Goal: Task Accomplishment & Management: Manage account settings

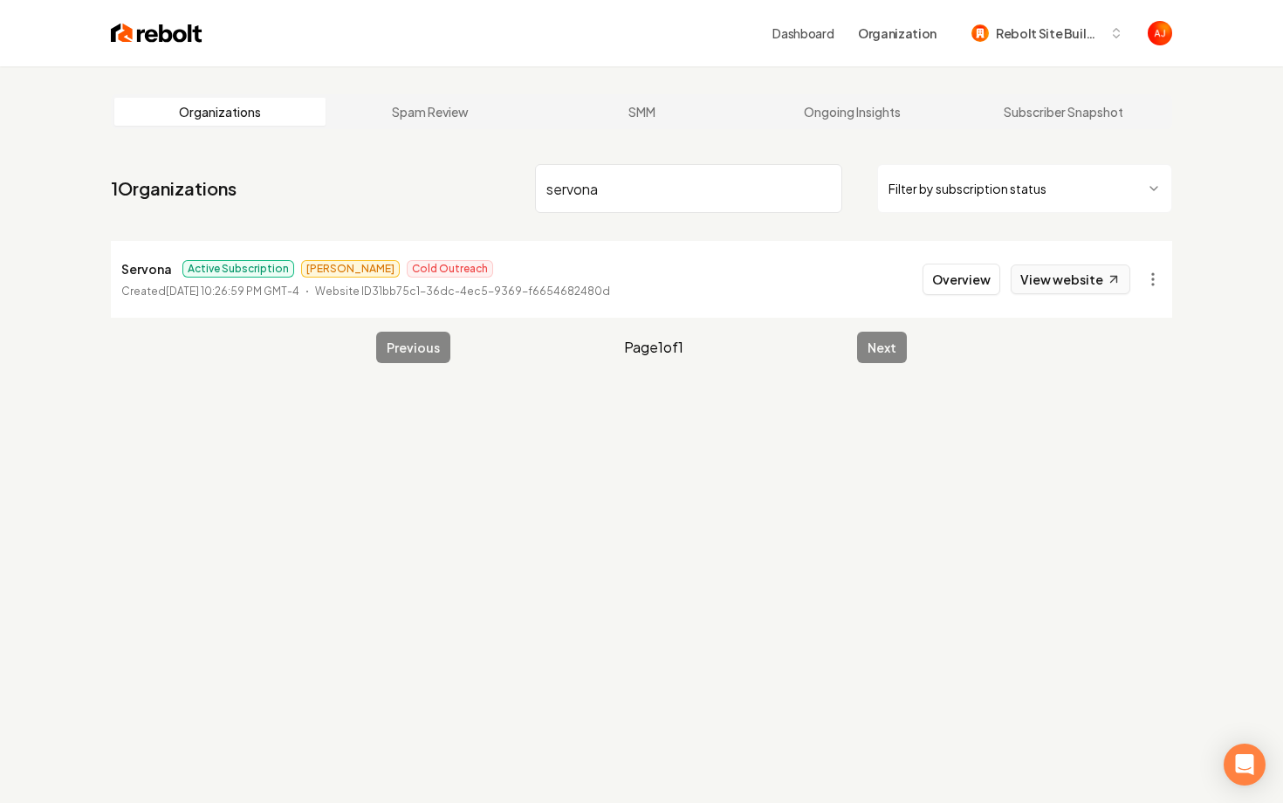
type input "servona"
click at [1046, 278] on link "View website" at bounding box center [1070, 279] width 120 height 30
click at [976, 287] on button "Overview" at bounding box center [961, 279] width 78 height 31
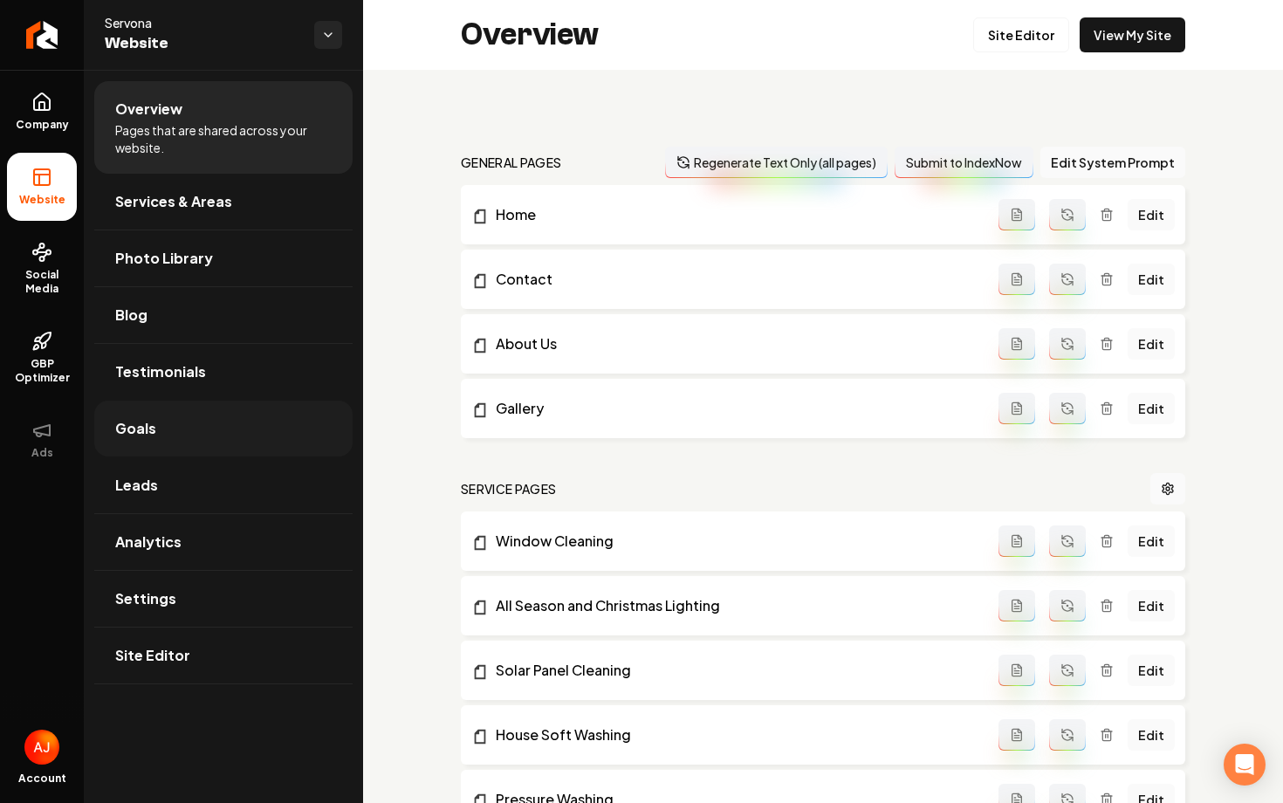
click at [171, 435] on link "Goals" at bounding box center [223, 428] width 258 height 56
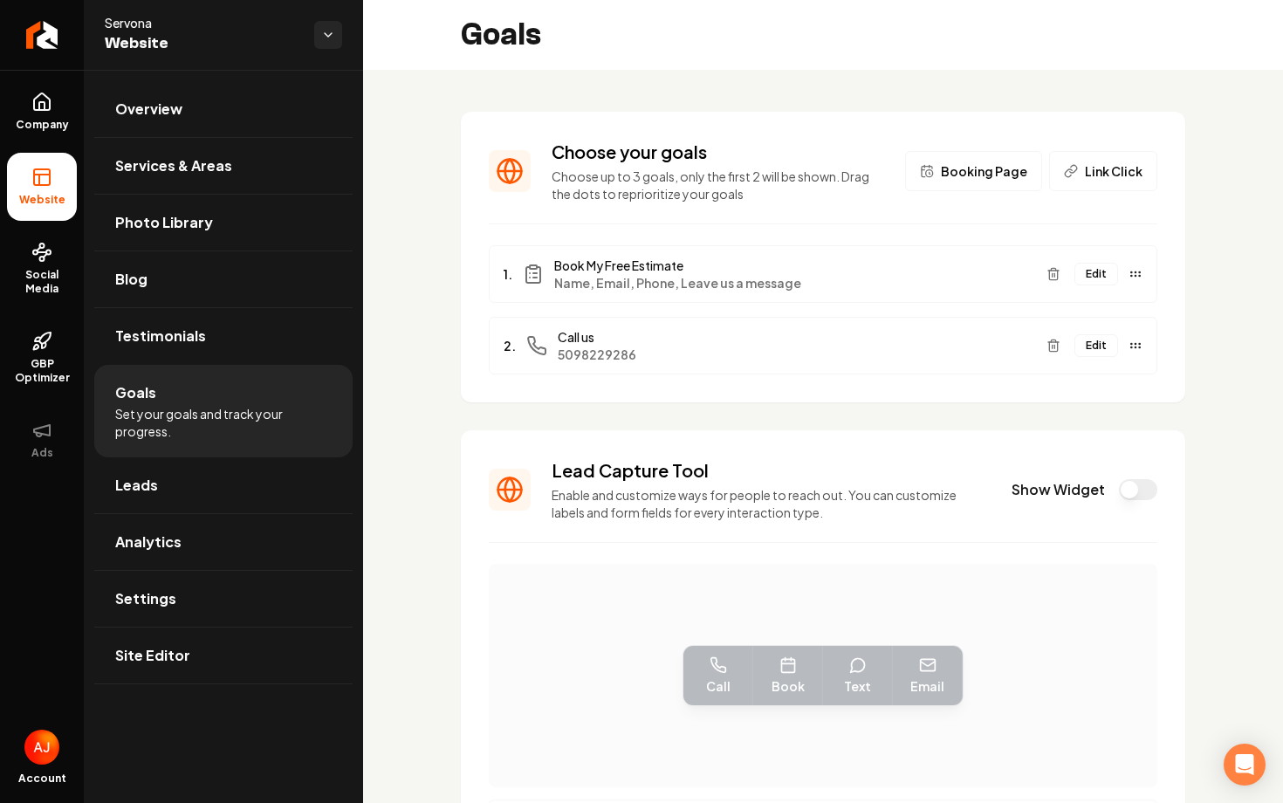
click at [1094, 279] on button "Edit" at bounding box center [1096, 274] width 44 height 23
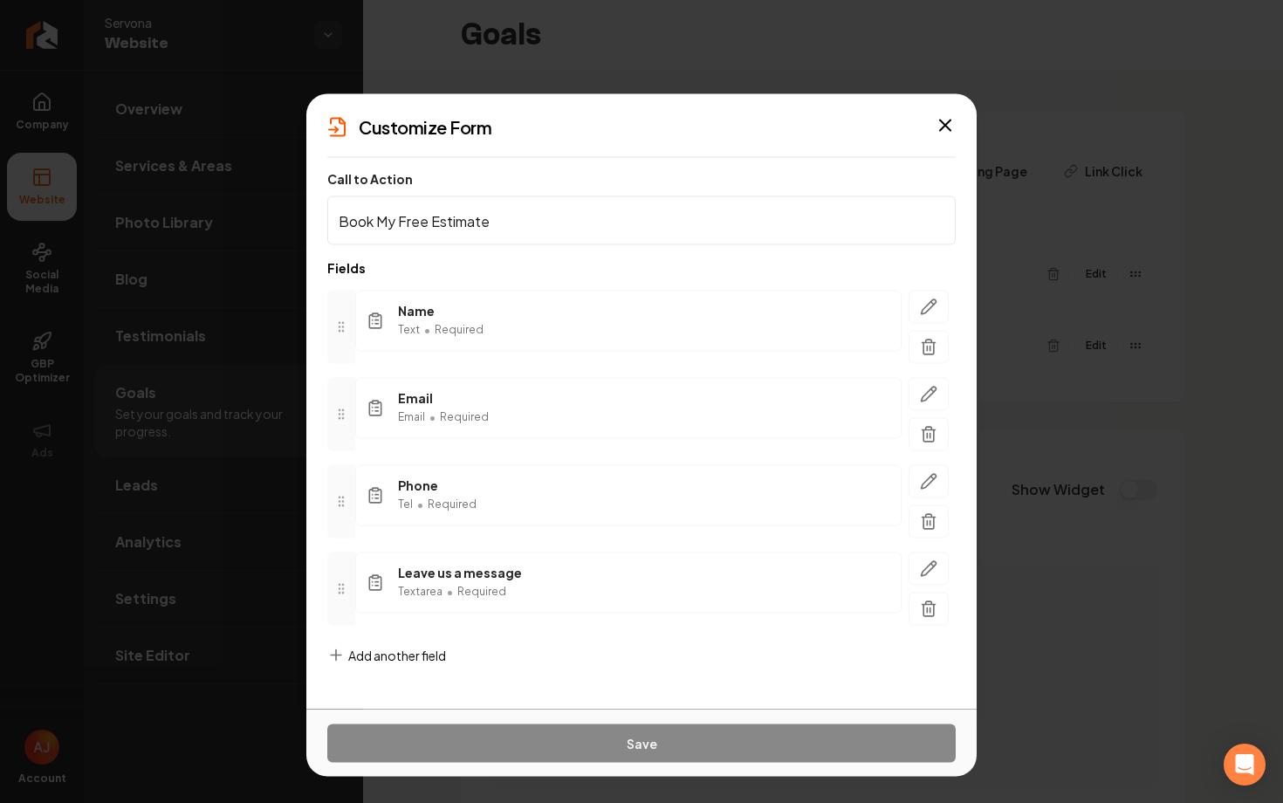
click at [374, 647] on span "Add another field" at bounding box center [397, 655] width 98 height 17
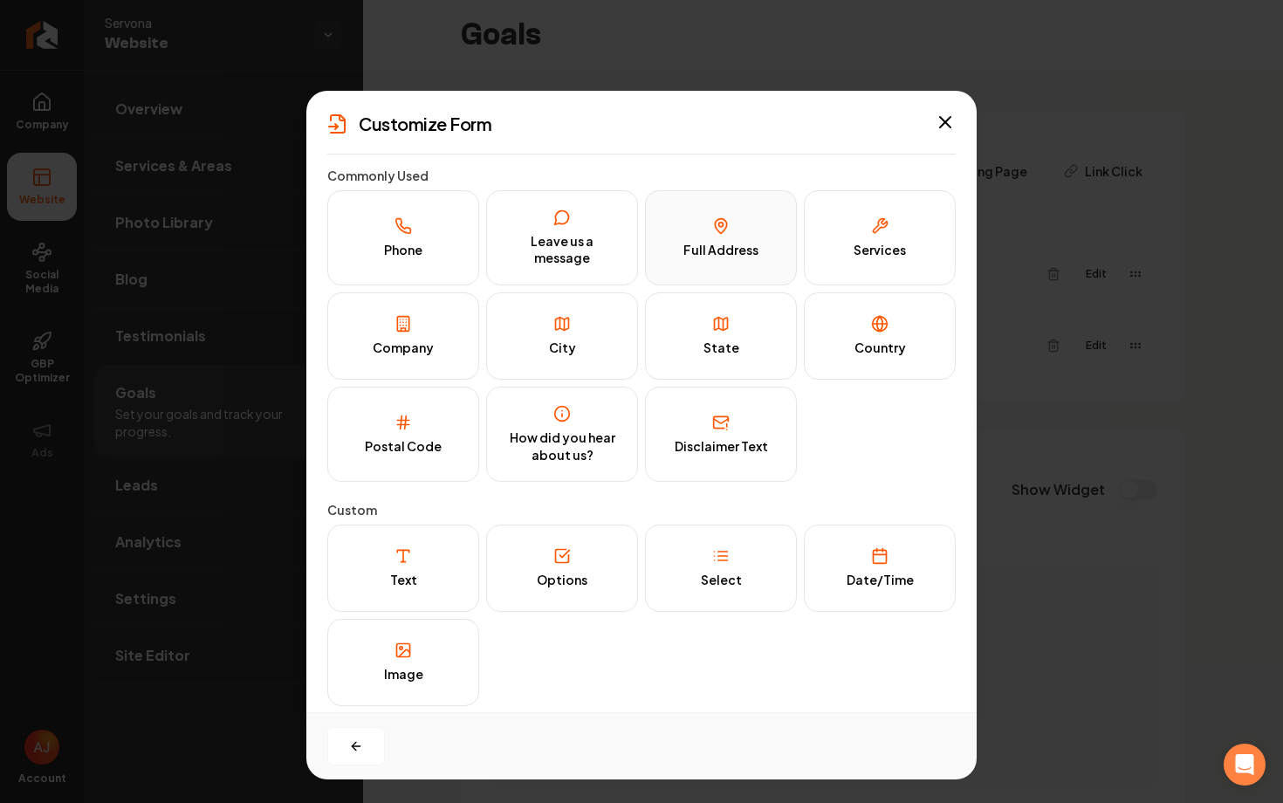
click at [714, 262] on button "Full Address" at bounding box center [721, 237] width 152 height 95
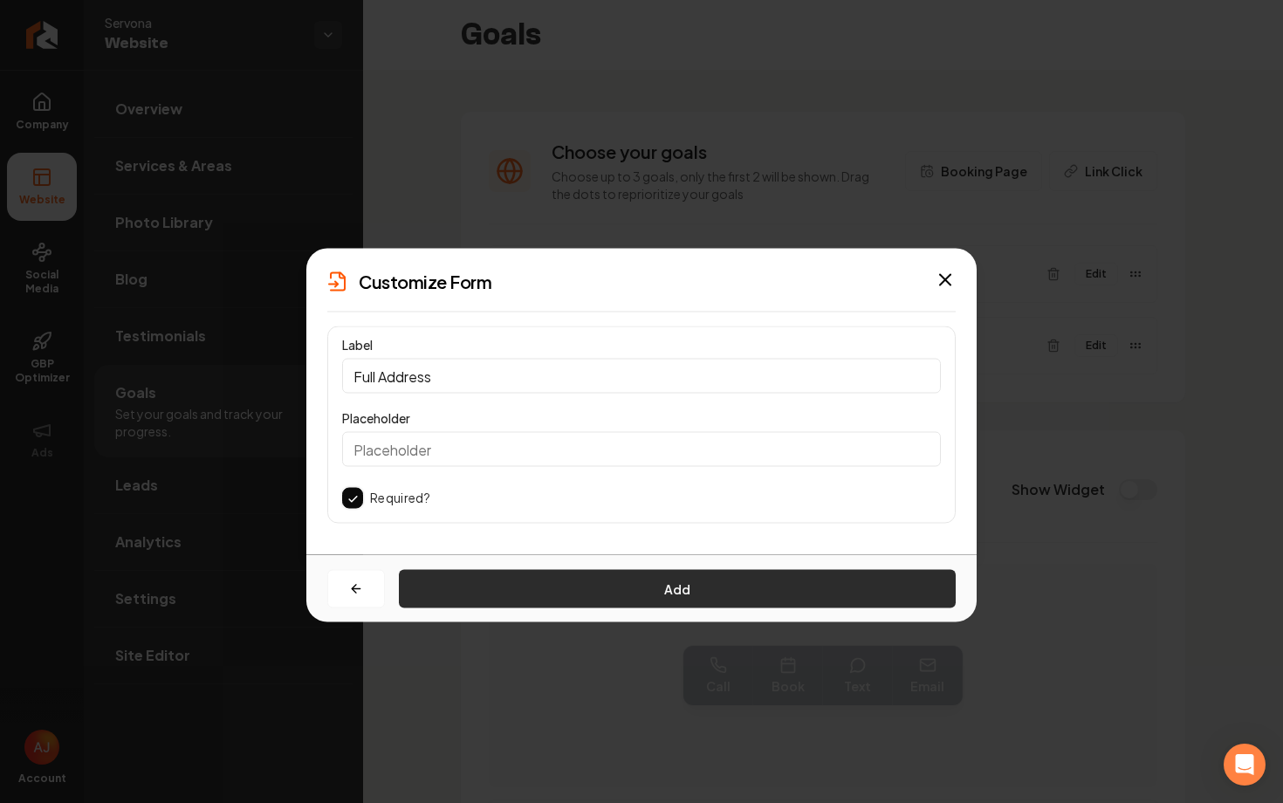
click at [536, 584] on button "Add" at bounding box center [677, 589] width 557 height 38
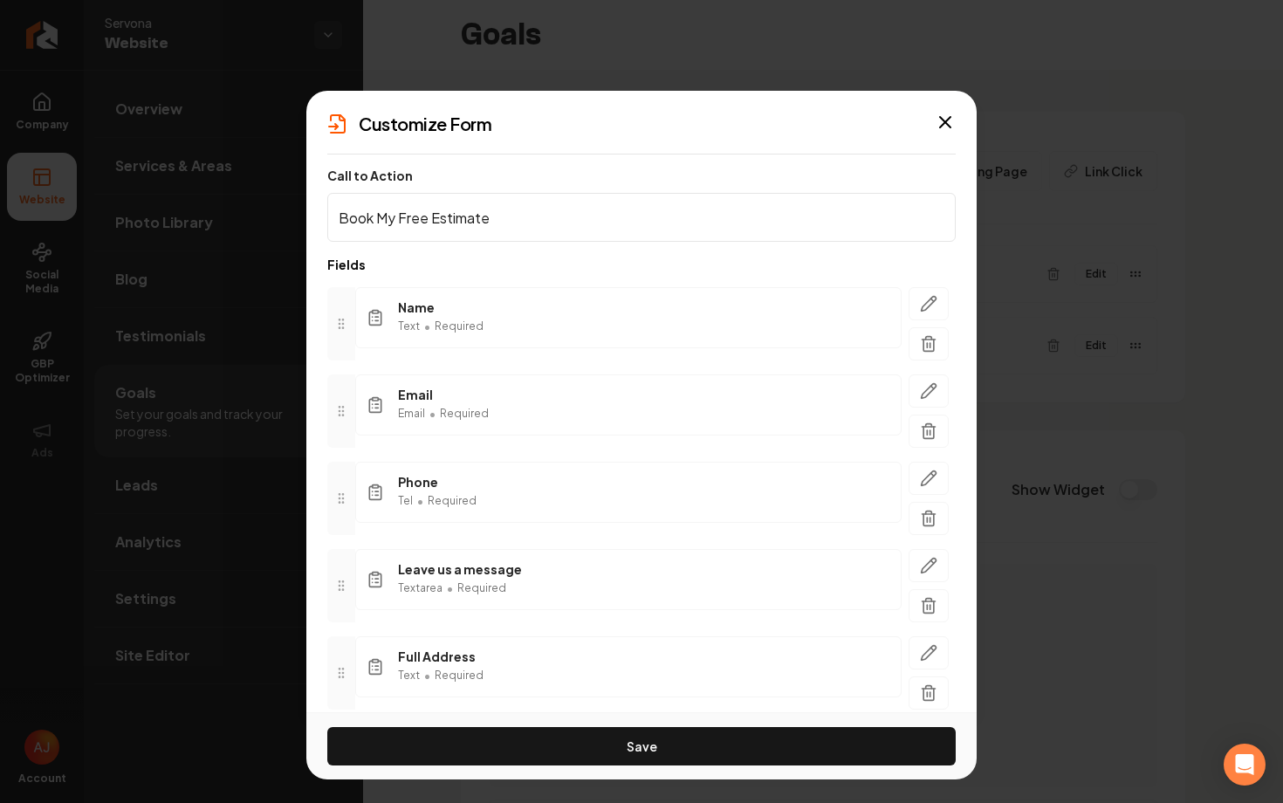
scroll to position [81, 0]
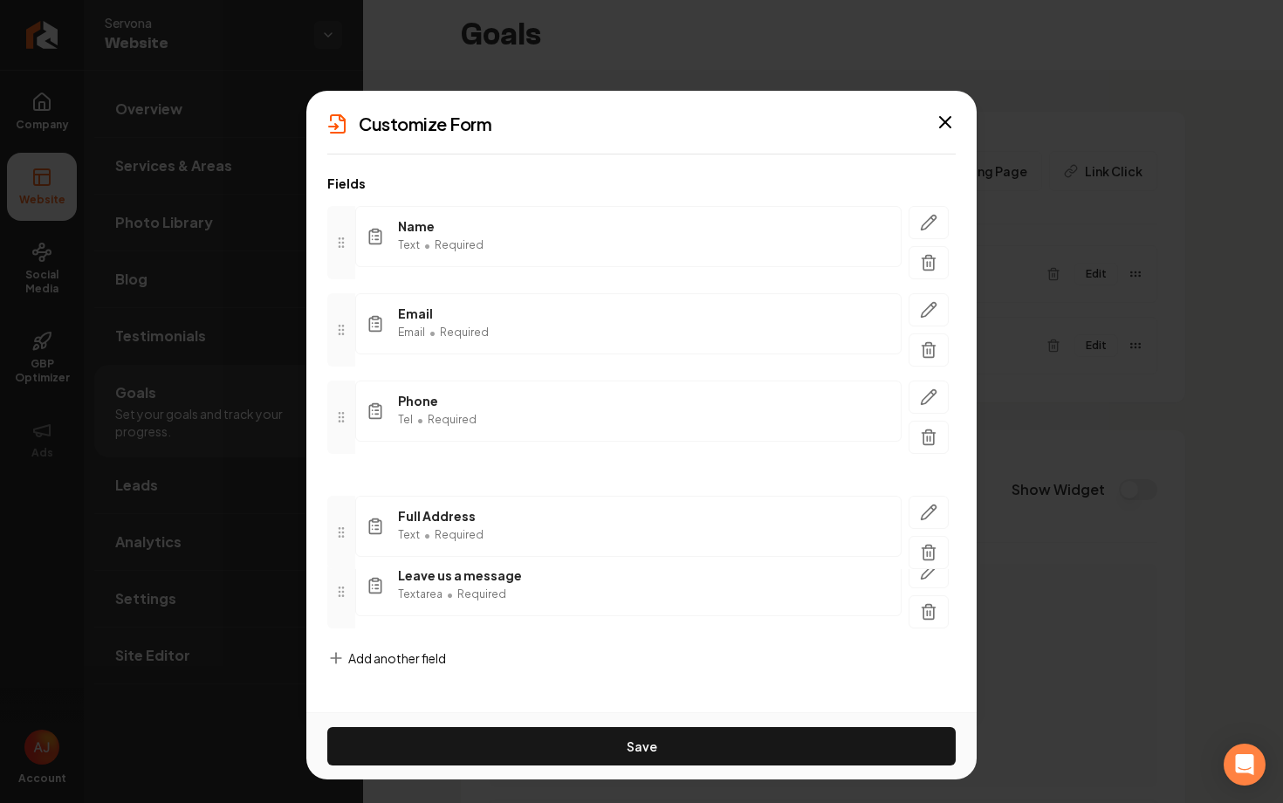
drag, startPoint x: 334, startPoint y: 592, endPoint x: 336, endPoint y: 444, distance: 148.3
click at [335, 525] on icon at bounding box center [341, 532] width 14 height 14
drag, startPoint x: 336, startPoint y: 434, endPoint x: 337, endPoint y: 484, distance: 50.6
click at [378, 660] on span "Add another field" at bounding box center [397, 657] width 98 height 17
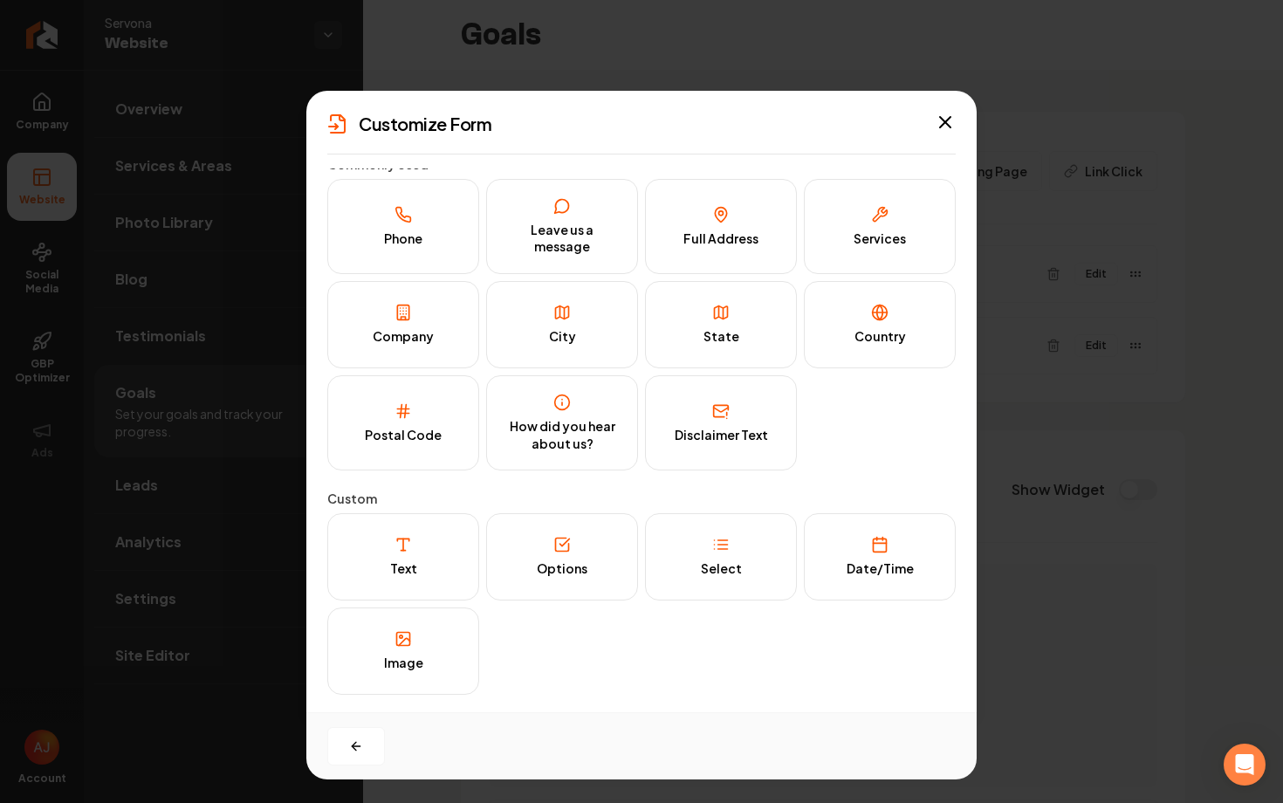
scroll to position [11, 0]
click at [406, 402] on icon at bounding box center [402, 410] width 17 height 17
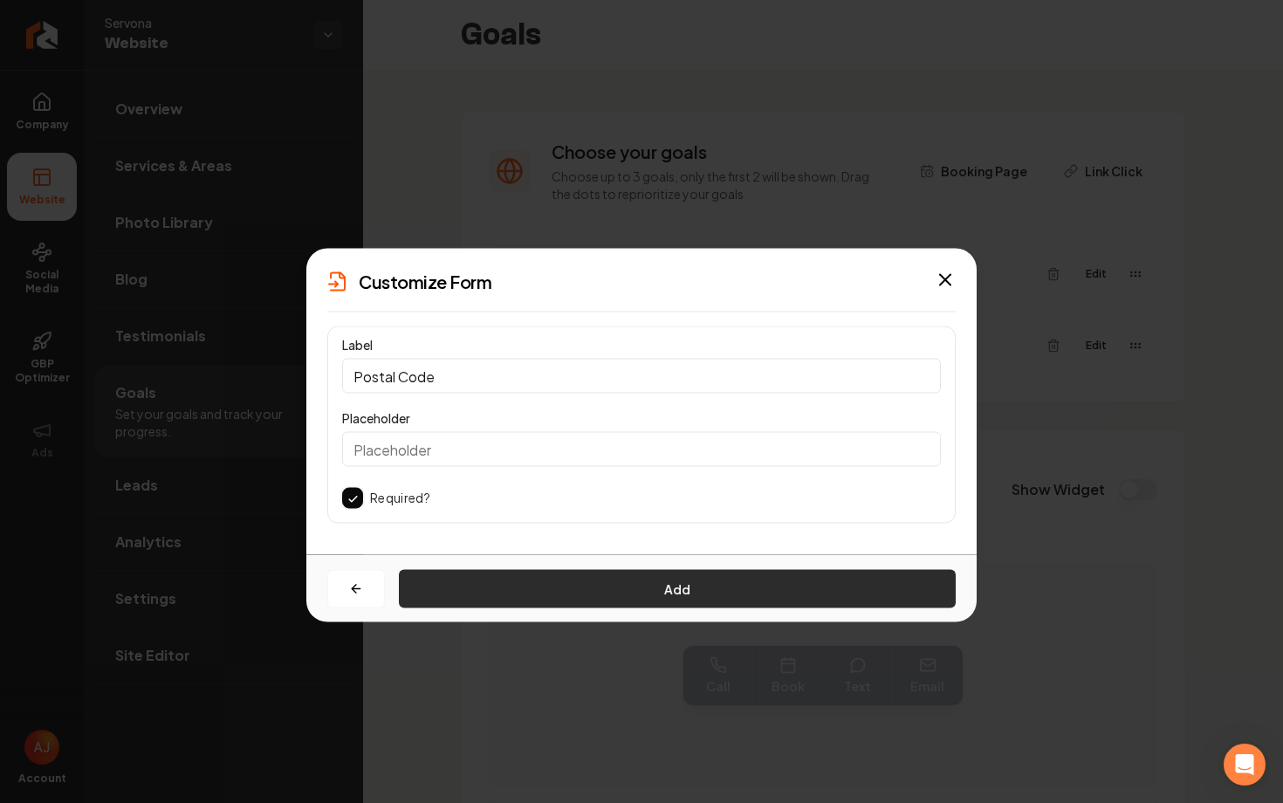
click at [466, 592] on button "Add" at bounding box center [677, 589] width 557 height 38
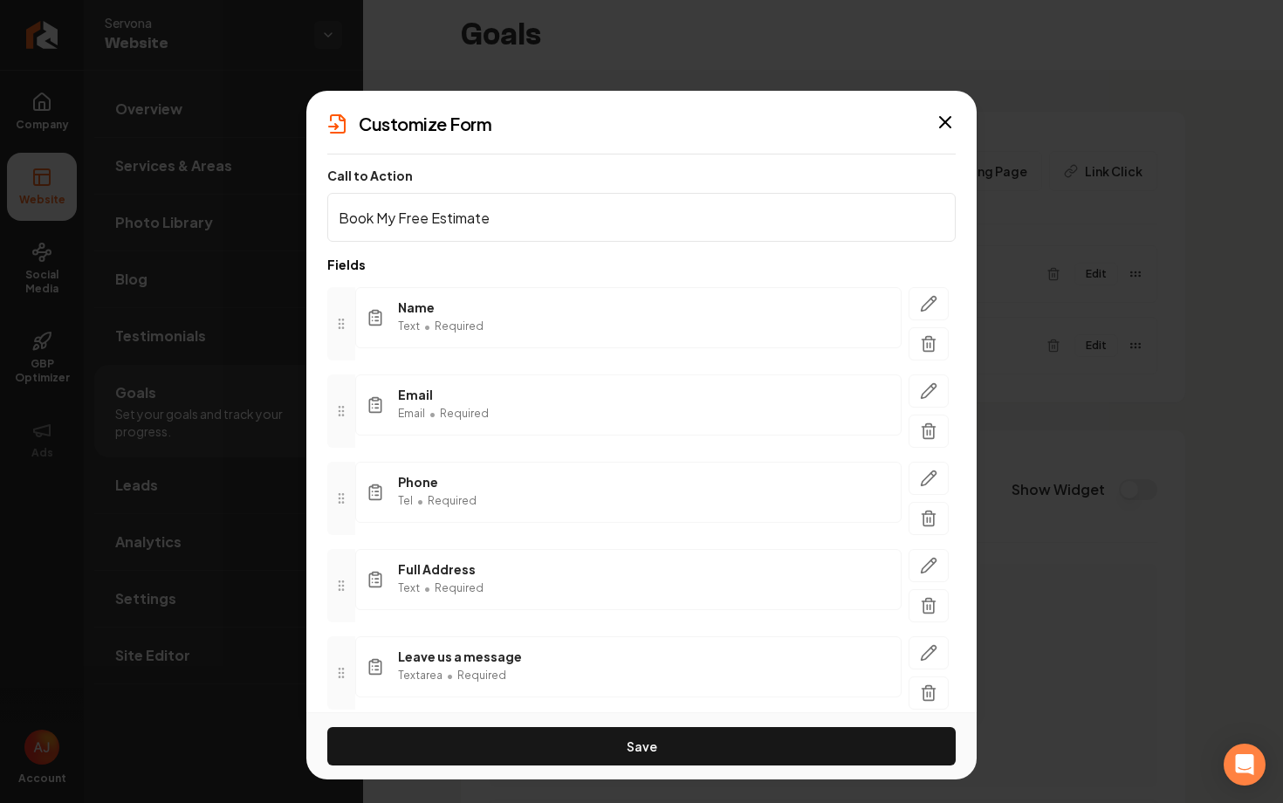
drag, startPoint x: 328, startPoint y: 674, endPoint x: 328, endPoint y: 635, distance: 38.4
click at [328, 646] on div at bounding box center [341, 672] width 28 height 73
click at [328, 631] on div "Name Text • Required Email Email • Required Phone Tel • Required Full Address T…" at bounding box center [641, 541] width 628 height 537
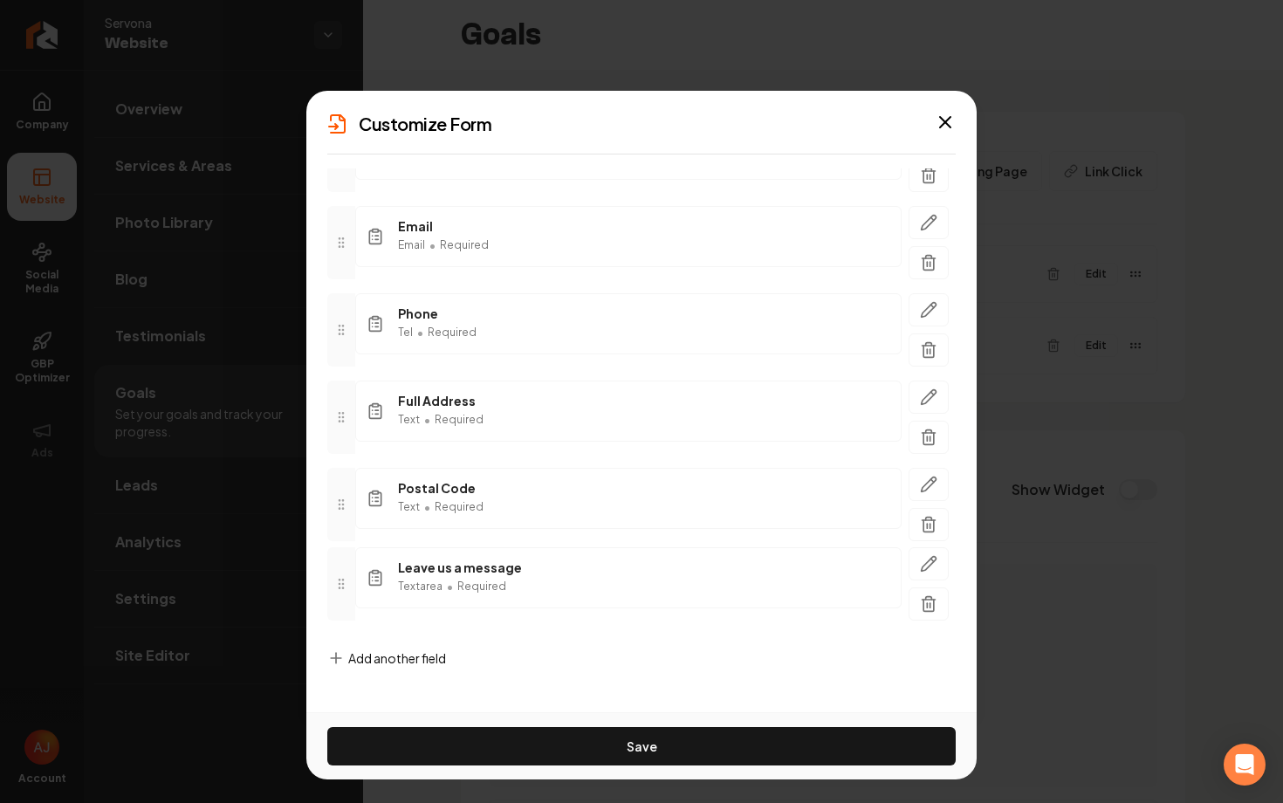
drag, startPoint x: 332, startPoint y: 703, endPoint x: 342, endPoint y: 614, distance: 89.6
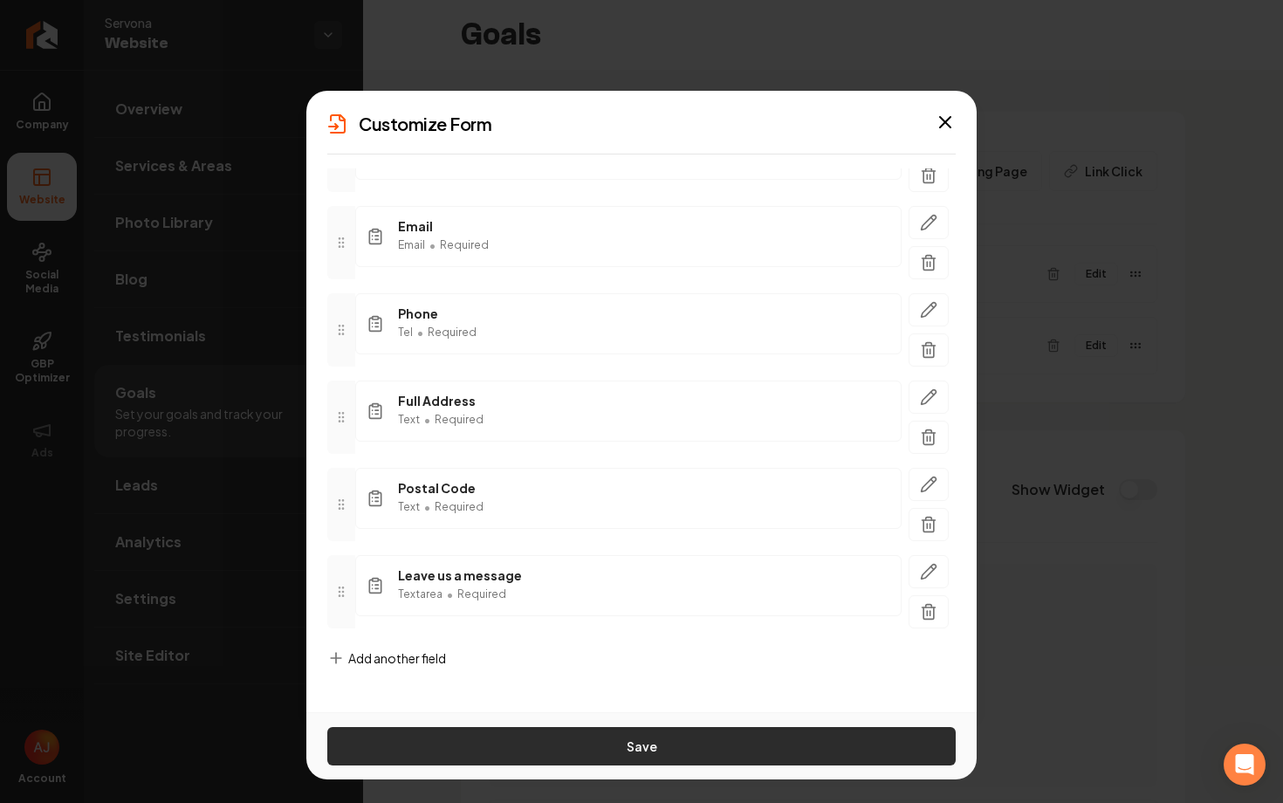
click at [619, 737] on button "Save" at bounding box center [641, 746] width 628 height 38
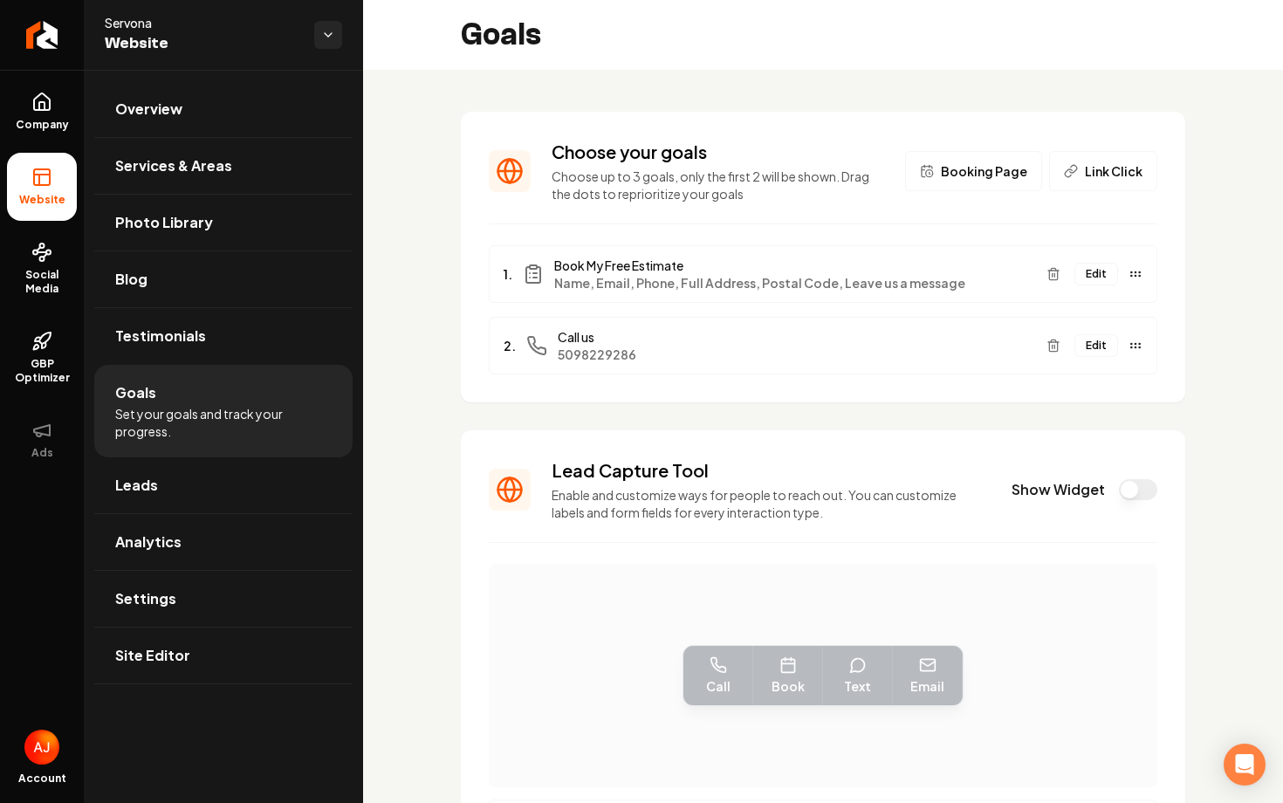
click at [1091, 289] on div "1. Book My Free Estimate Name, Email, Phone, Full Address, Postal Code, Leave u…" at bounding box center [823, 274] width 668 height 58
click at [1092, 281] on button "Edit" at bounding box center [1096, 274] width 44 height 23
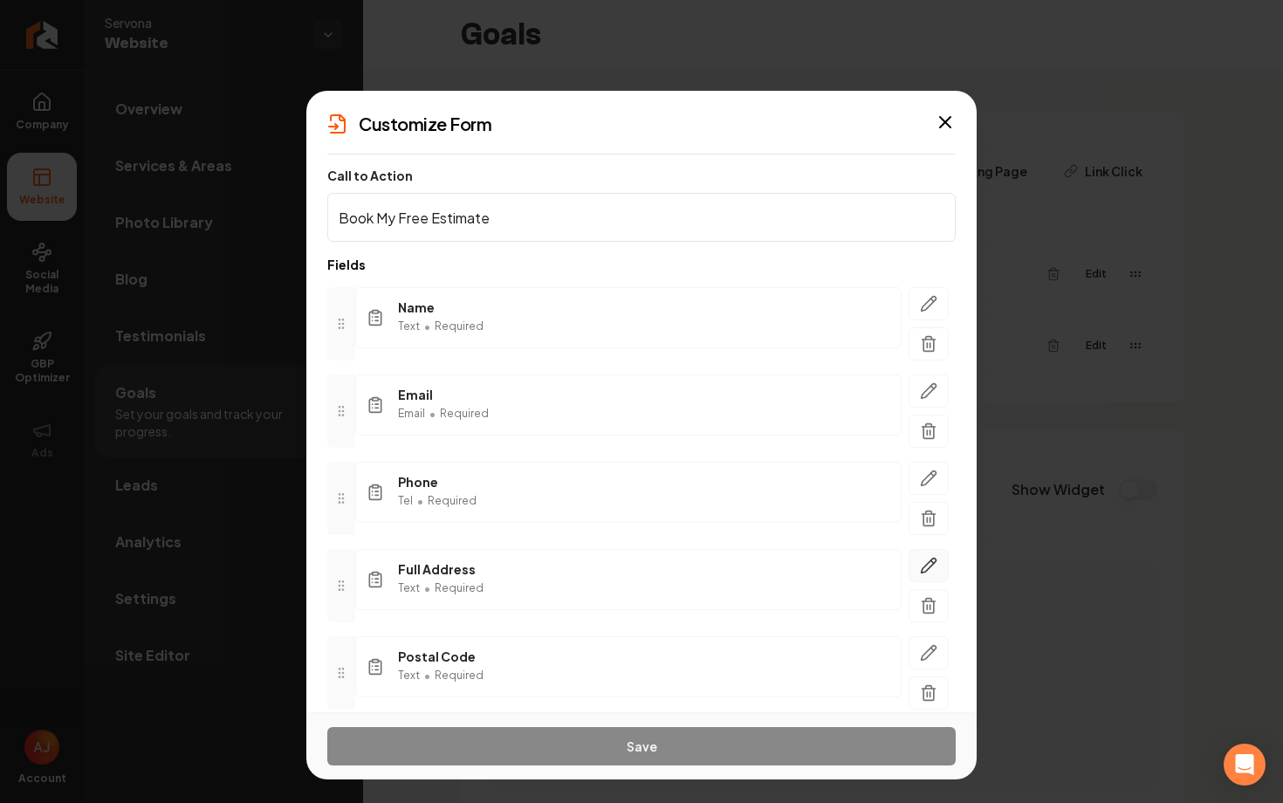
click at [928, 574] on button "button" at bounding box center [928, 565] width 40 height 33
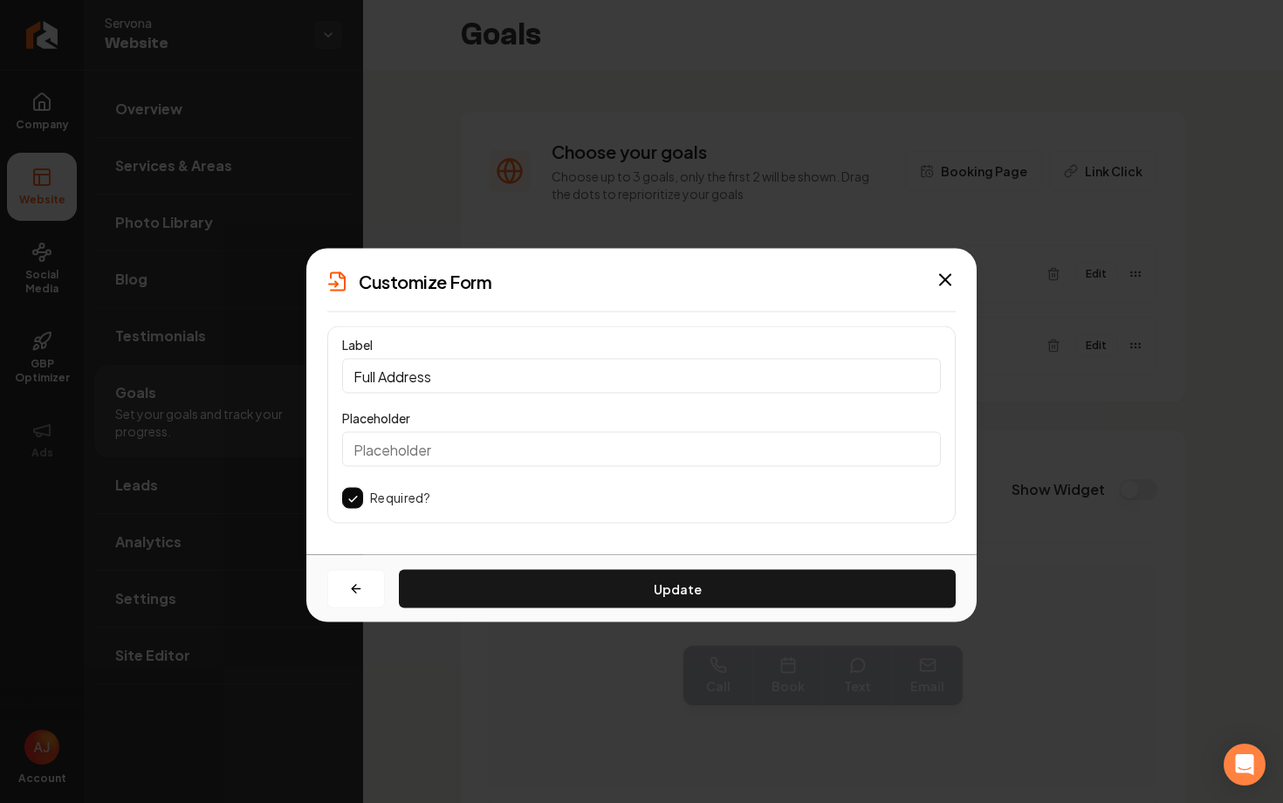
click at [357, 501] on button "button" at bounding box center [352, 498] width 21 height 21
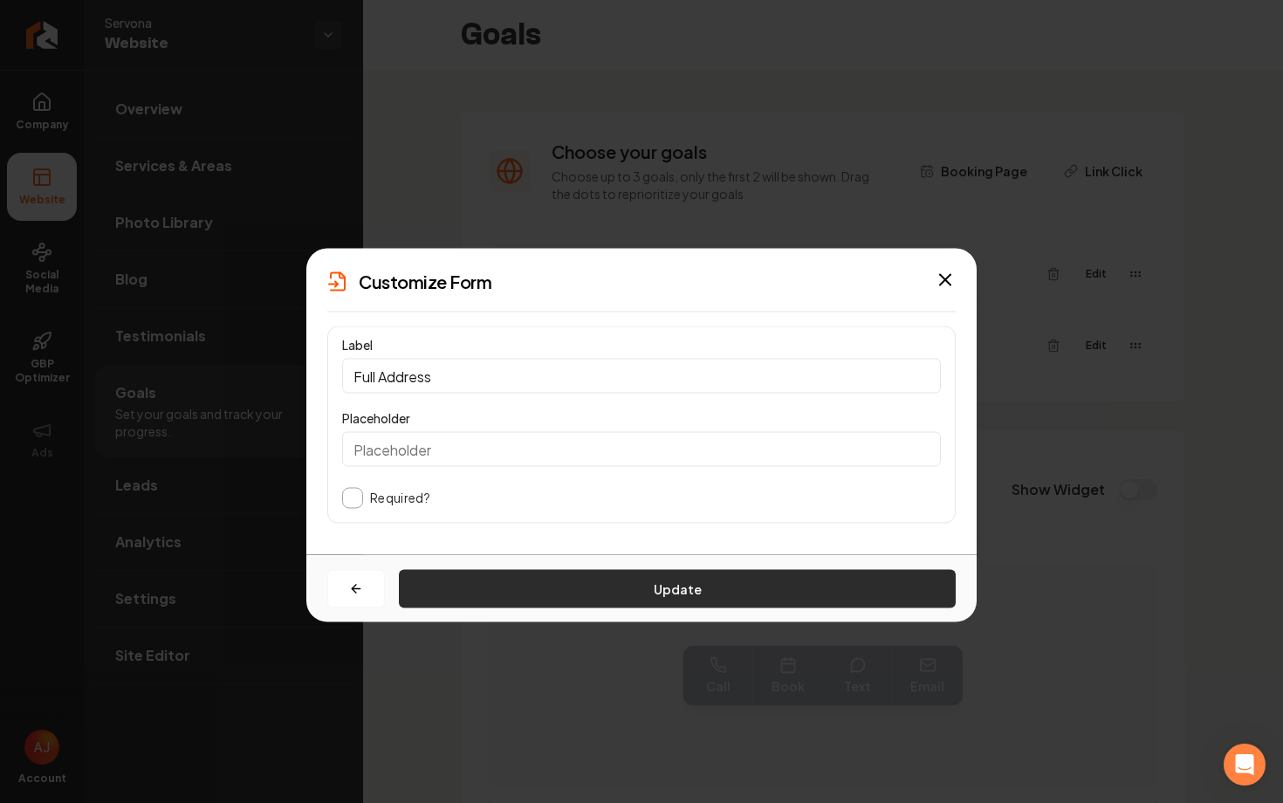
click at [564, 587] on button "Update" at bounding box center [677, 589] width 557 height 38
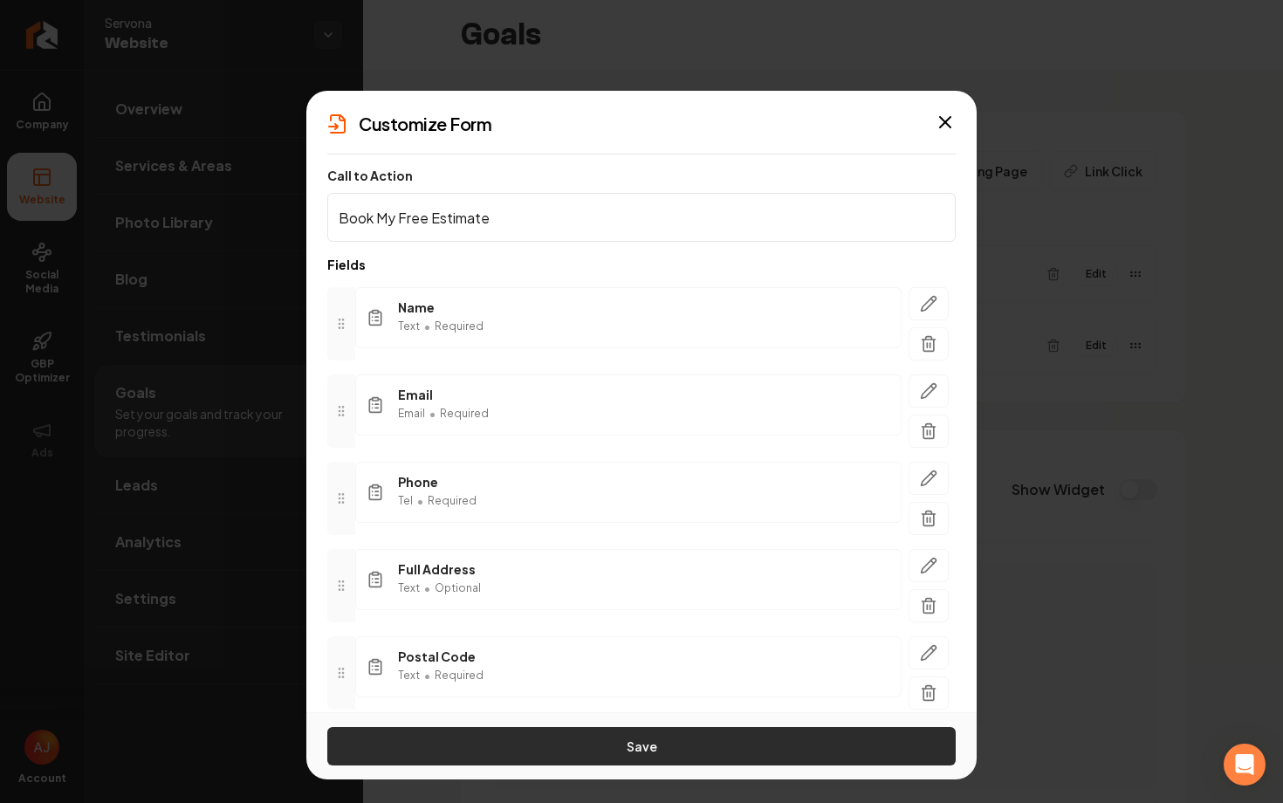
click at [626, 757] on button "Save" at bounding box center [641, 746] width 628 height 38
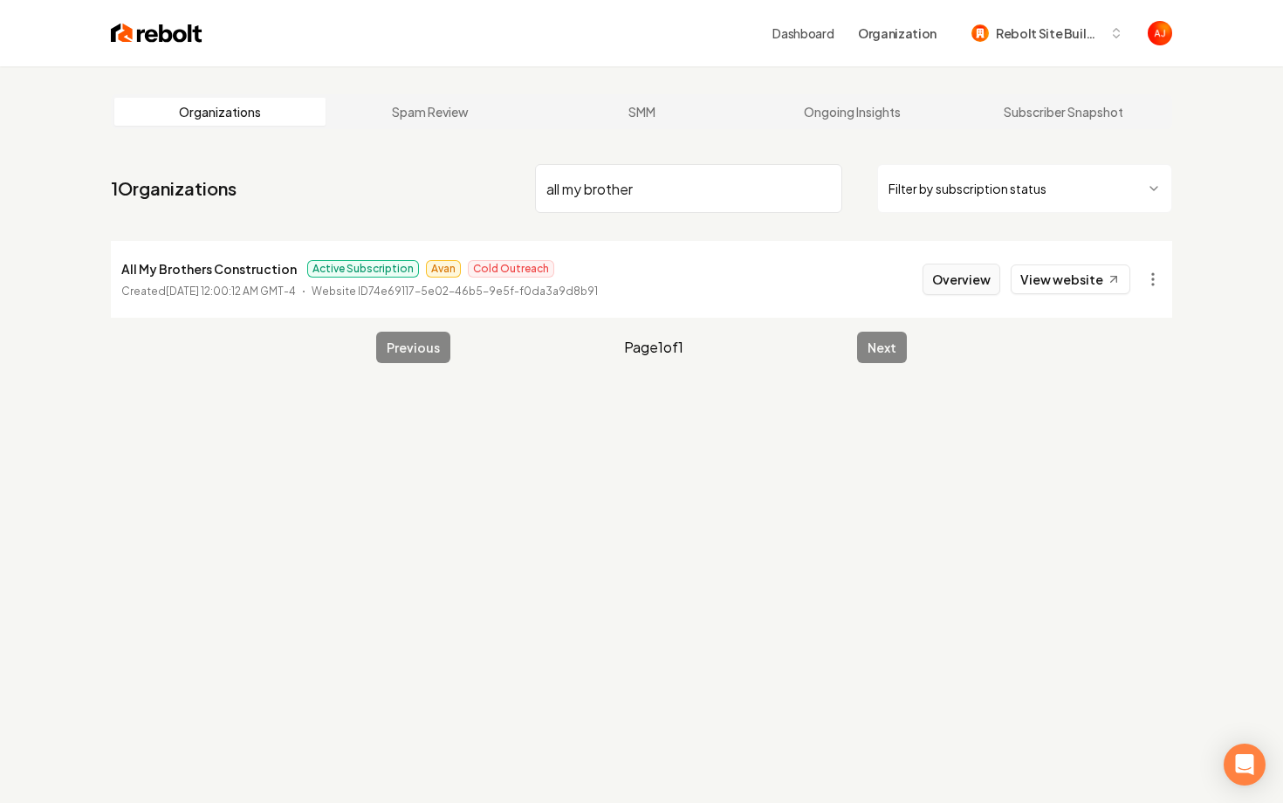
type input "all my brother"
click at [959, 277] on button "Overview" at bounding box center [961, 279] width 78 height 31
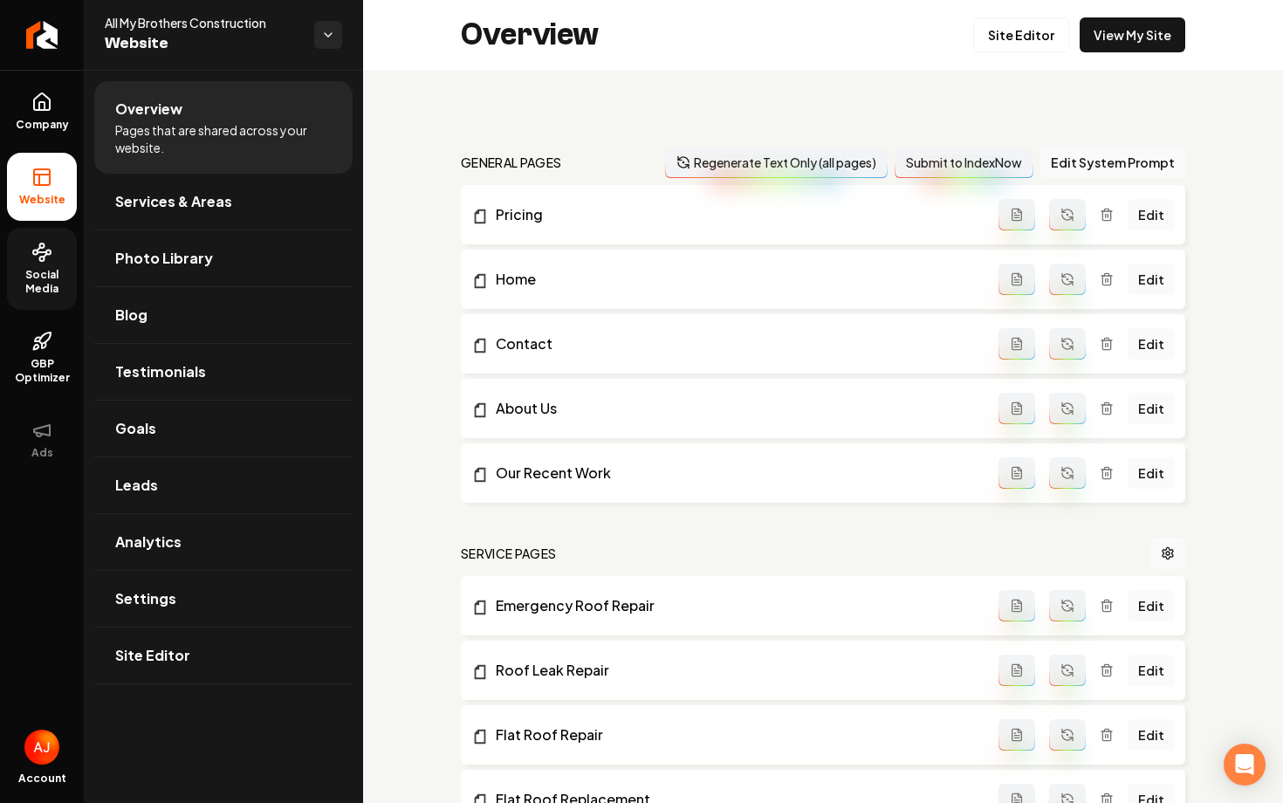
click at [51, 261] on icon at bounding box center [41, 252] width 21 height 21
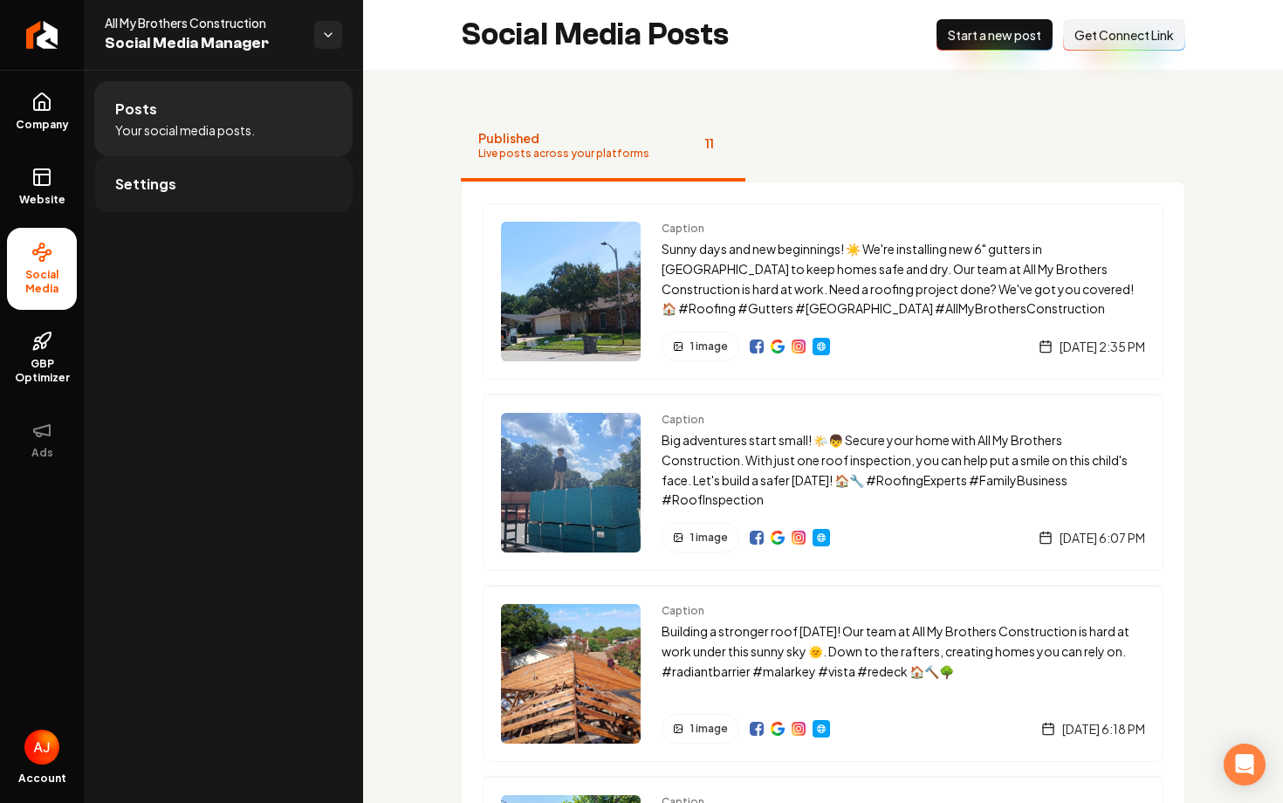
click at [155, 204] on link "Settings" at bounding box center [223, 184] width 258 height 56
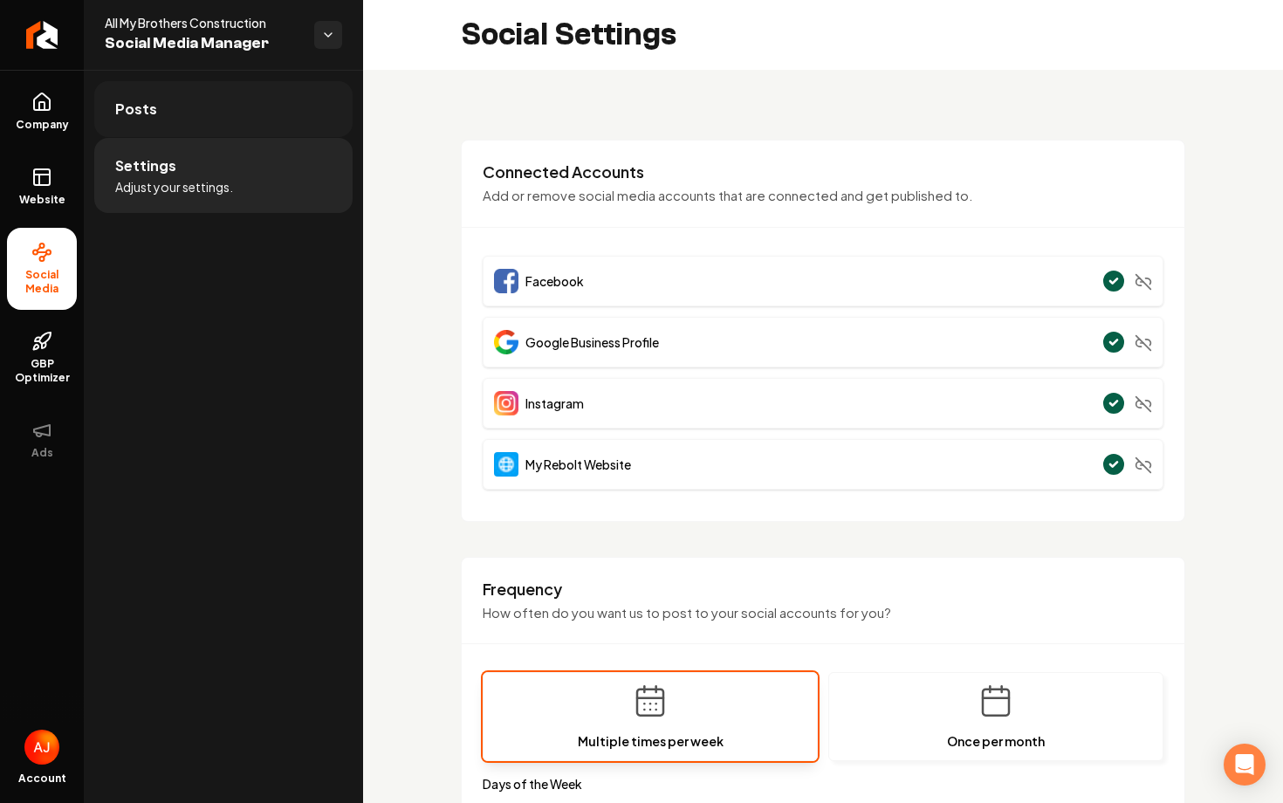
click at [165, 119] on link "Posts" at bounding box center [223, 109] width 258 height 56
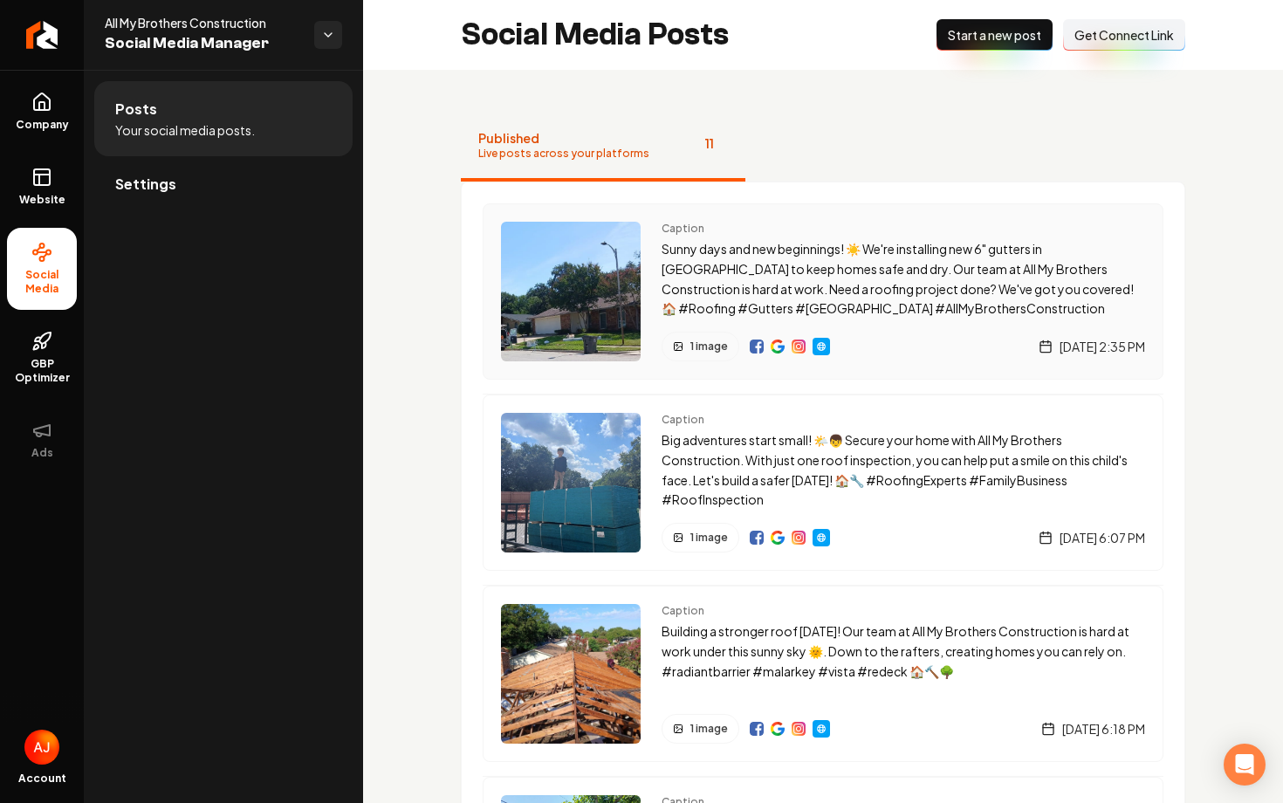
click at [753, 352] on img "Main content area" at bounding box center [757, 346] width 14 height 14
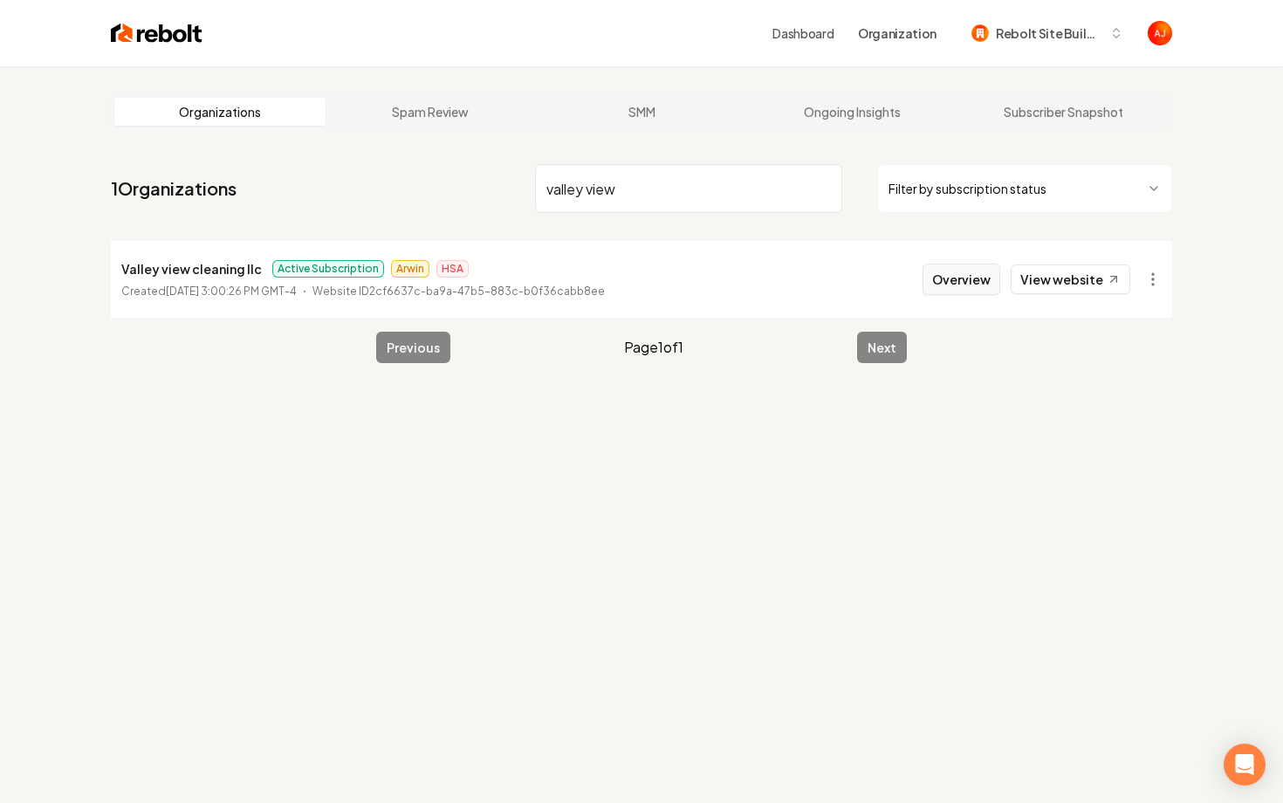
type input "valley view"
click at [952, 269] on button "Overview" at bounding box center [961, 279] width 78 height 31
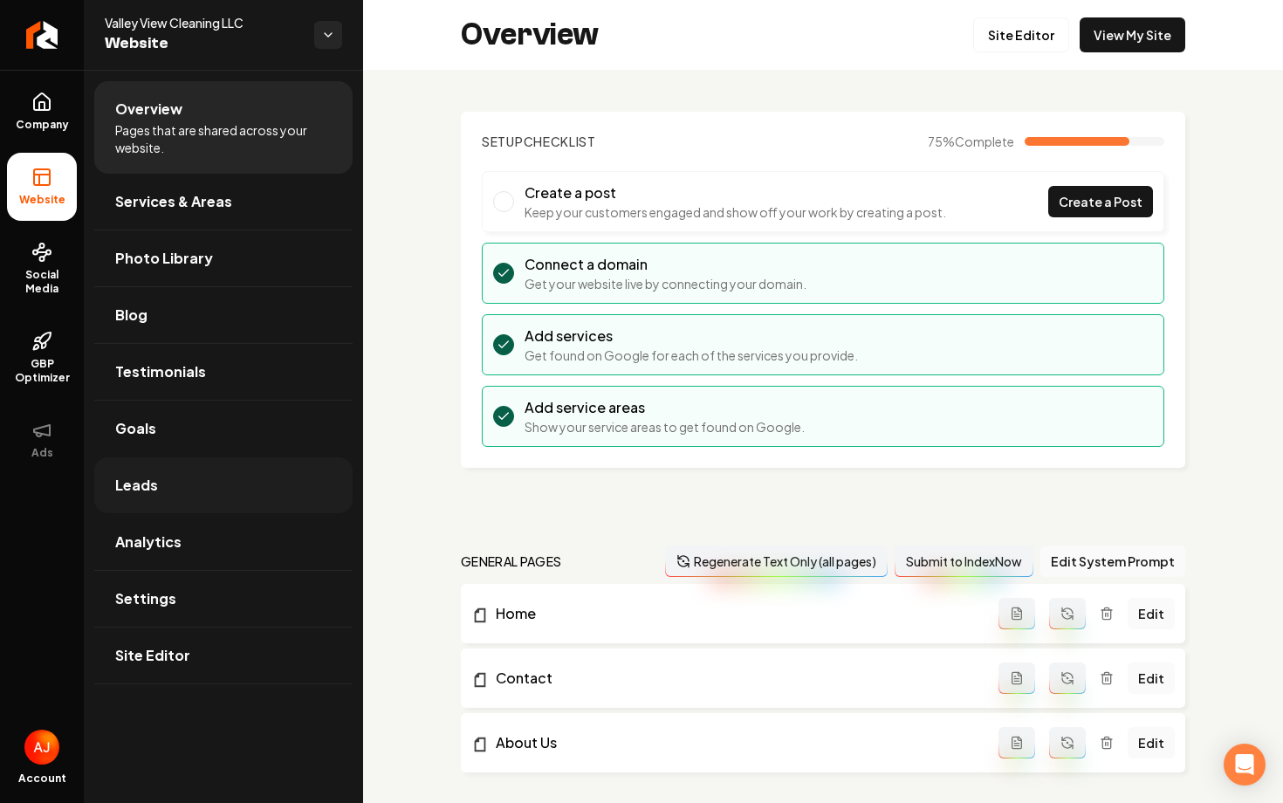
click at [122, 491] on span "Leads" at bounding box center [136, 485] width 43 height 21
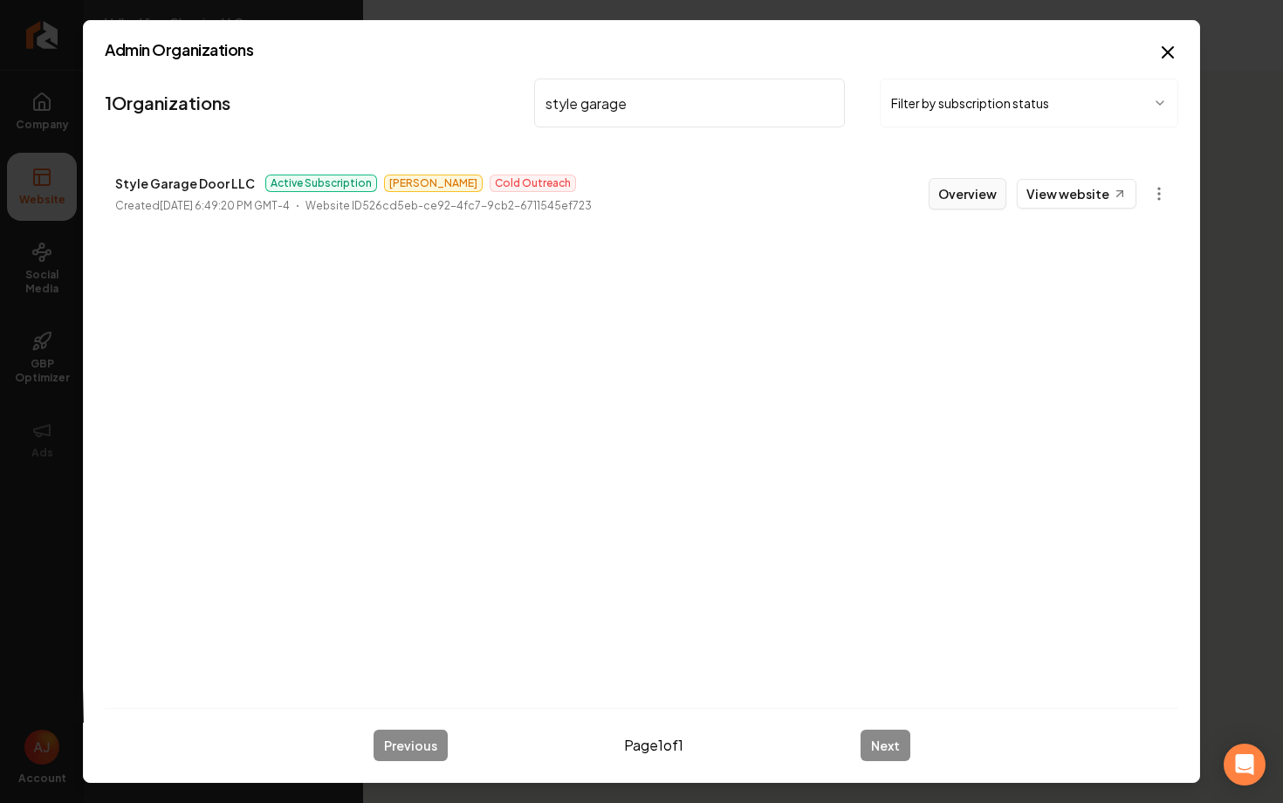
type input "style garage"
click at [969, 195] on button "Overview" at bounding box center [967, 193] width 78 height 31
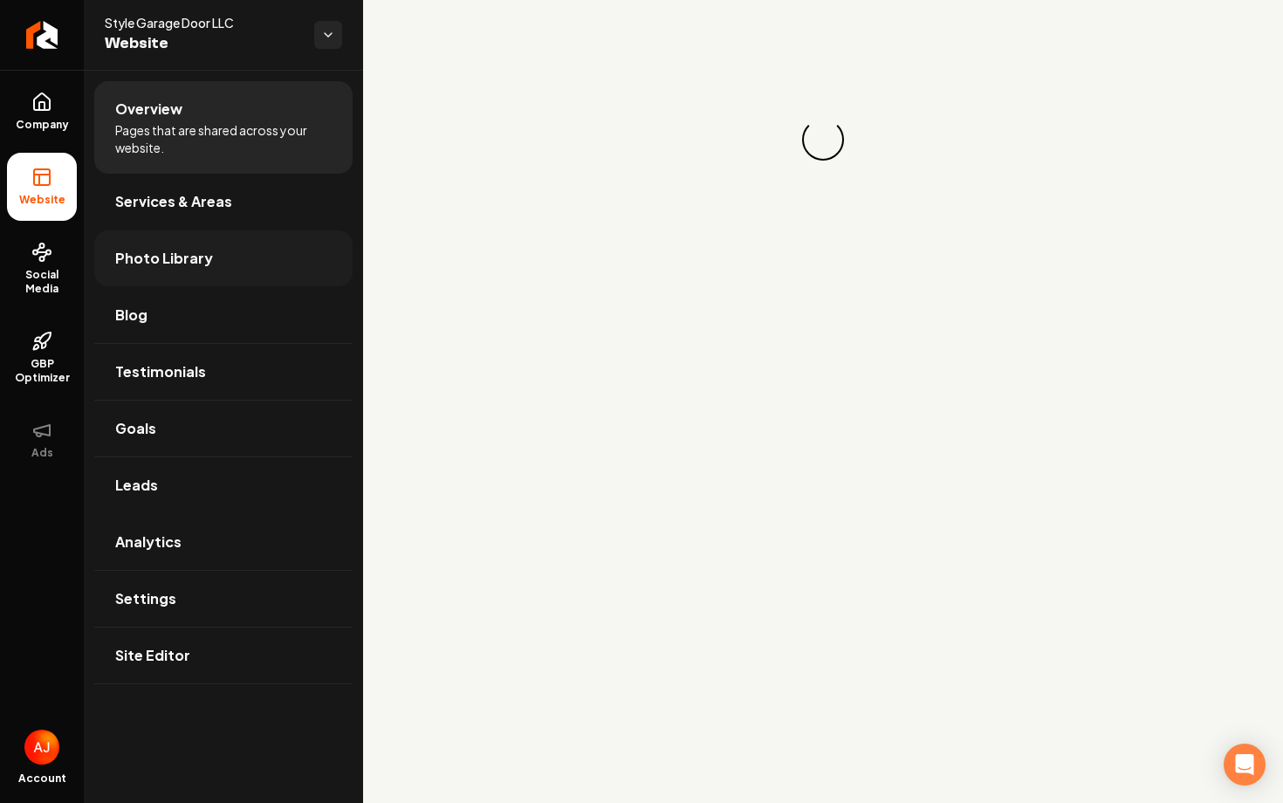
click at [137, 253] on span "Photo Library" at bounding box center [164, 258] width 98 height 21
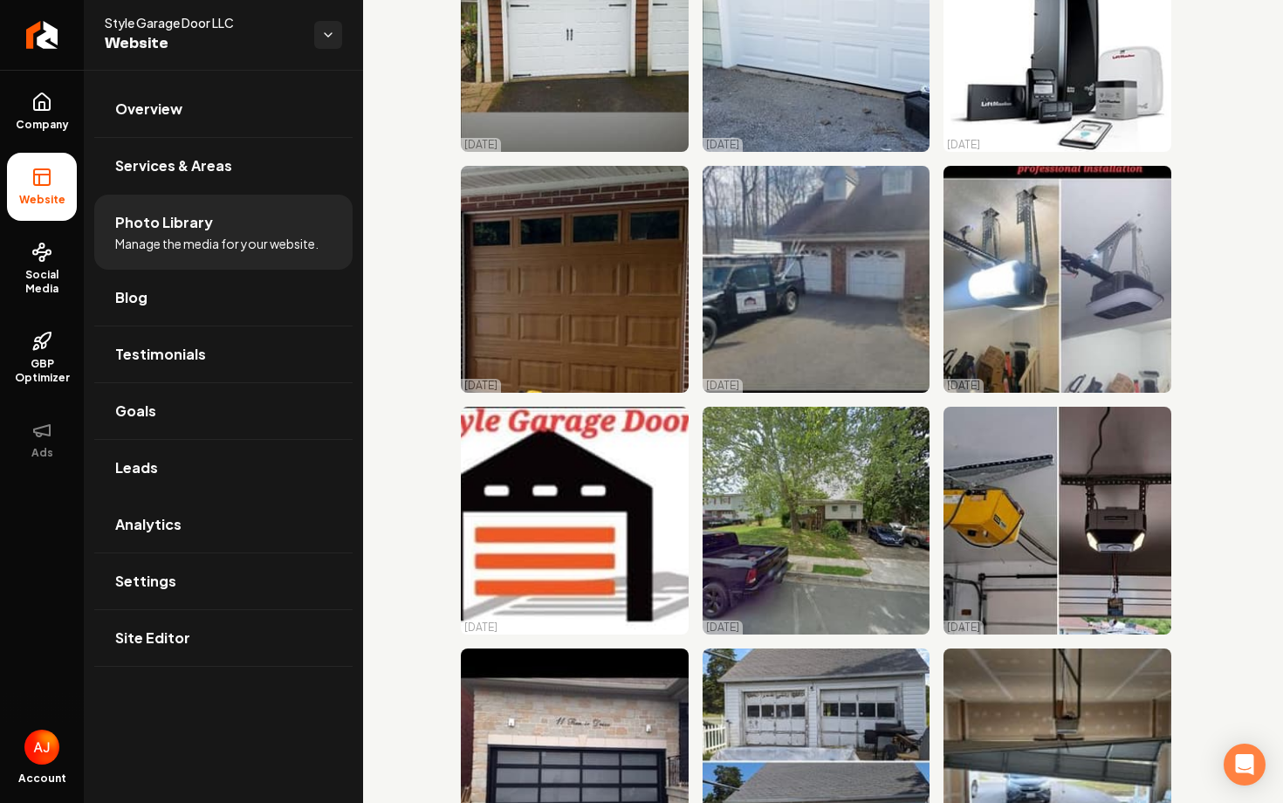
scroll to position [1992, 0]
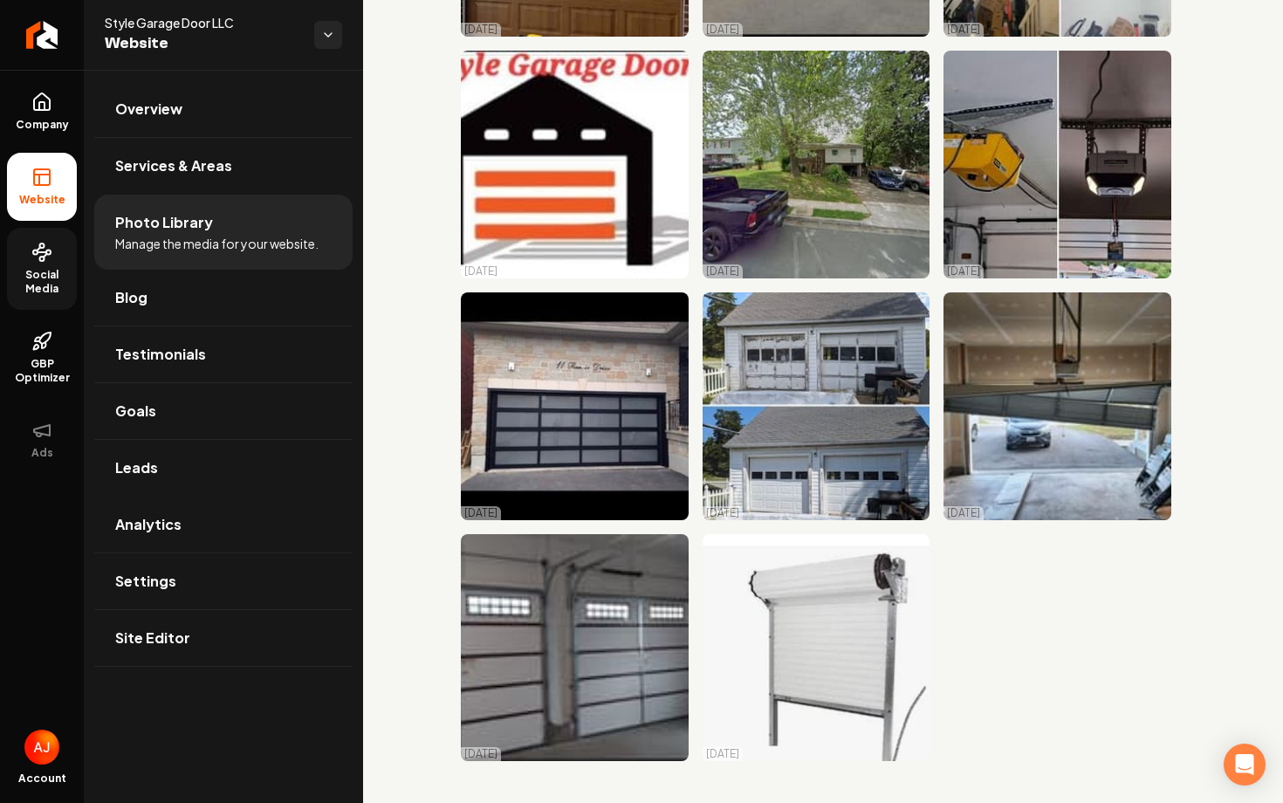
click at [49, 262] on icon at bounding box center [41, 252] width 21 height 21
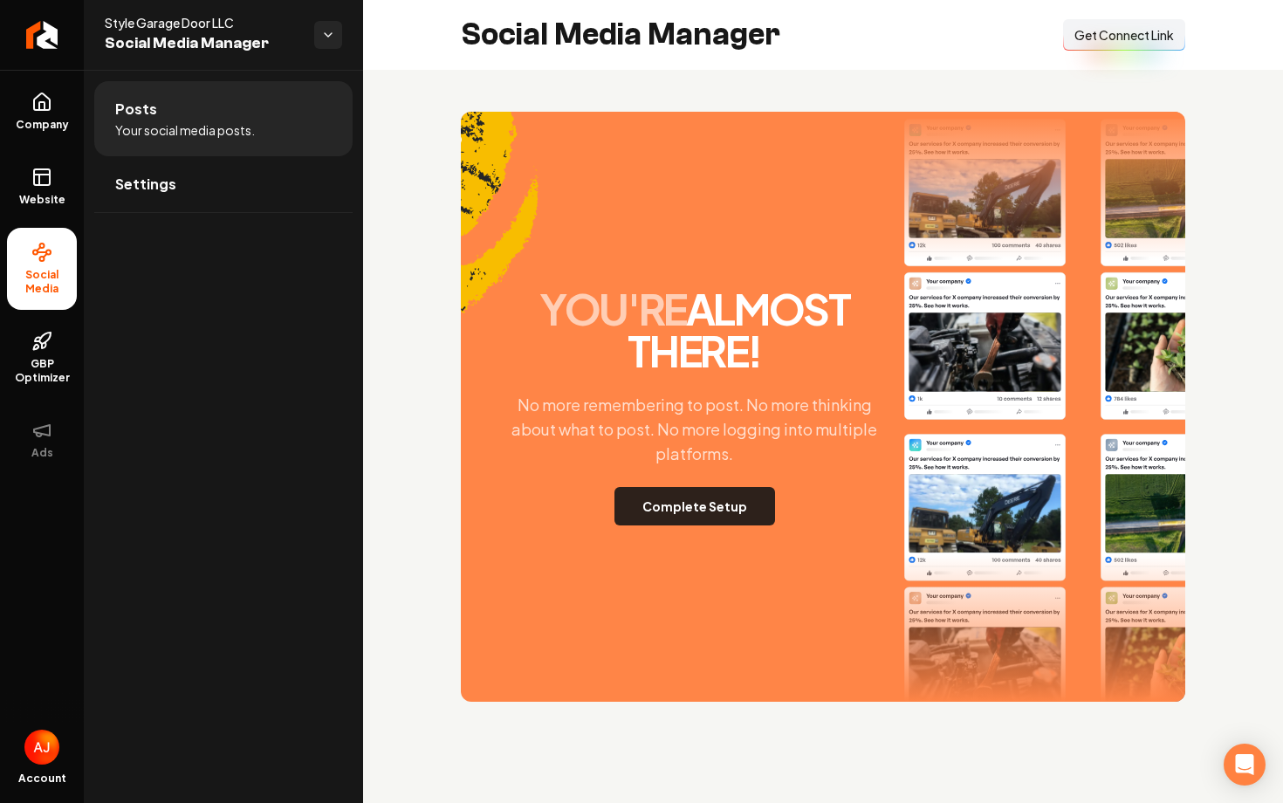
click at [685, 510] on button "Complete Setup" at bounding box center [694, 506] width 161 height 38
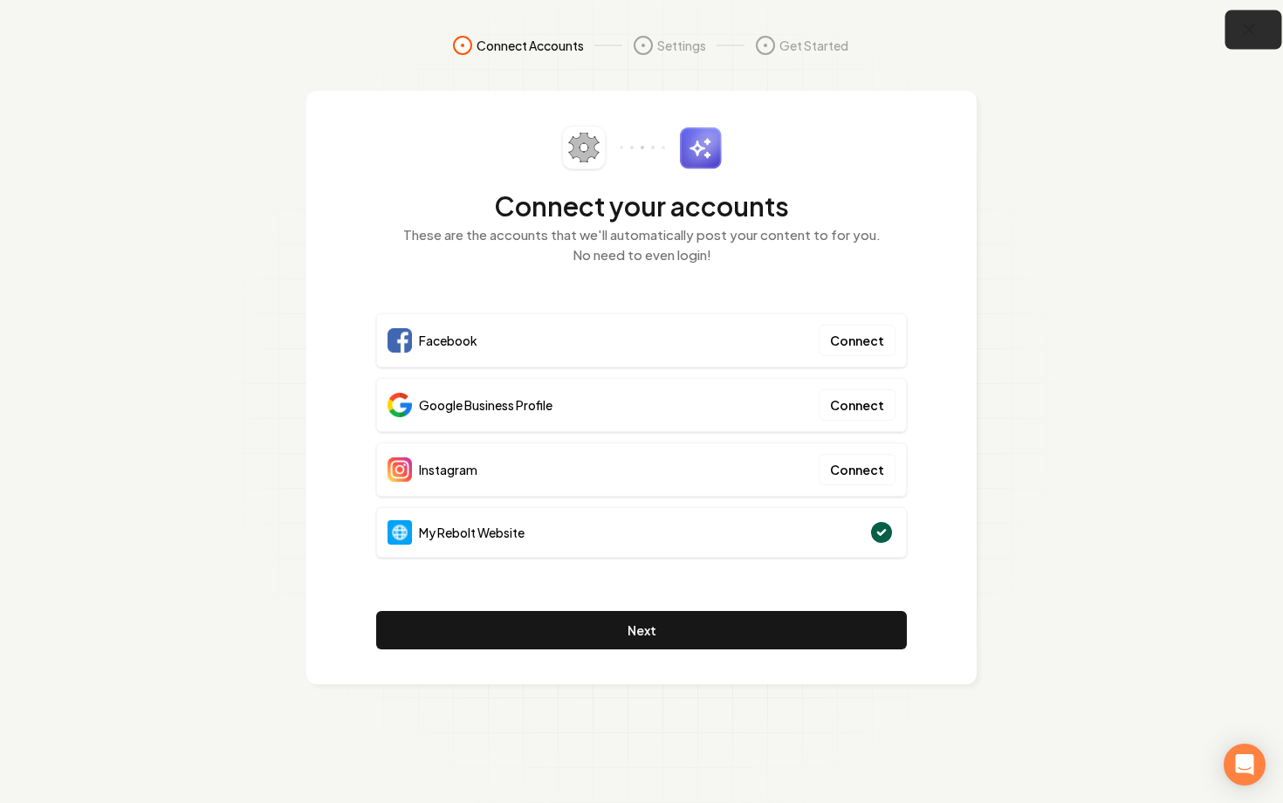
click at [1239, 36] on icon "button" at bounding box center [1249, 30] width 22 height 22
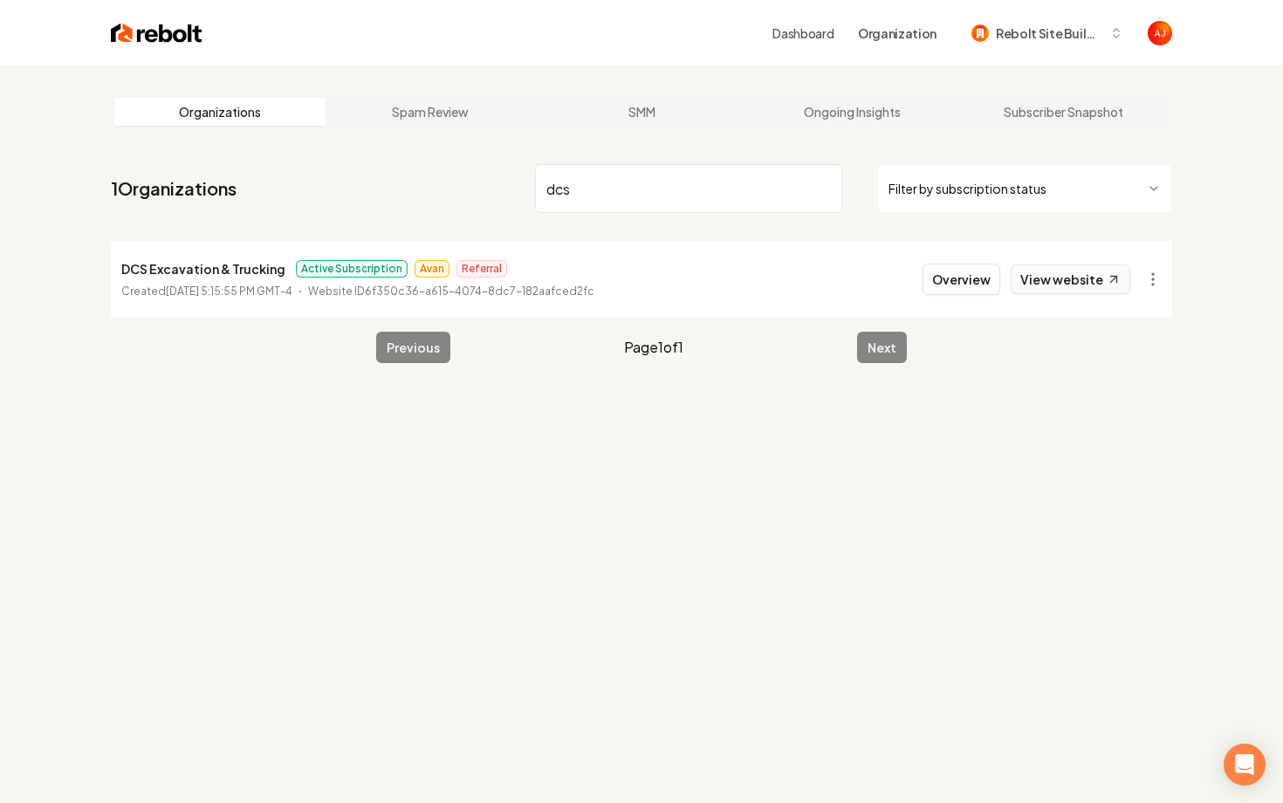
click at [1044, 288] on link "View website" at bounding box center [1070, 279] width 120 height 30
drag, startPoint x: 617, startPoint y: 195, endPoint x: 522, endPoint y: 195, distance: 95.1
click at [522, 195] on nav "1 Organizations dcs Filter by subscription status" at bounding box center [641, 195] width 1061 height 77
type input "plumbwor"
click at [960, 274] on button "Overview" at bounding box center [961, 279] width 78 height 31
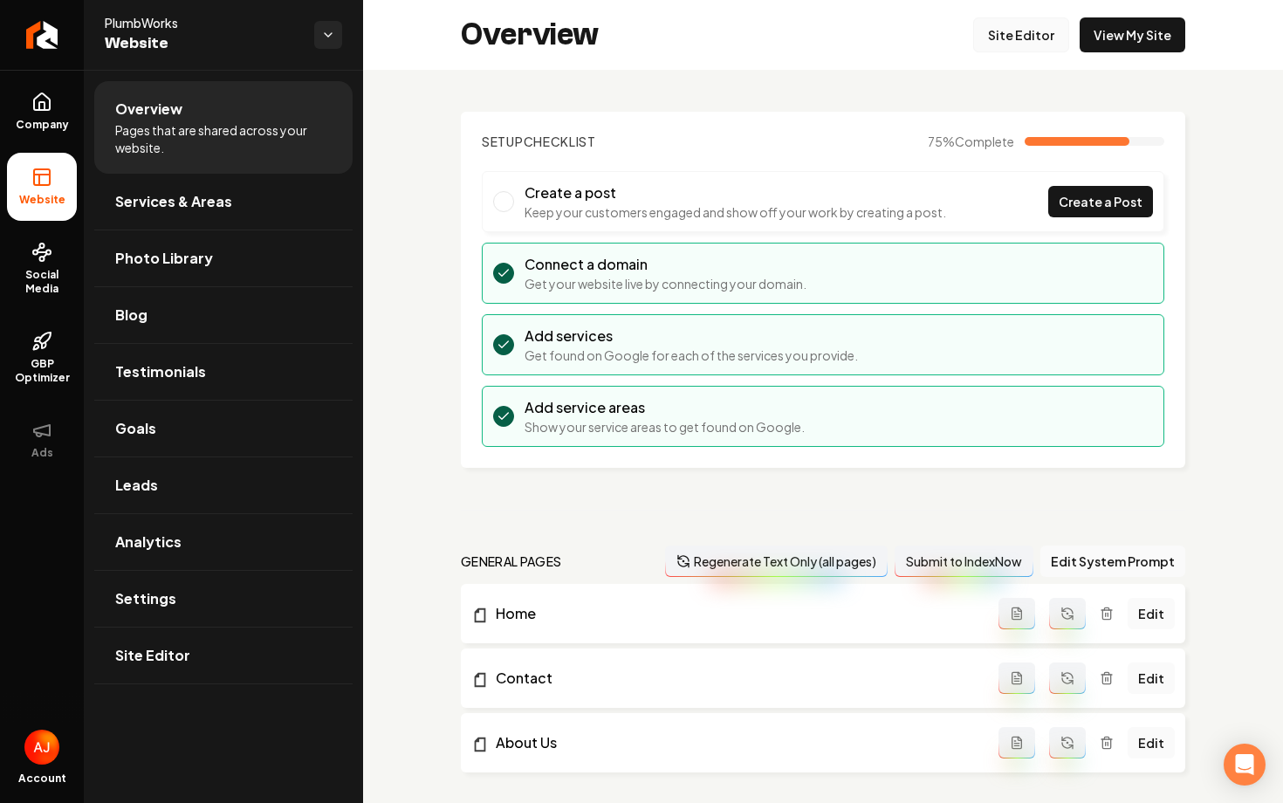
click at [1020, 32] on link "Site Editor" at bounding box center [1021, 34] width 96 height 35
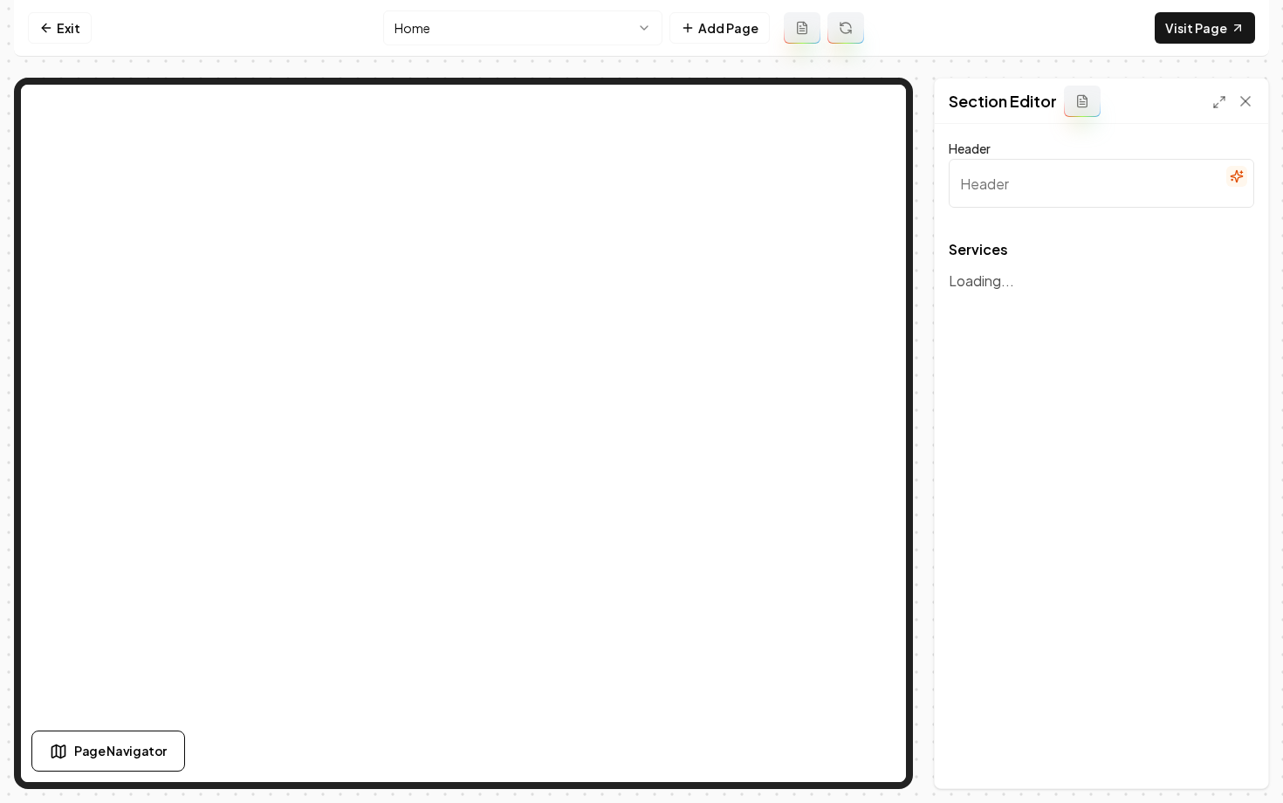
type input "Expert Plumbing Services"
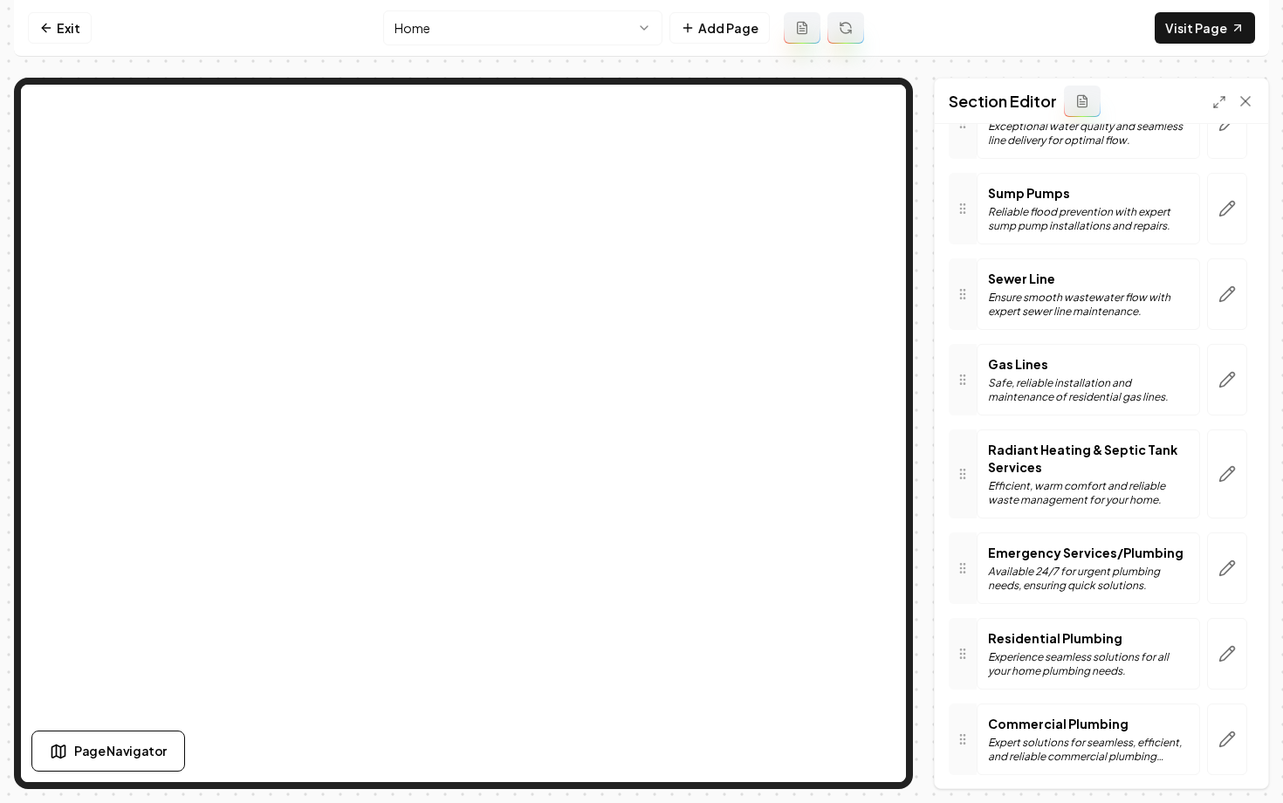
scroll to position [507, 0]
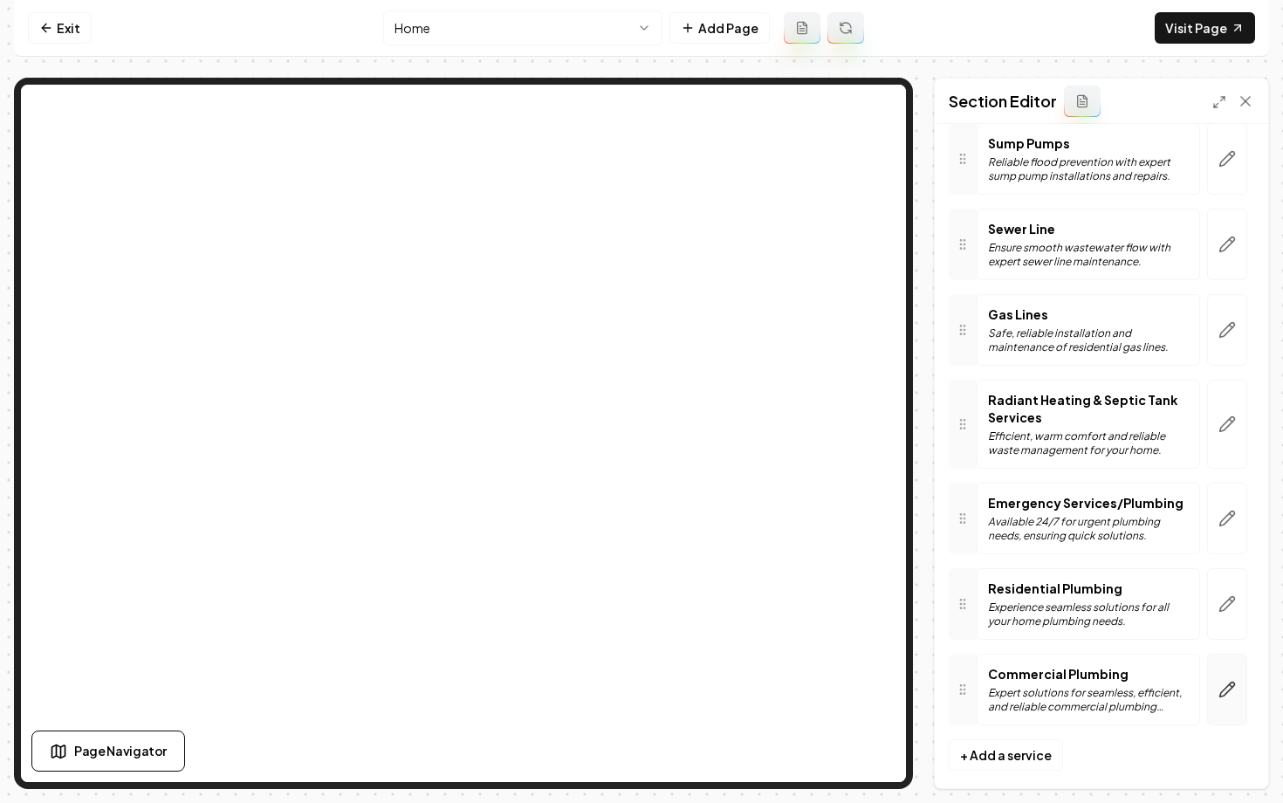
click at [1224, 681] on icon "button" at bounding box center [1226, 689] width 17 height 17
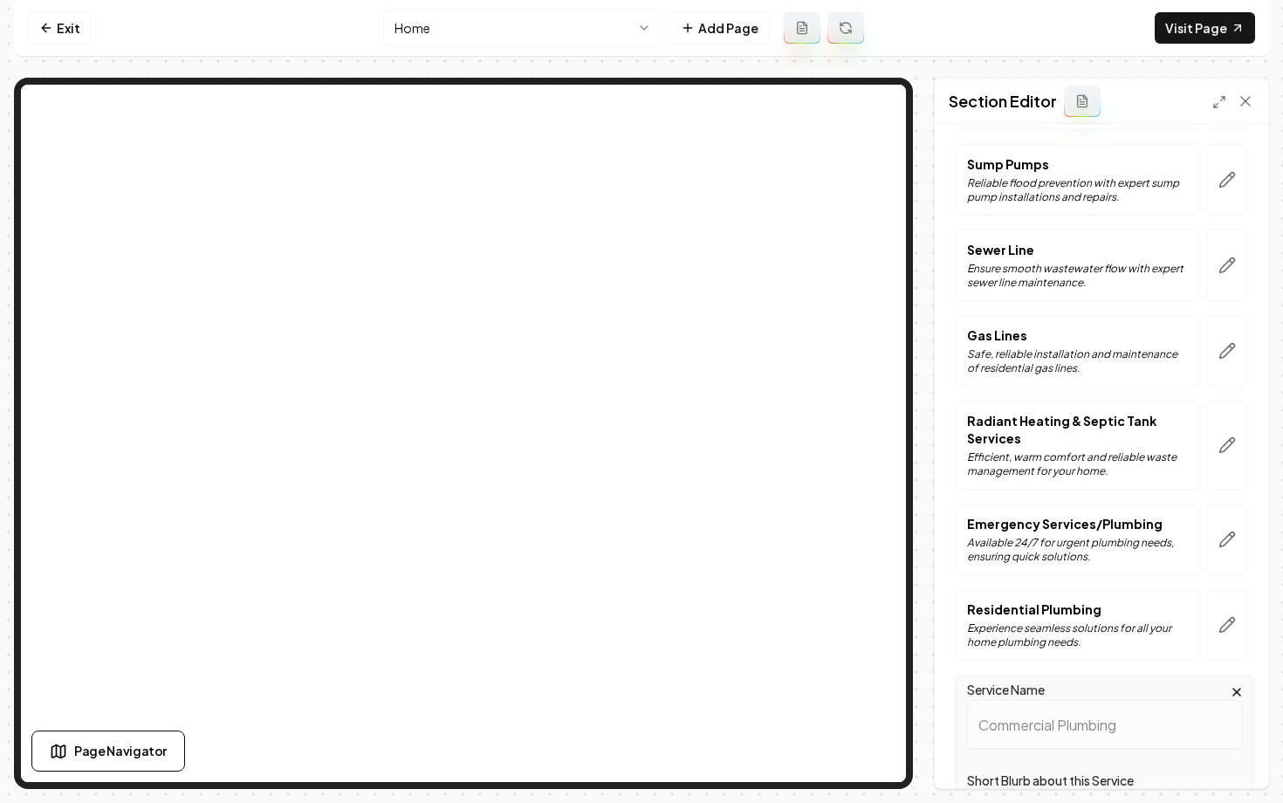
click at [529, 38] on html "Computer Required This feature is only available on a computer. Please switch t…" at bounding box center [641, 401] width 1283 height 803
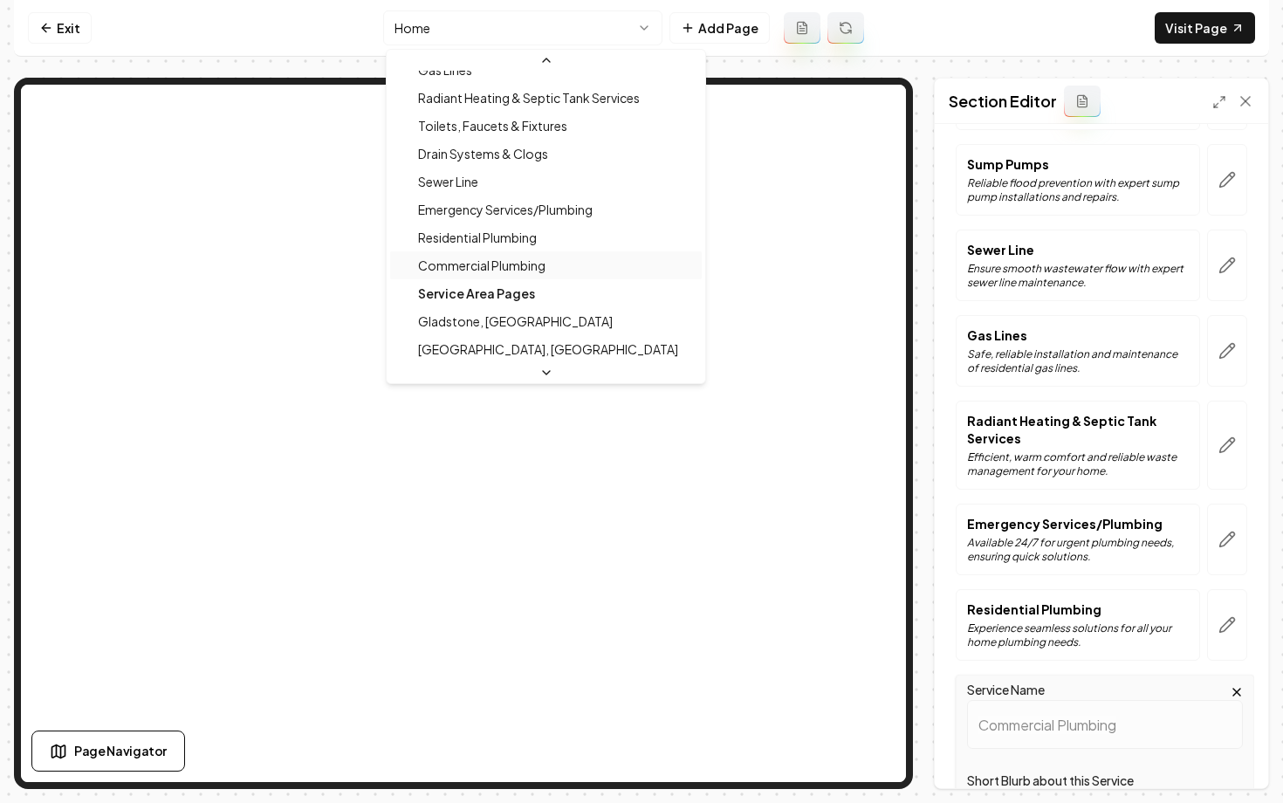
scroll to position [251, 0]
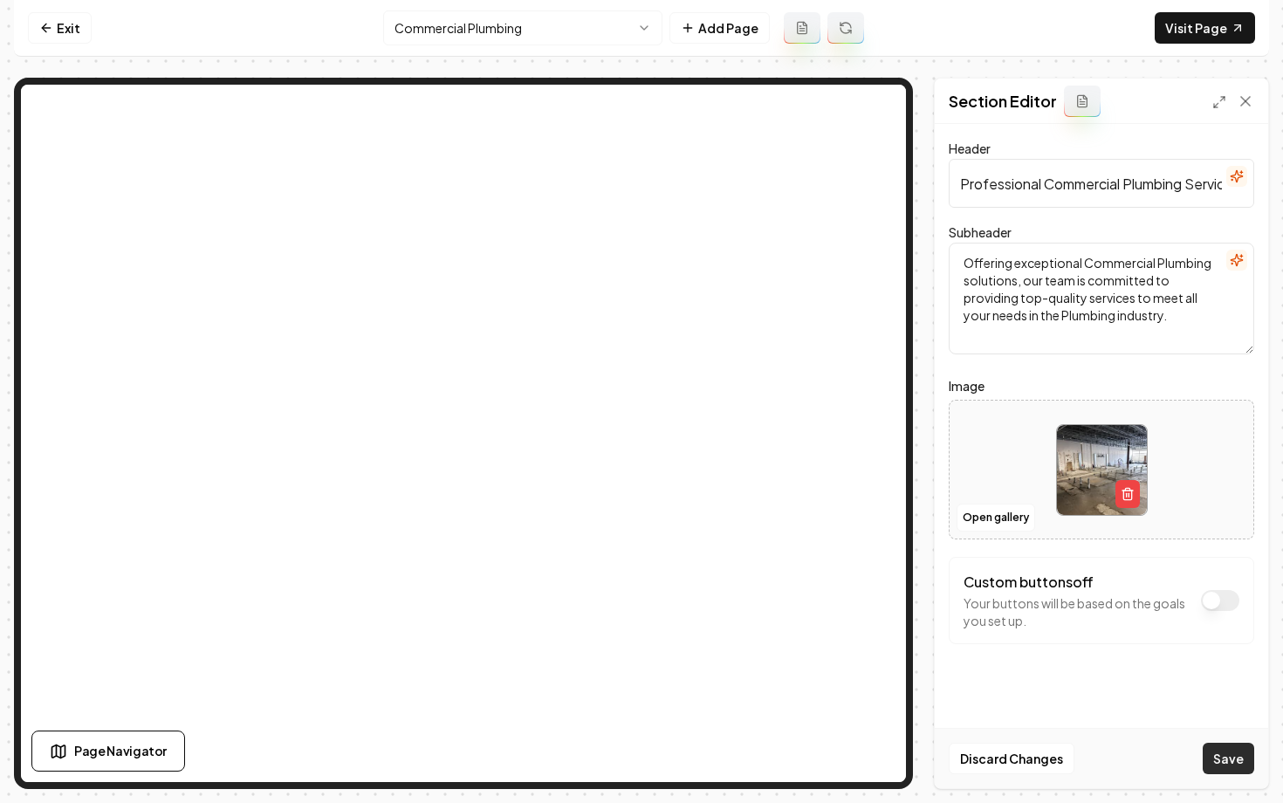
click at [1226, 772] on button "Save" at bounding box center [1227, 758] width 51 height 31
click at [483, 26] on html "Computer Required This feature is only available on a computer. Please switch t…" at bounding box center [641, 401] width 1283 height 803
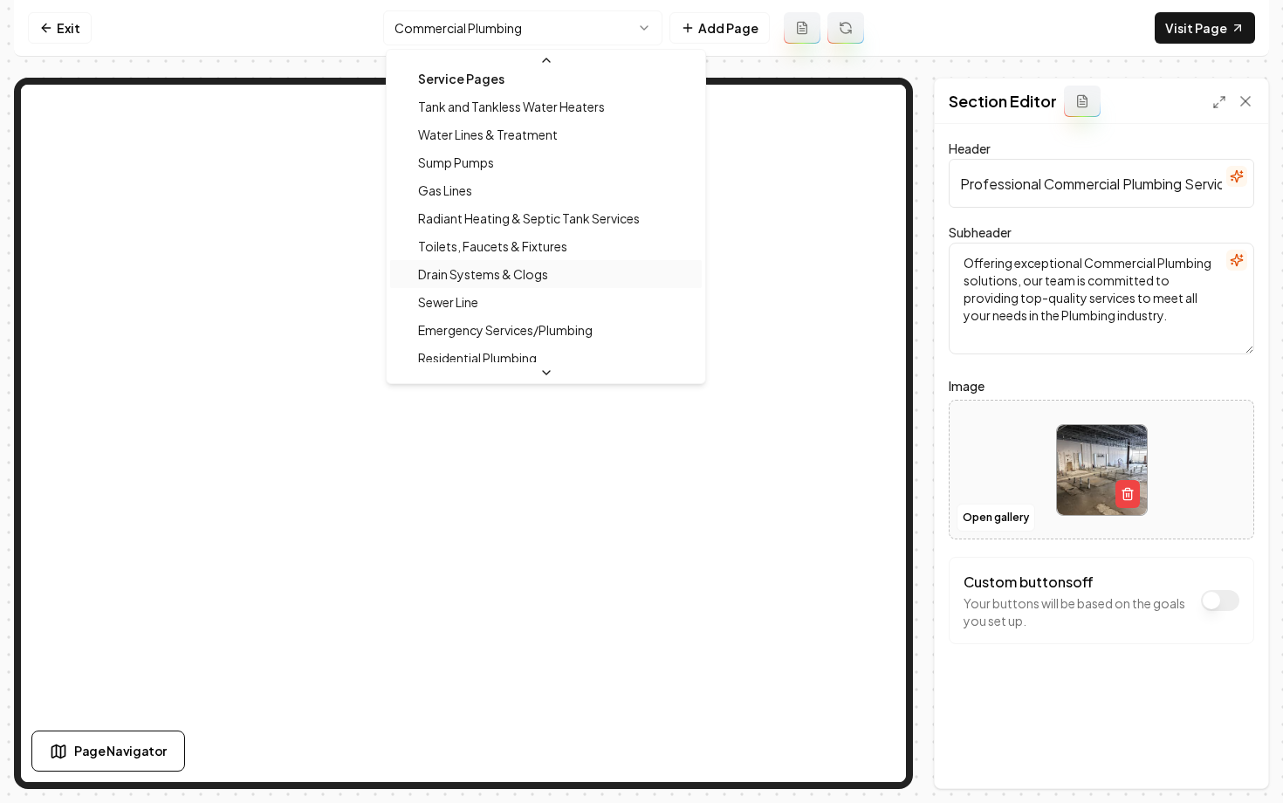
scroll to position [155, 0]
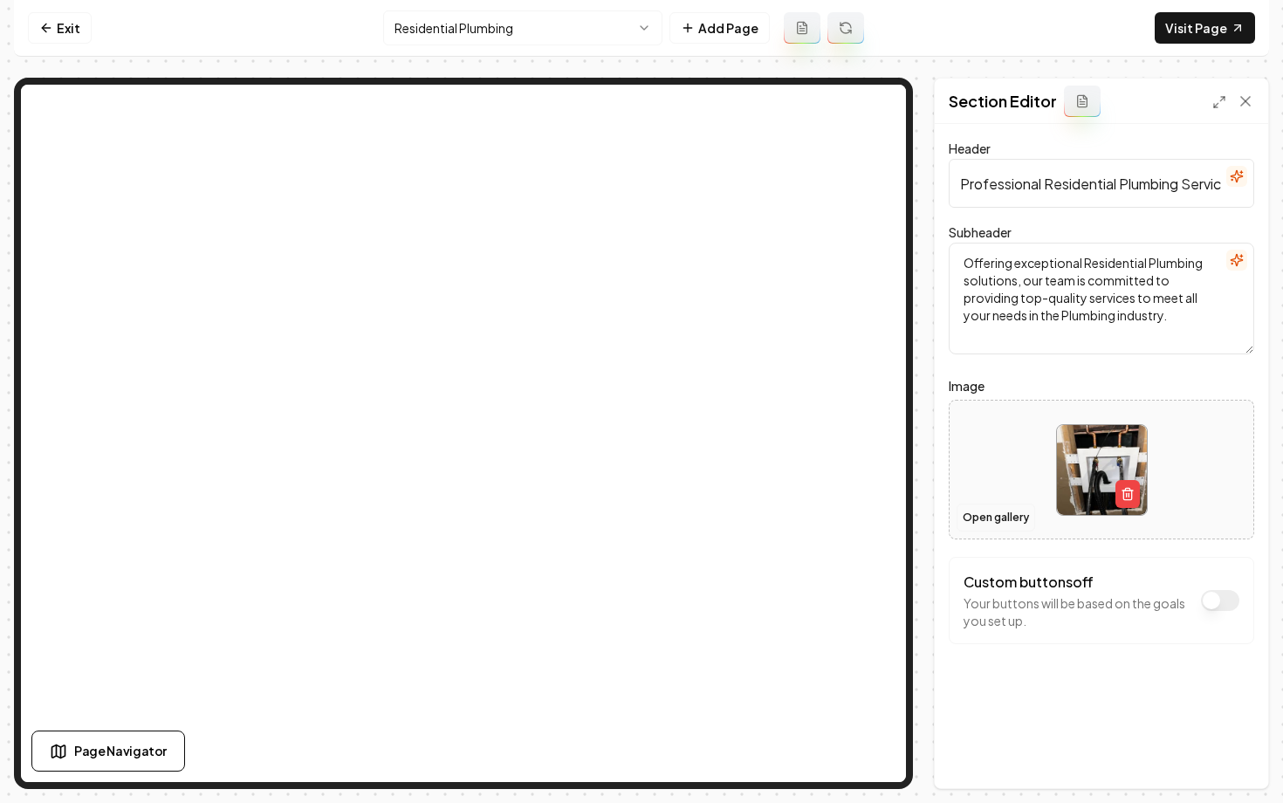
click at [967, 521] on button "Open gallery" at bounding box center [995, 517] width 79 height 28
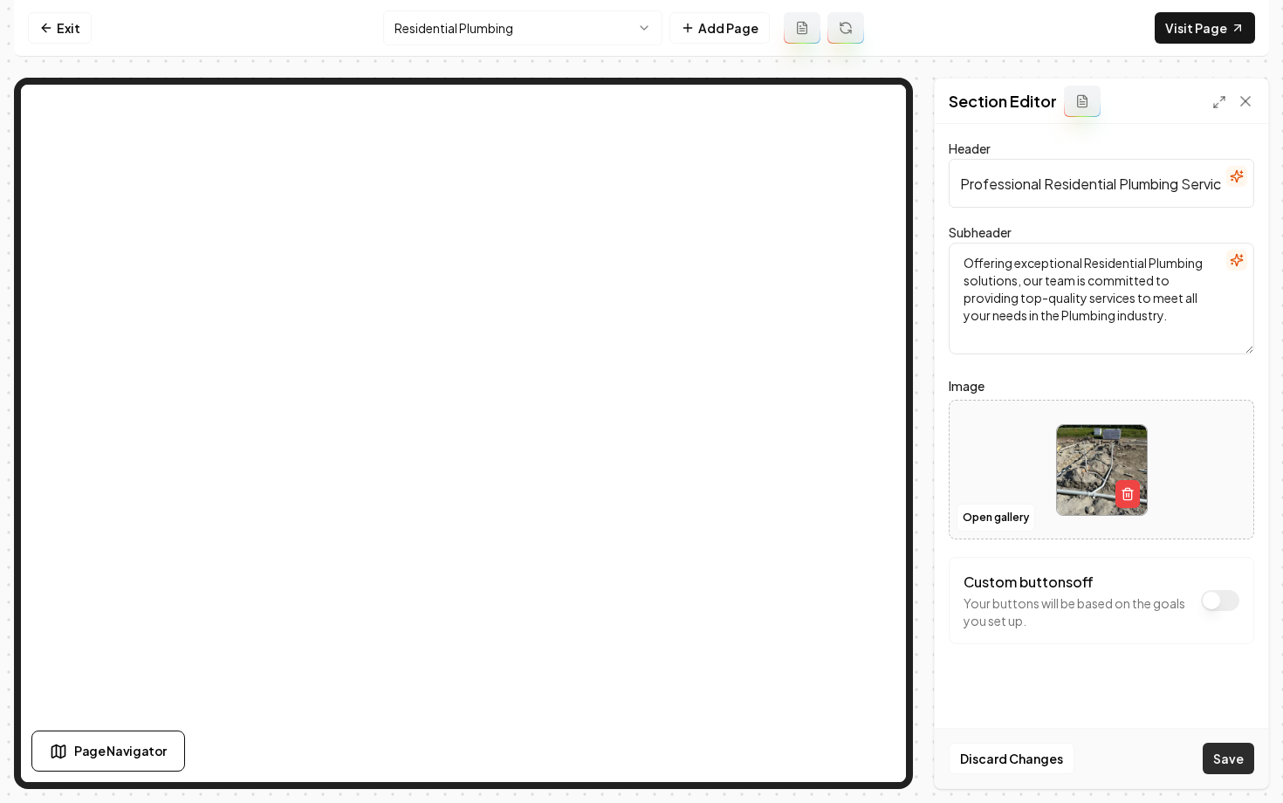
click at [1213, 749] on button "Save" at bounding box center [1227, 758] width 51 height 31
click at [436, 28] on html "Computer Required This feature is only available on a computer. Please switch t…" at bounding box center [641, 401] width 1283 height 803
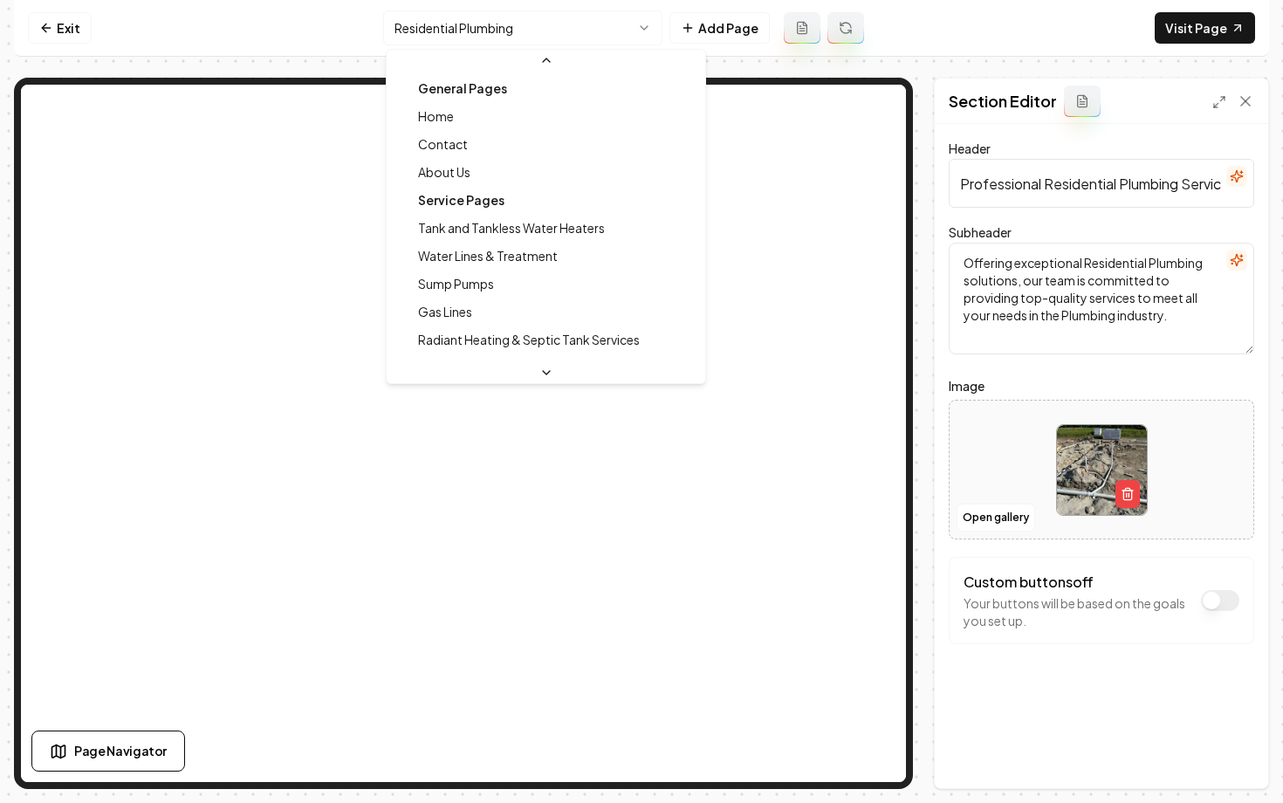
scroll to position [131, 0]
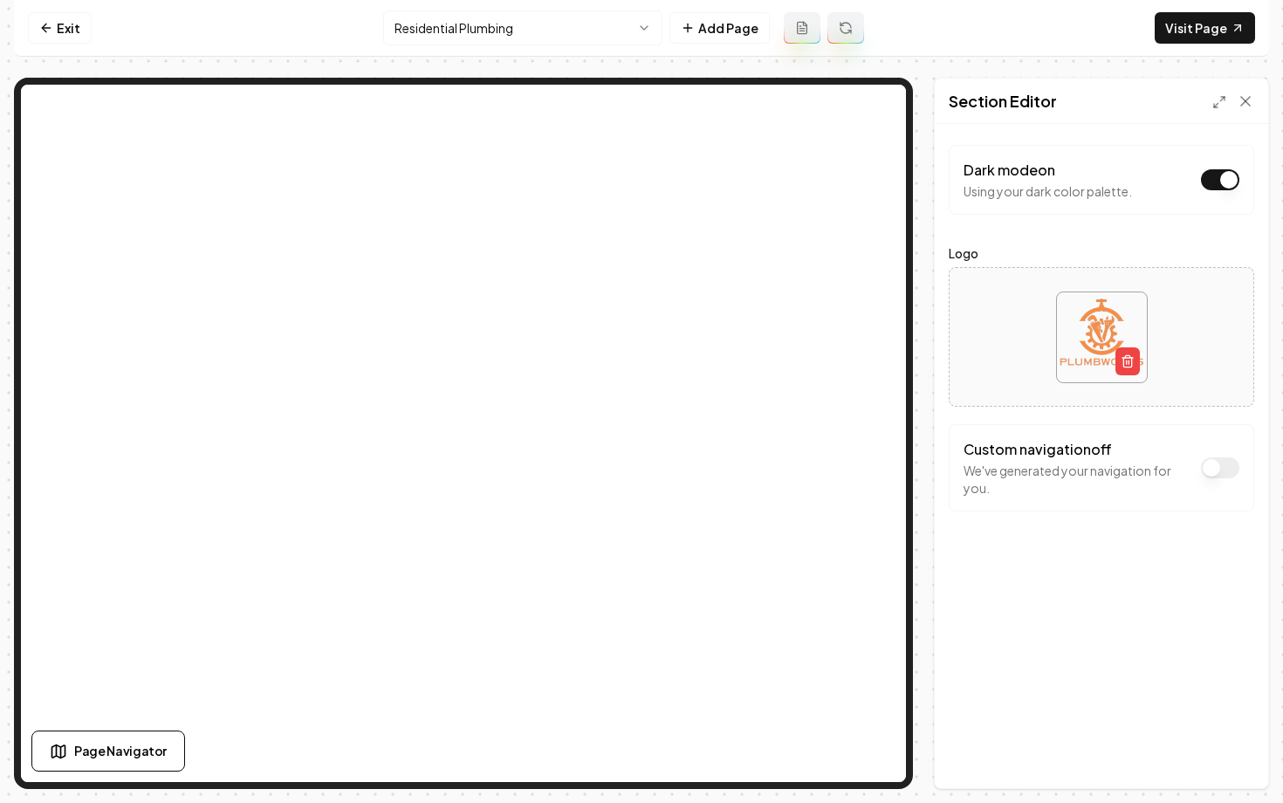
click at [1051, 661] on div "Dark mode on Using your dark color palette. Logo Custom navigation off We've ge…" at bounding box center [1100, 456] width 333 height 664
click at [1081, 145] on div "Dark mode on Using your dark color palette." at bounding box center [1100, 180] width 305 height 70
click at [1097, 161] on div "Dark mode on Using your dark color palette." at bounding box center [1047, 180] width 168 height 40
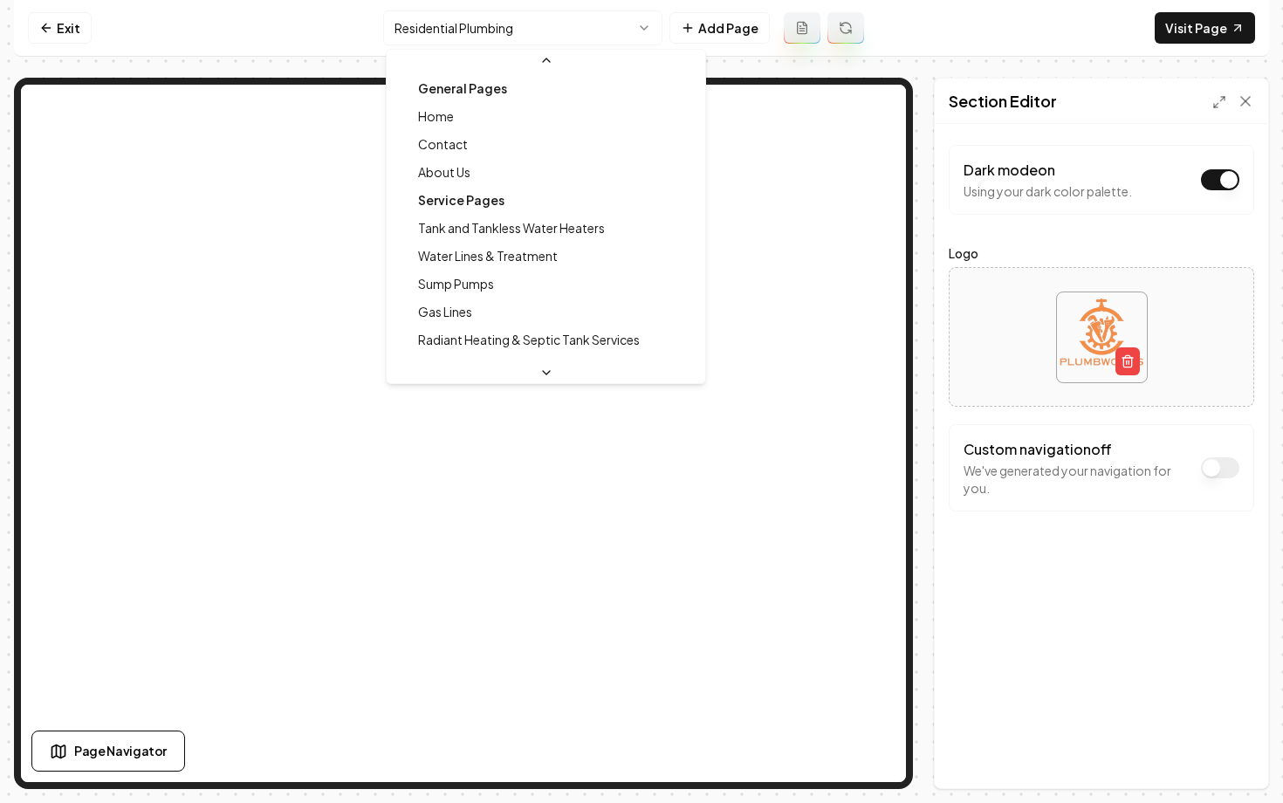
click at [619, 38] on html "Computer Required This feature is only available on a computer. Please switch t…" at bounding box center [641, 401] width 1283 height 803
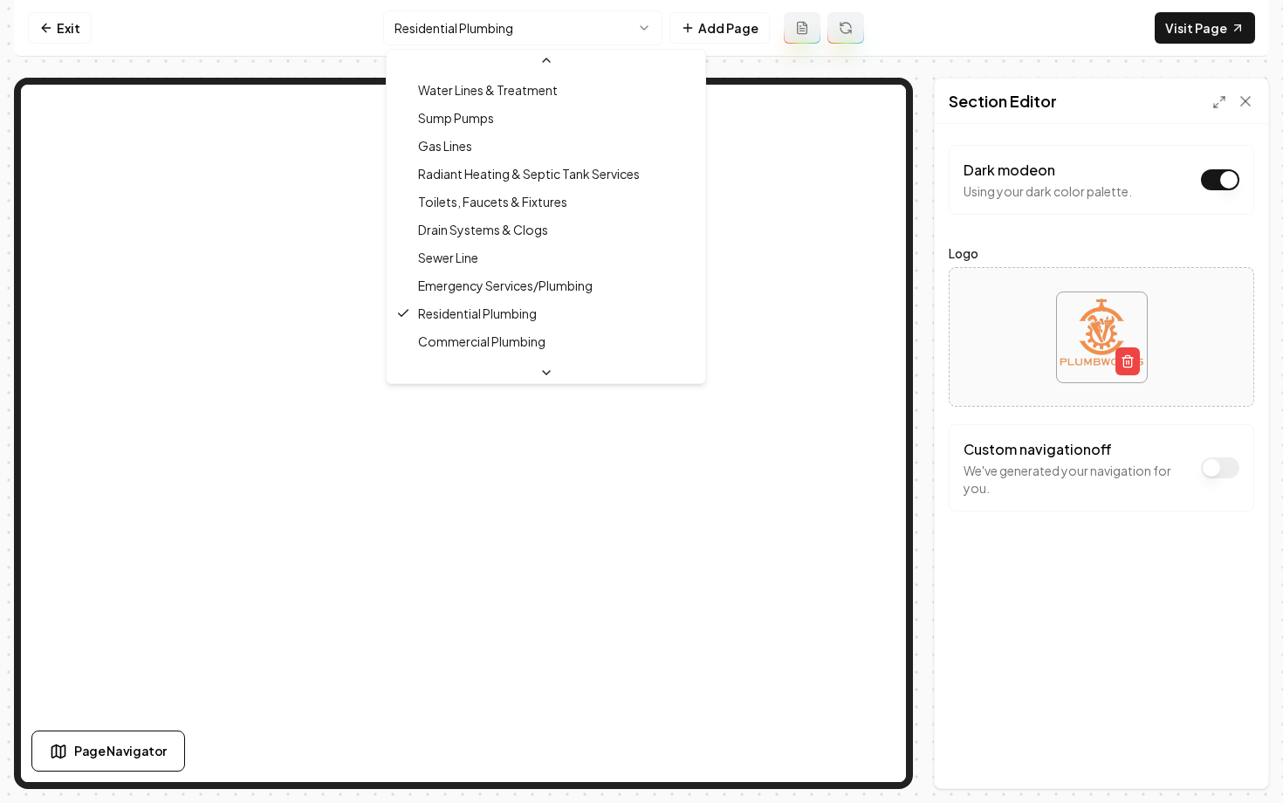
scroll to position [196, 0]
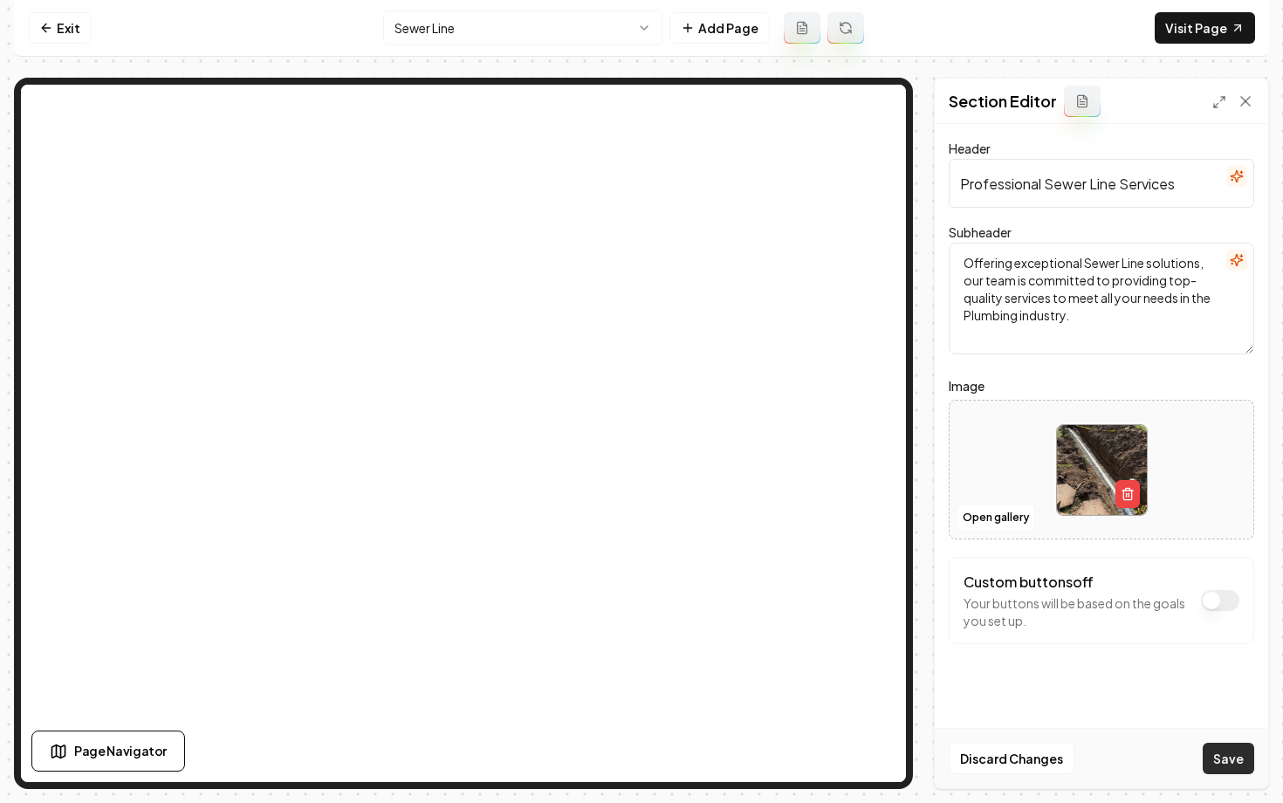
click at [1224, 759] on button "Save" at bounding box center [1227, 758] width 51 height 31
click at [437, 33] on html "Computer Required This feature is only available on a computer. Please switch t…" at bounding box center [641, 401] width 1283 height 803
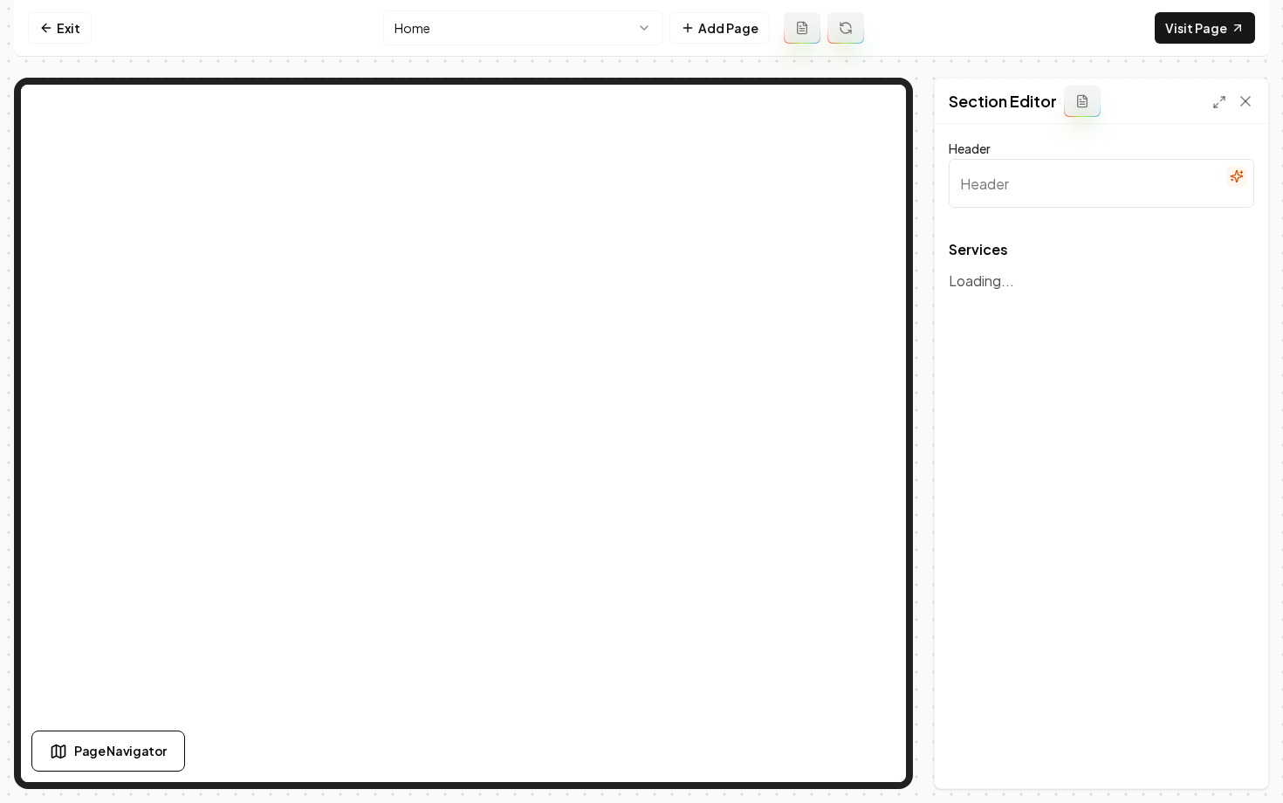
type input "Expert Plumbing Services"
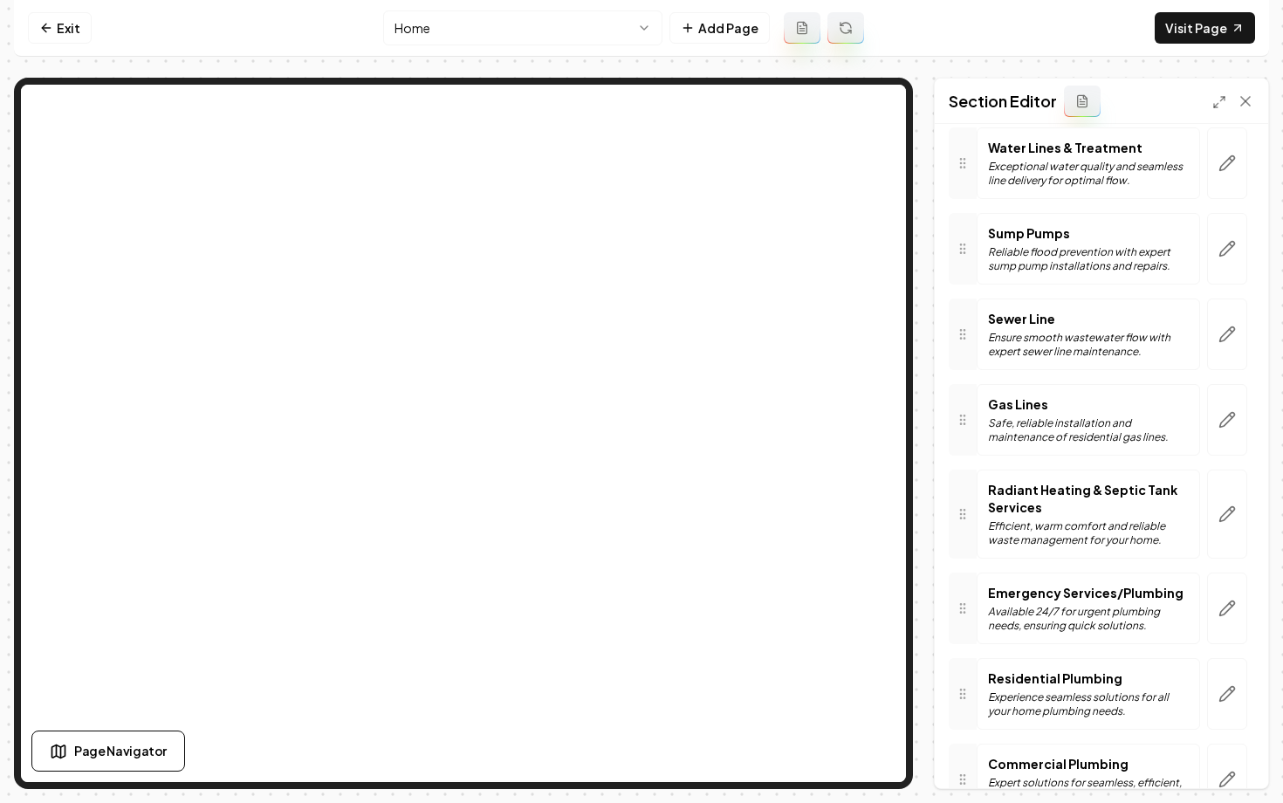
scroll to position [453, 0]
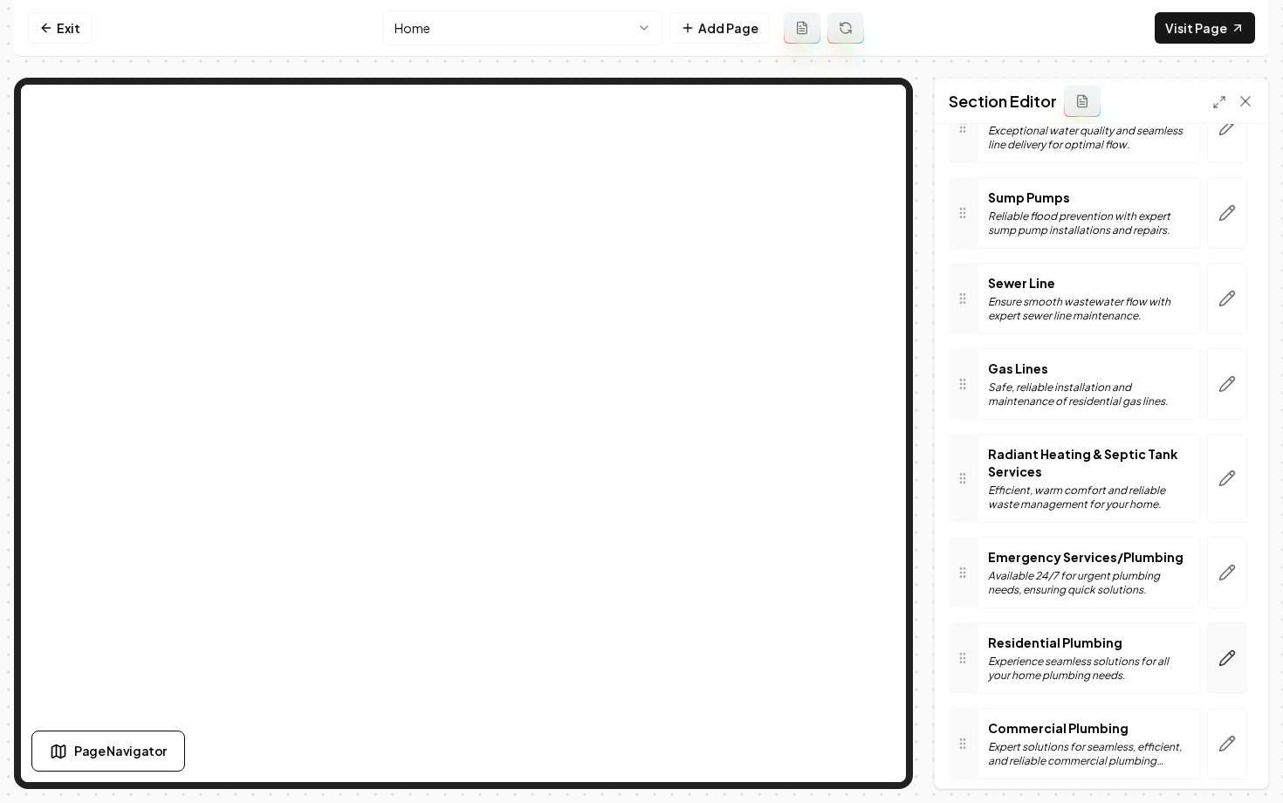
click at [1228, 652] on button "button" at bounding box center [1227, 658] width 40 height 72
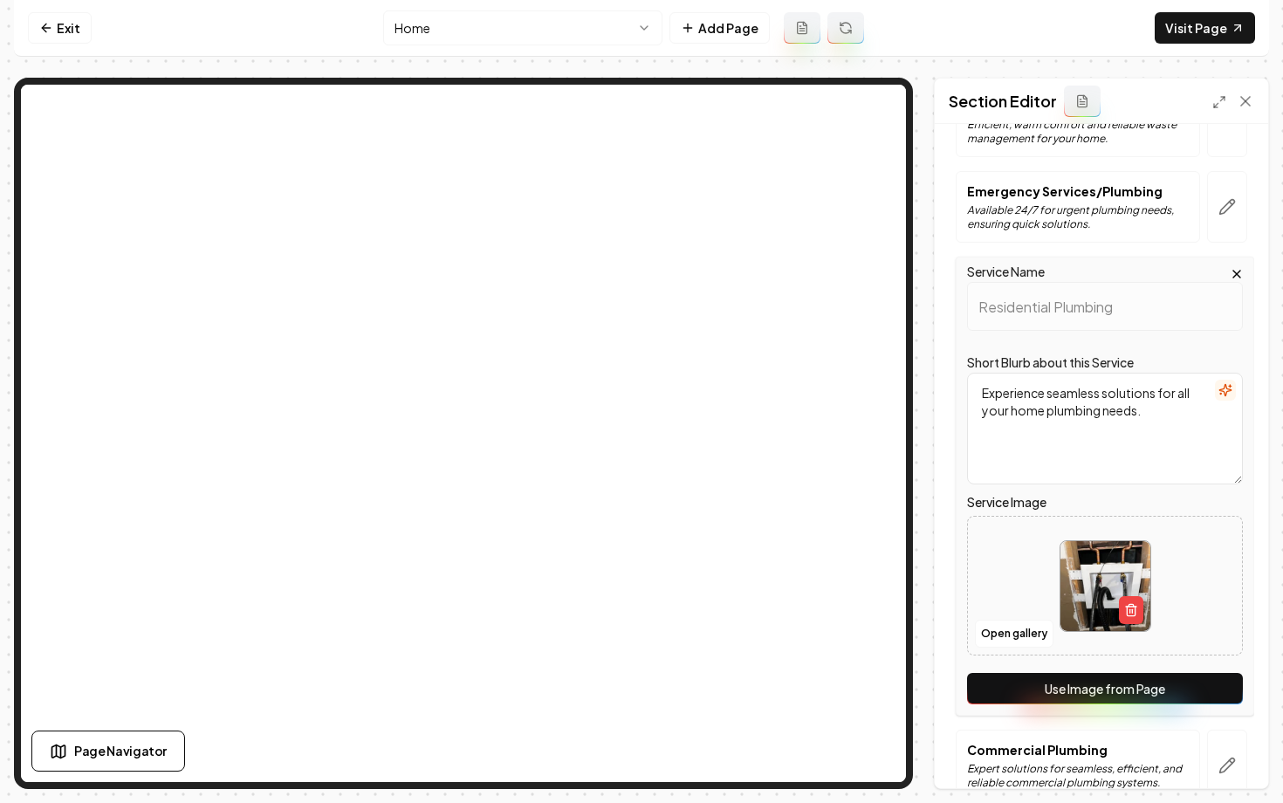
scroll to position [894, 0]
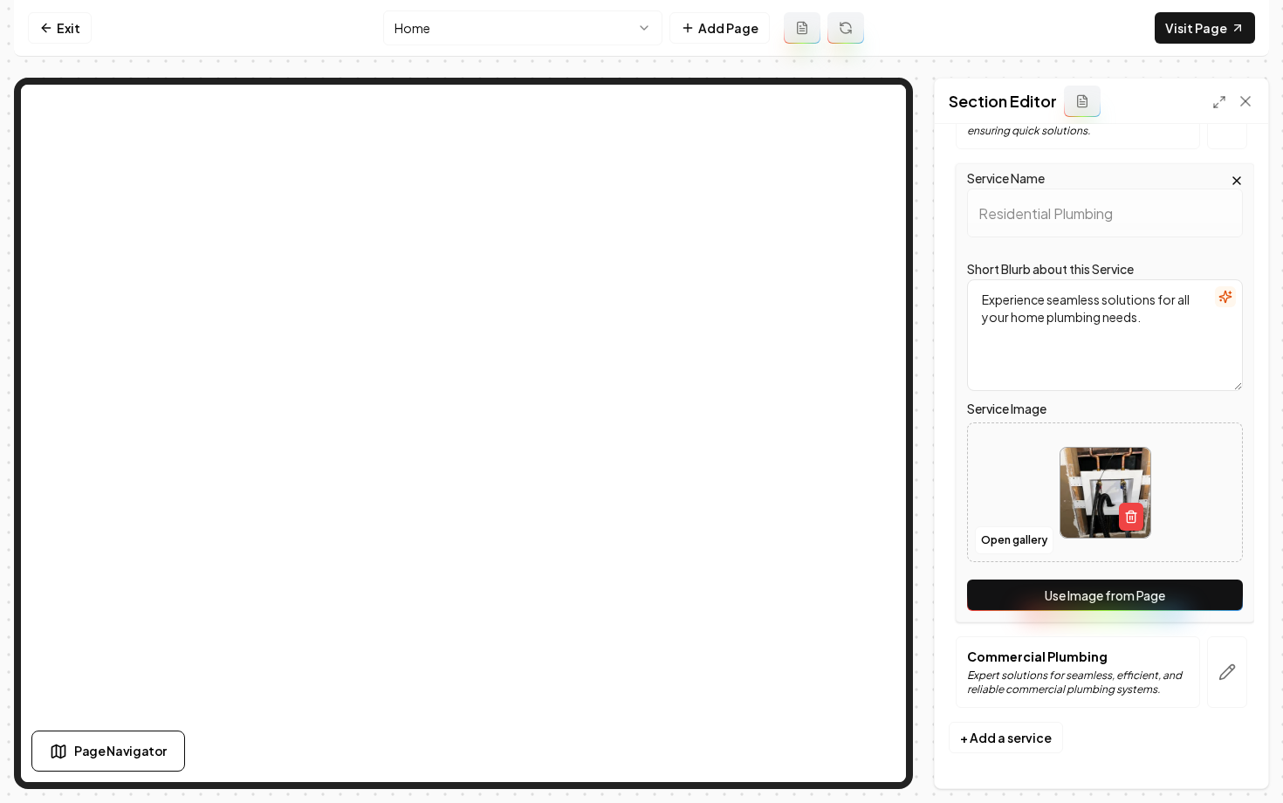
click at [1079, 600] on button "Use Image from Page" at bounding box center [1105, 594] width 276 height 31
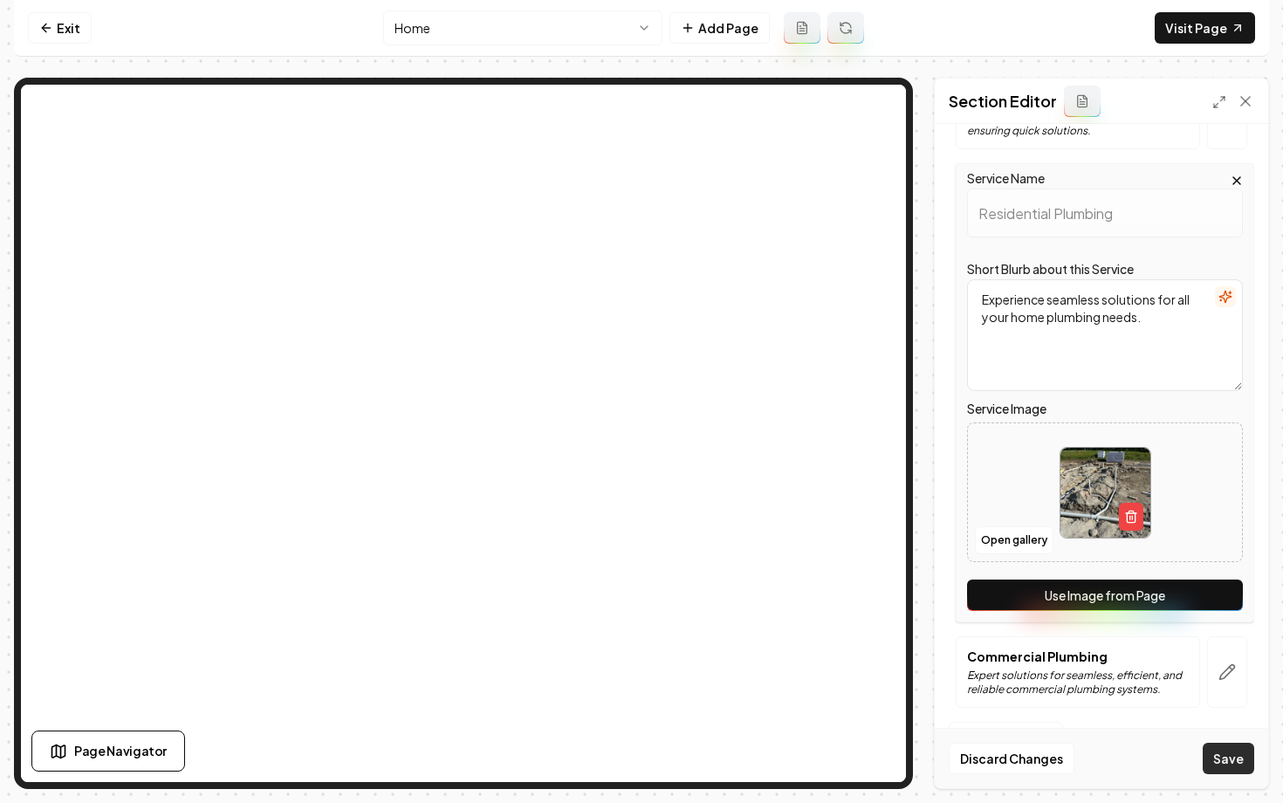
click at [1216, 753] on button "Save" at bounding box center [1227, 758] width 51 height 31
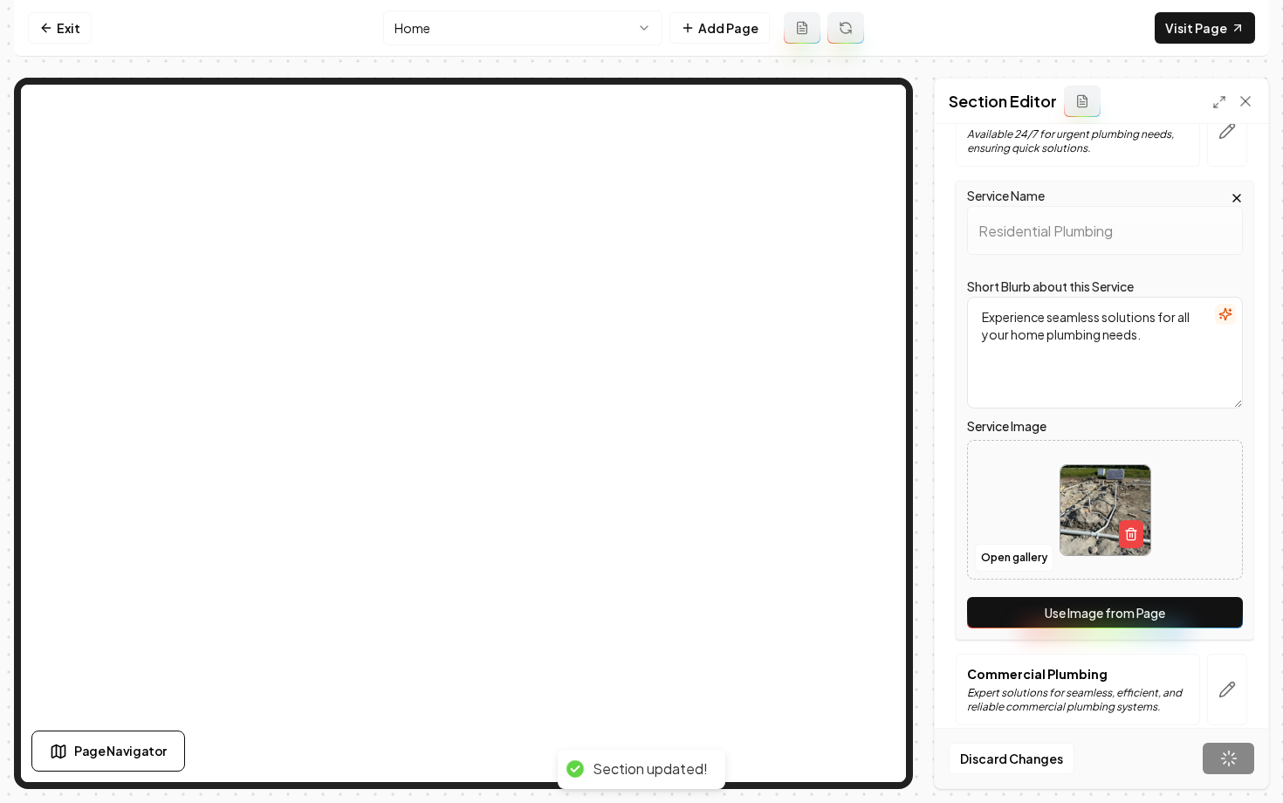
scroll to position [507, 0]
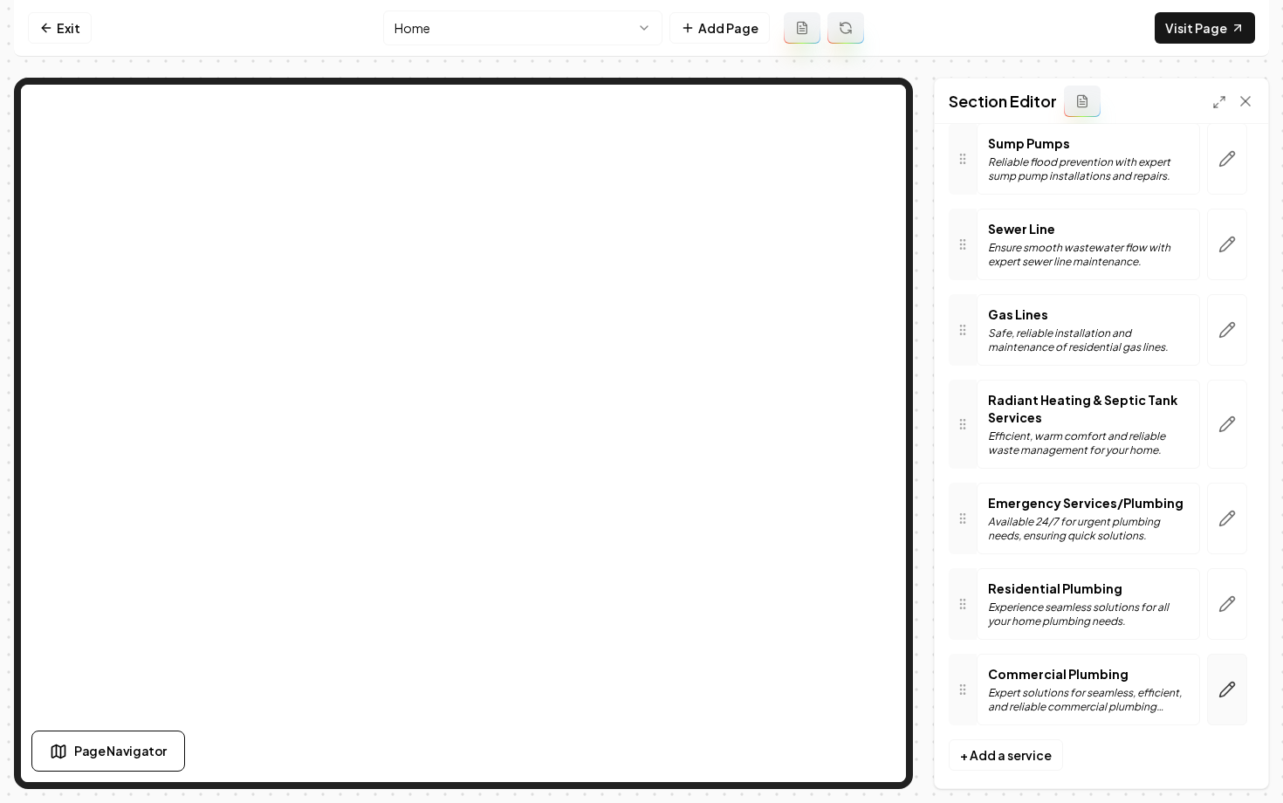
click at [1228, 681] on icon "button" at bounding box center [1226, 689] width 17 height 17
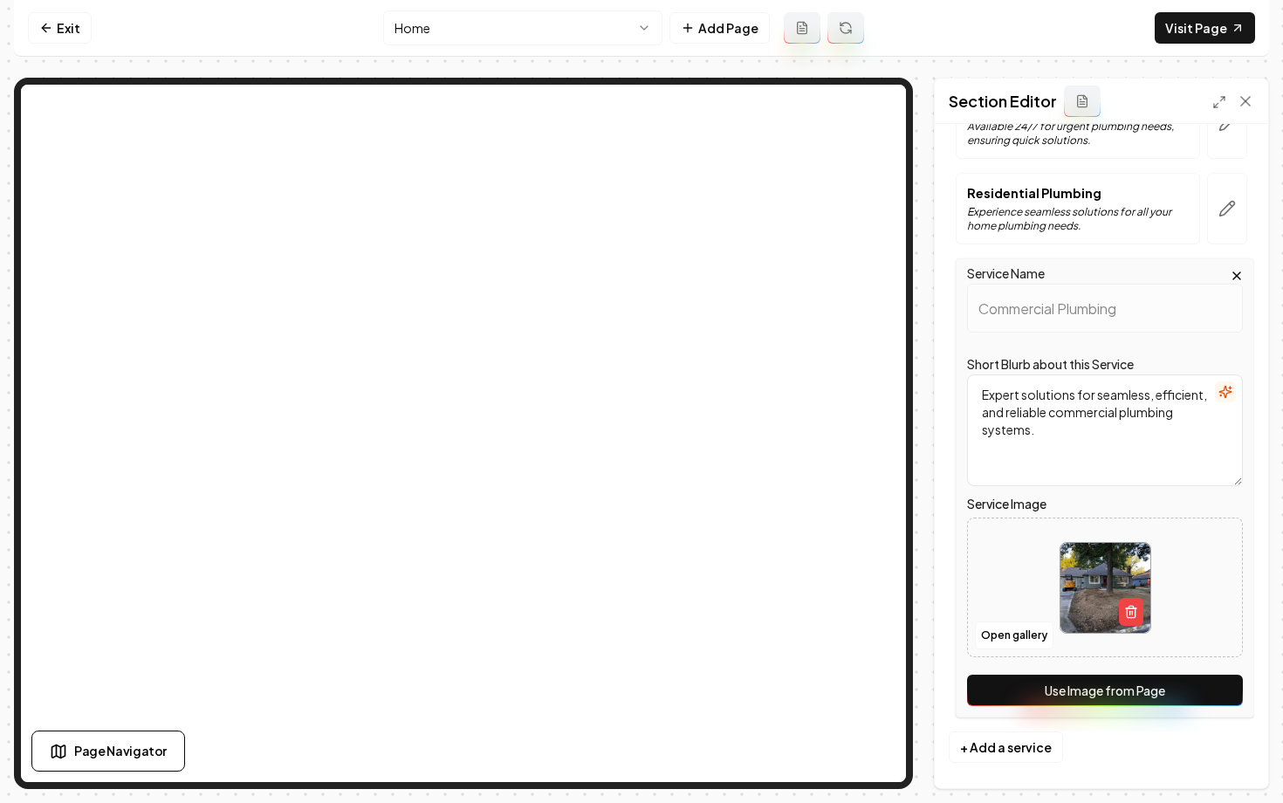
scroll to position [894, 0]
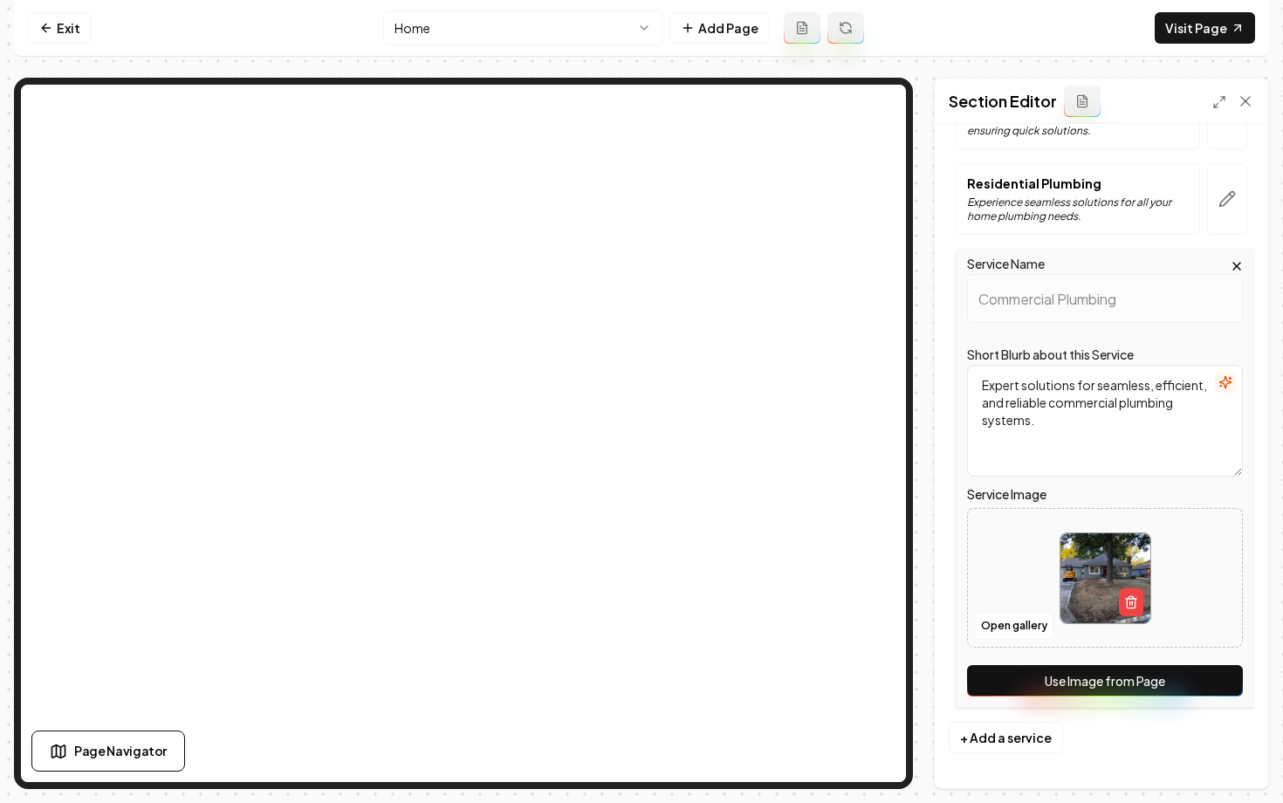
click at [1078, 677] on button "Use Image from Page" at bounding box center [1105, 680] width 276 height 31
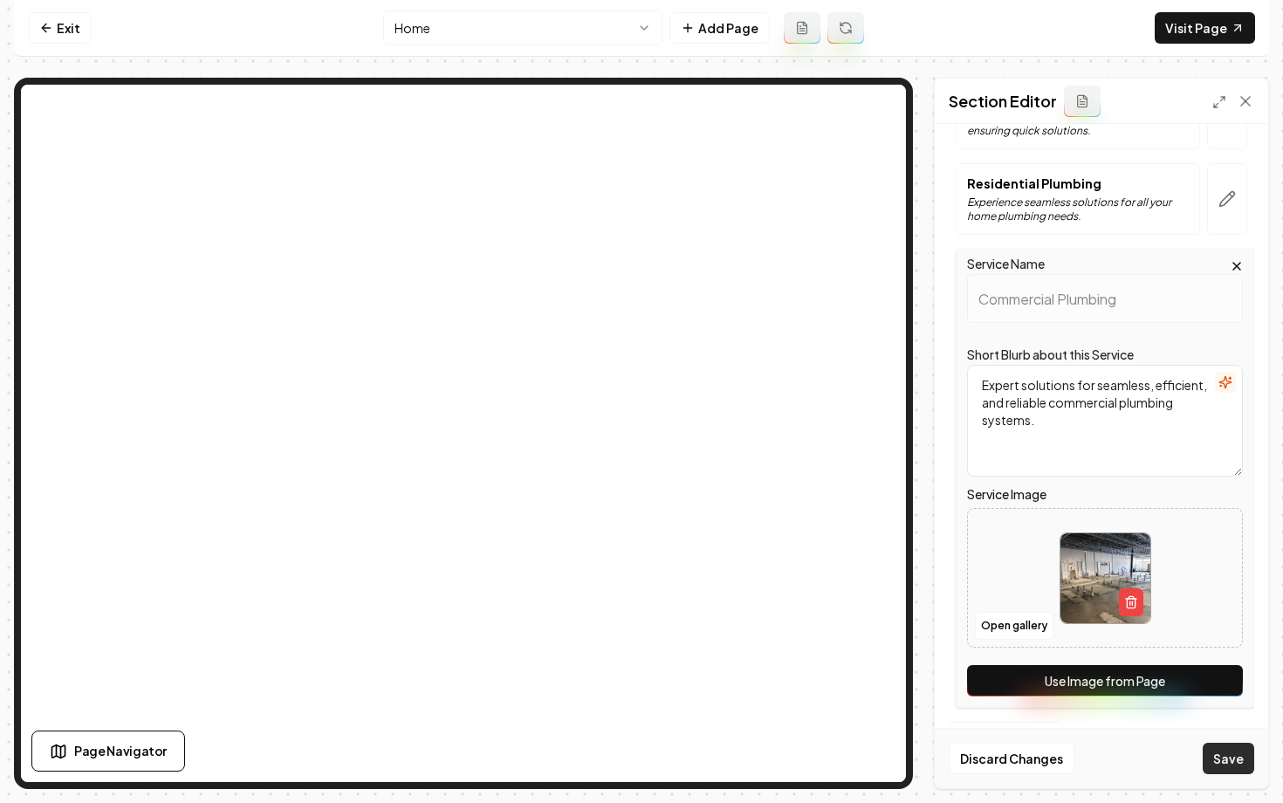
click at [1219, 761] on button "Save" at bounding box center [1227, 758] width 51 height 31
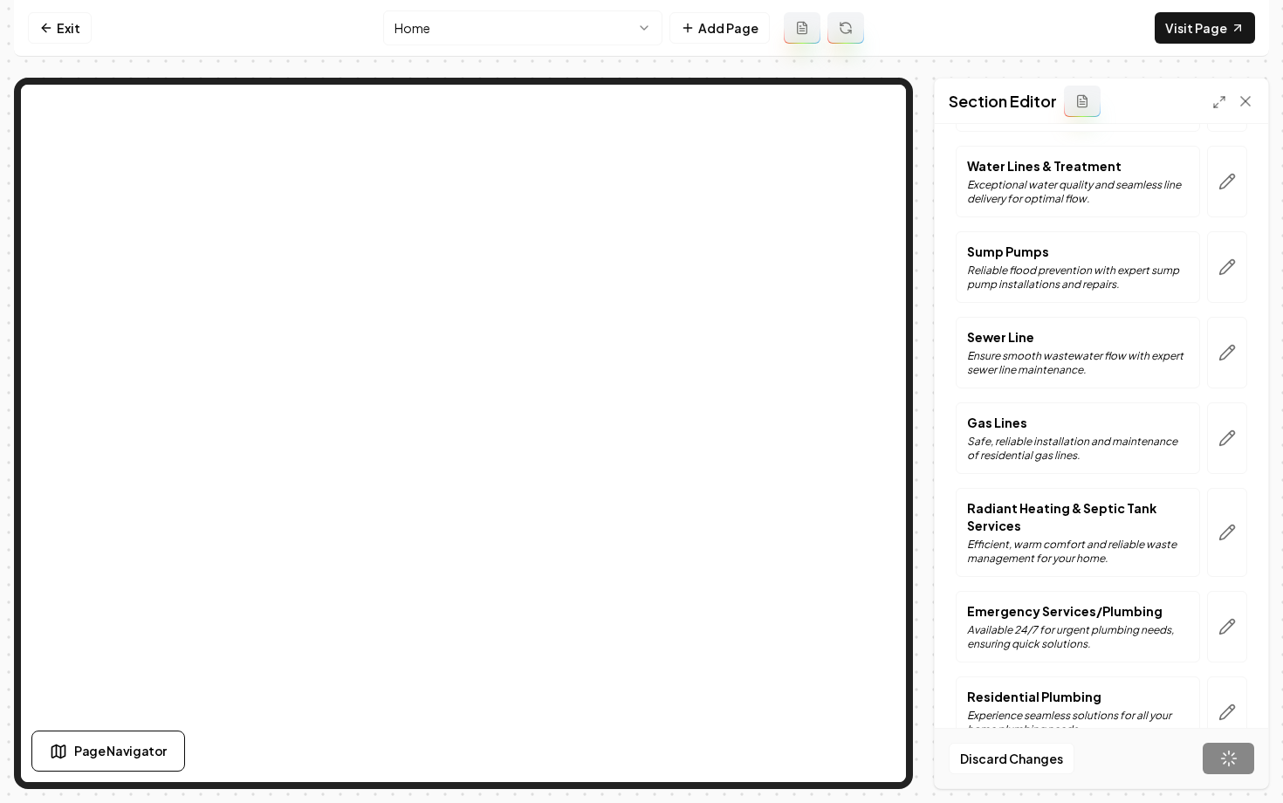
scroll to position [374, 0]
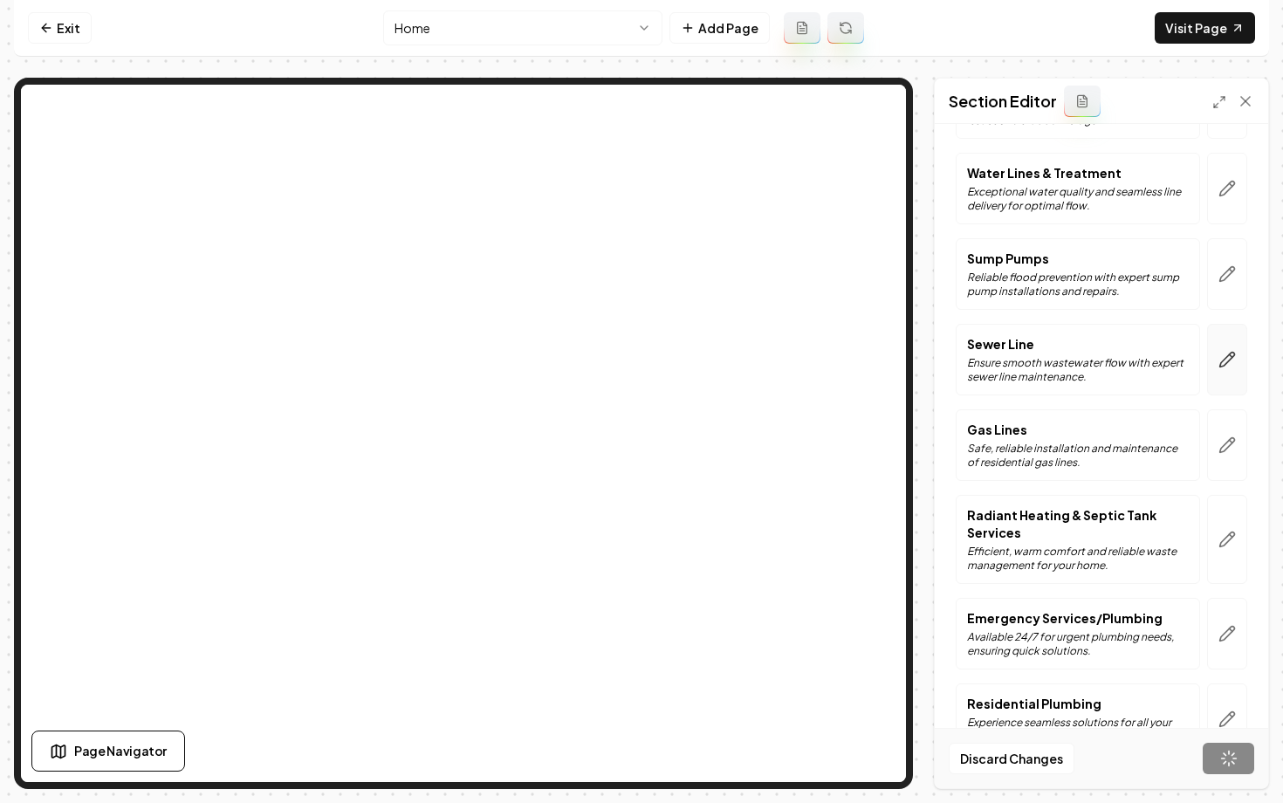
click at [1224, 360] on icon "button" at bounding box center [1226, 359] width 17 height 17
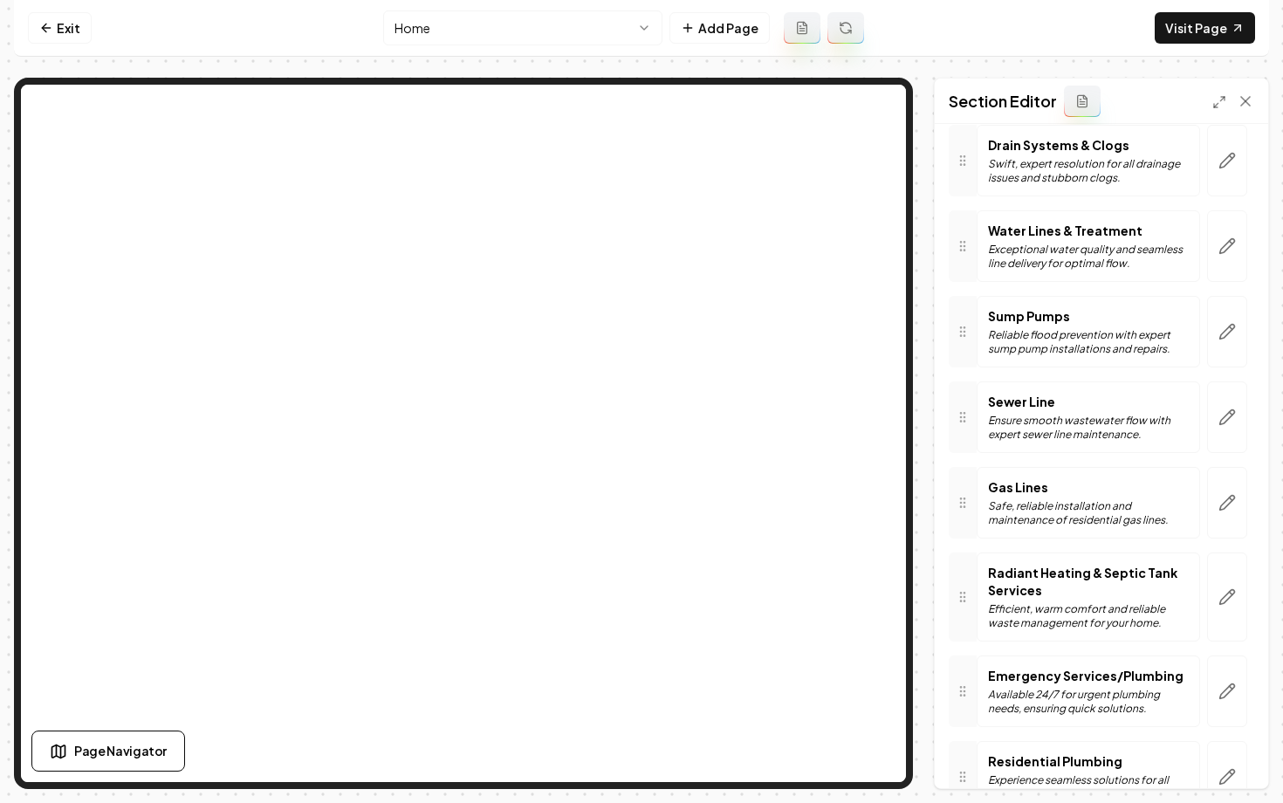
scroll to position [222, 0]
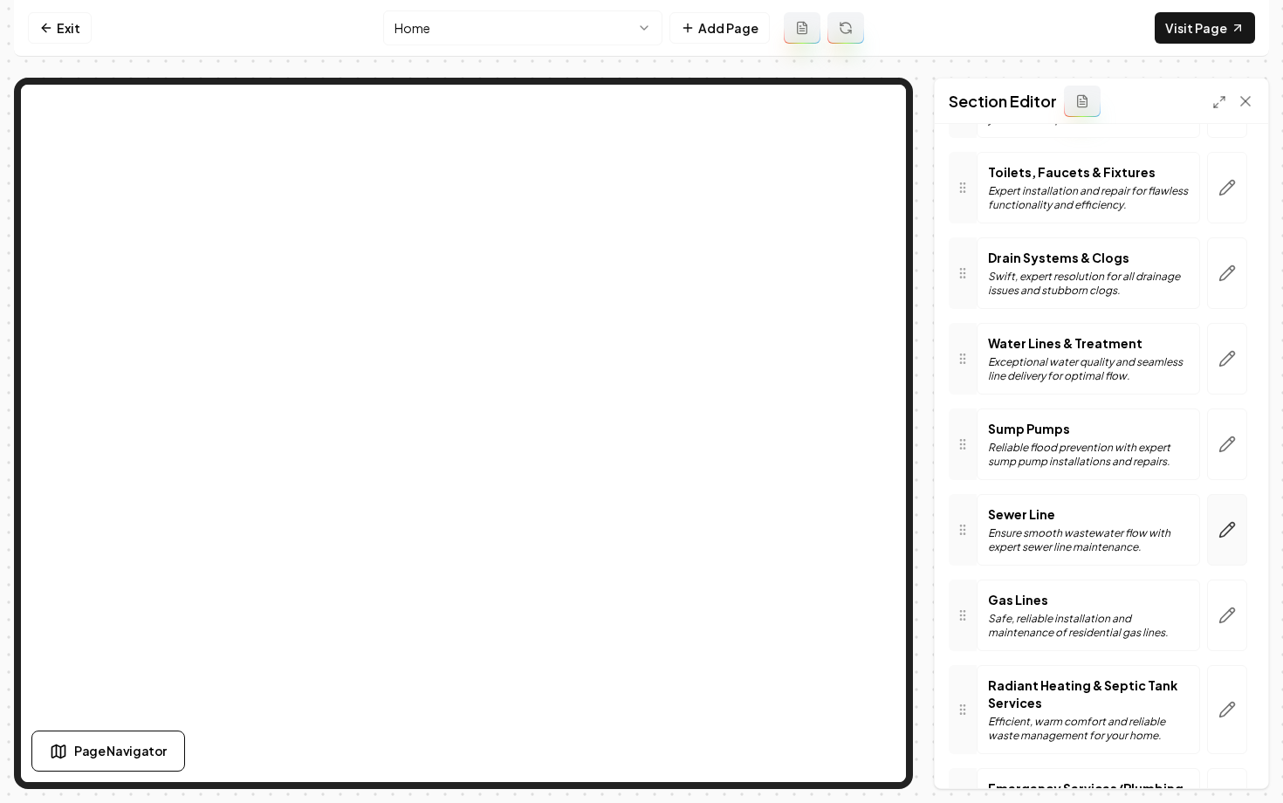
click at [1229, 521] on icon "button" at bounding box center [1226, 529] width 17 height 17
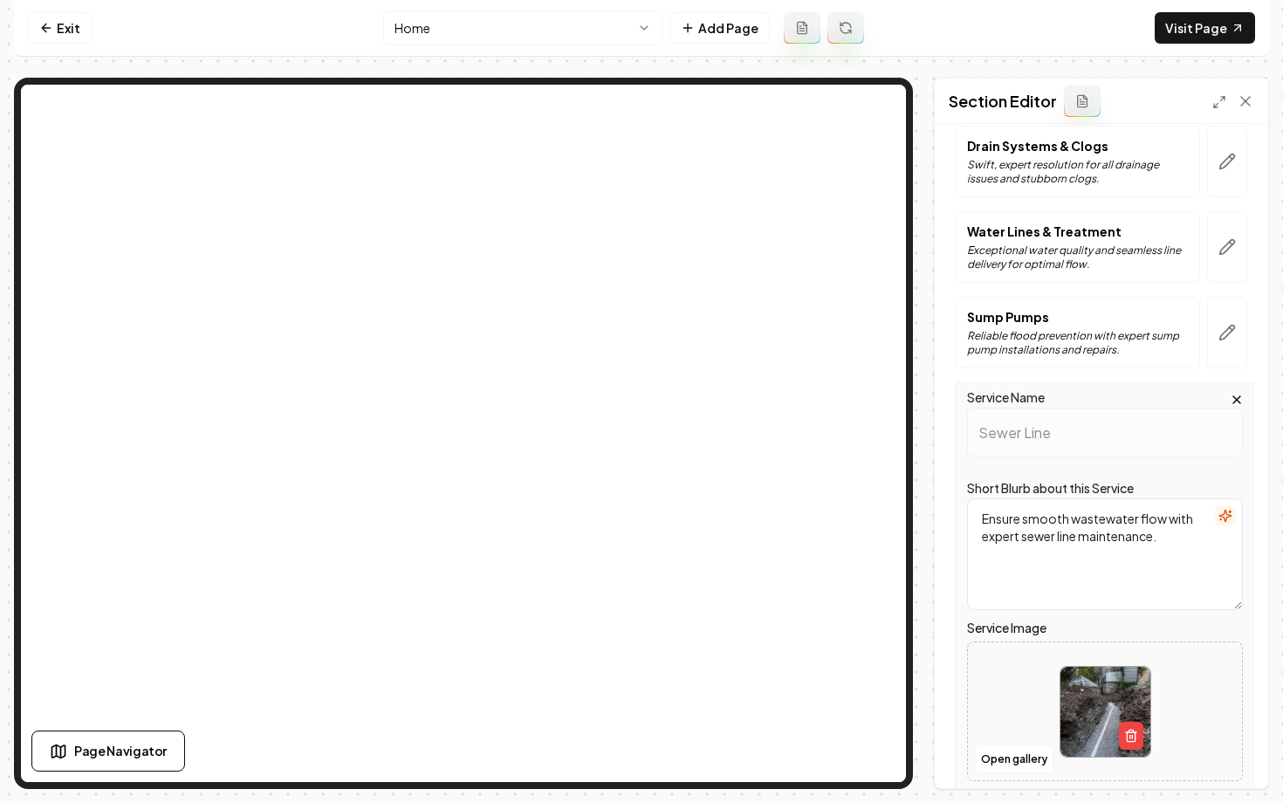
scroll to position [394, 0]
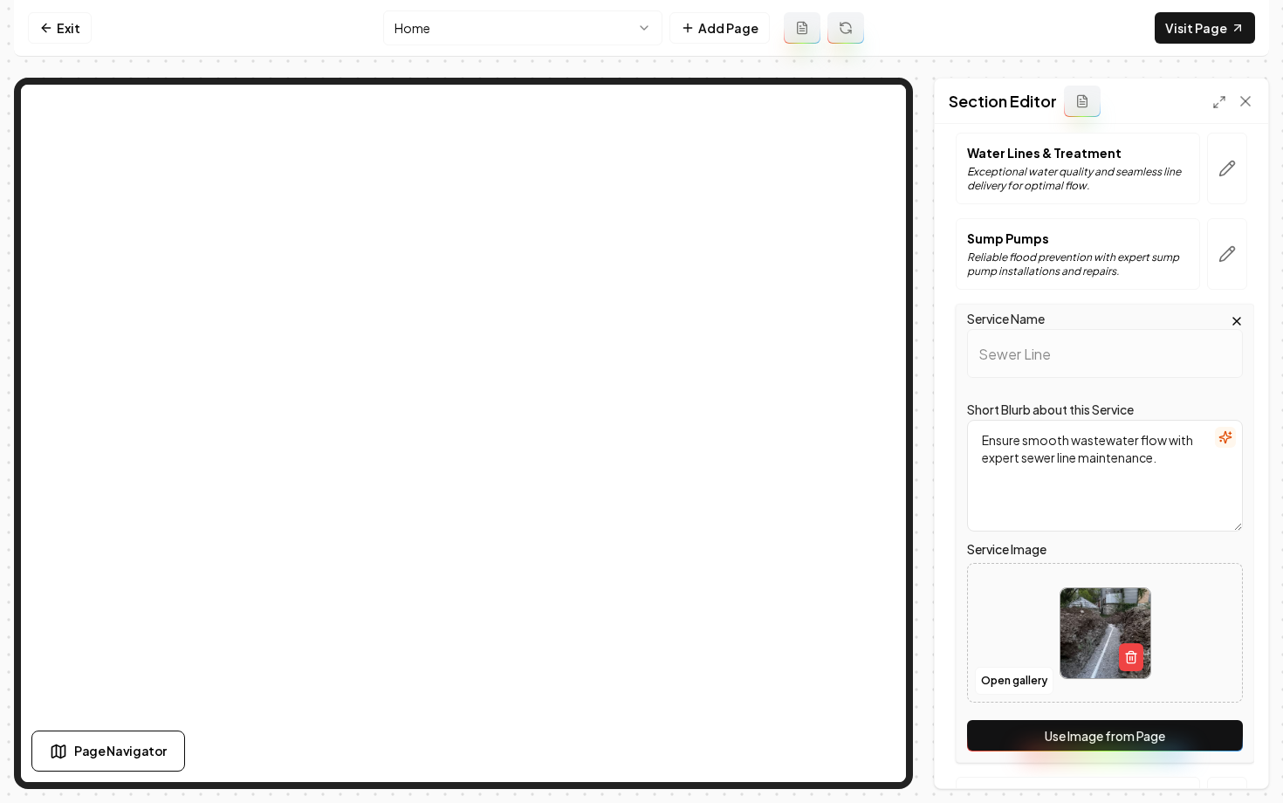
click at [1050, 730] on button "Use Image from Page" at bounding box center [1105, 735] width 276 height 31
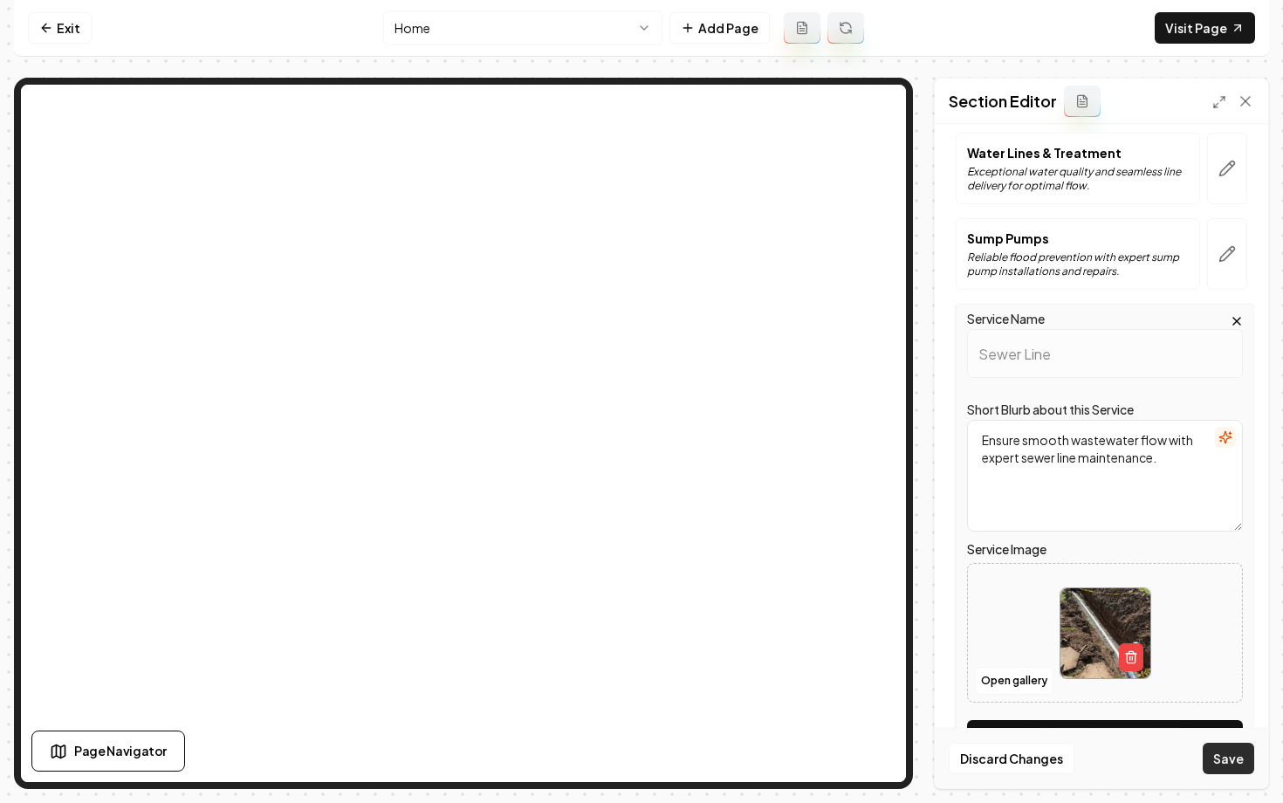
click at [1227, 764] on button "Save" at bounding box center [1227, 758] width 51 height 31
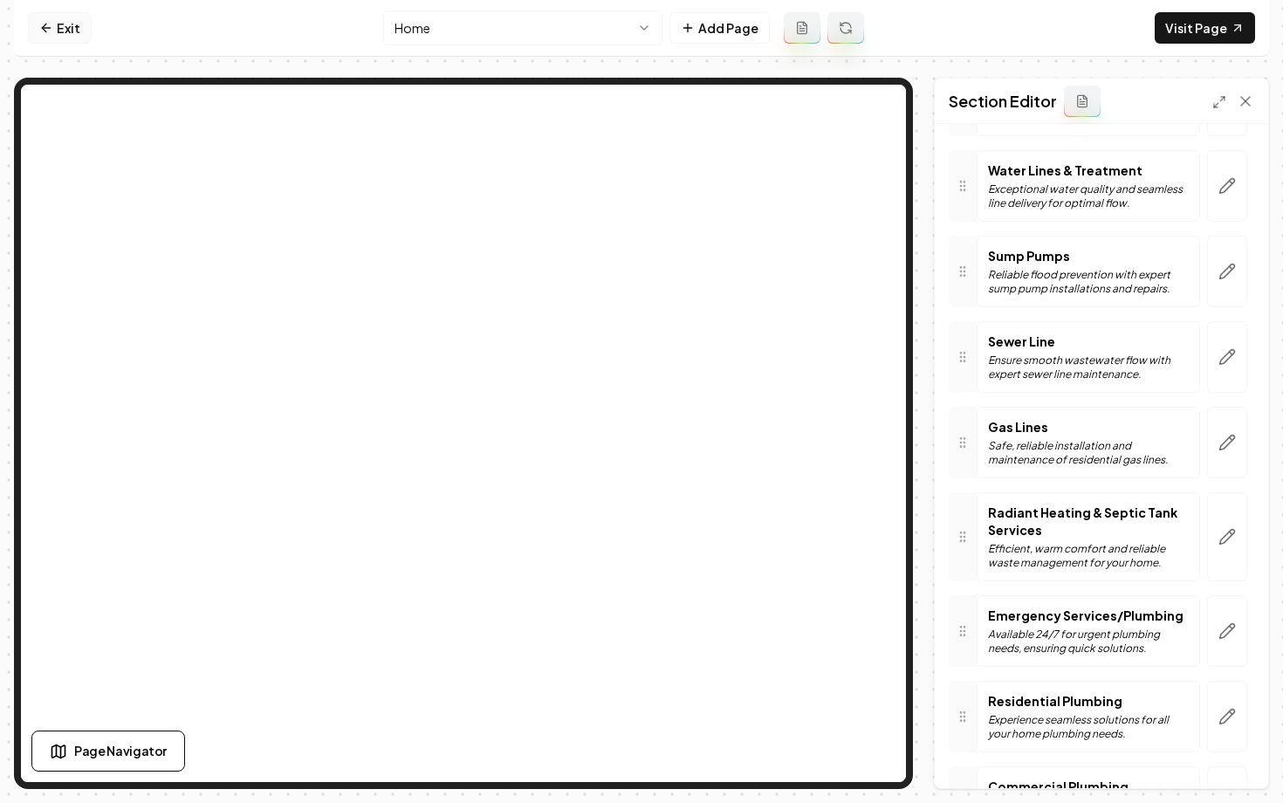
click at [76, 20] on link "Exit" at bounding box center [60, 27] width 64 height 31
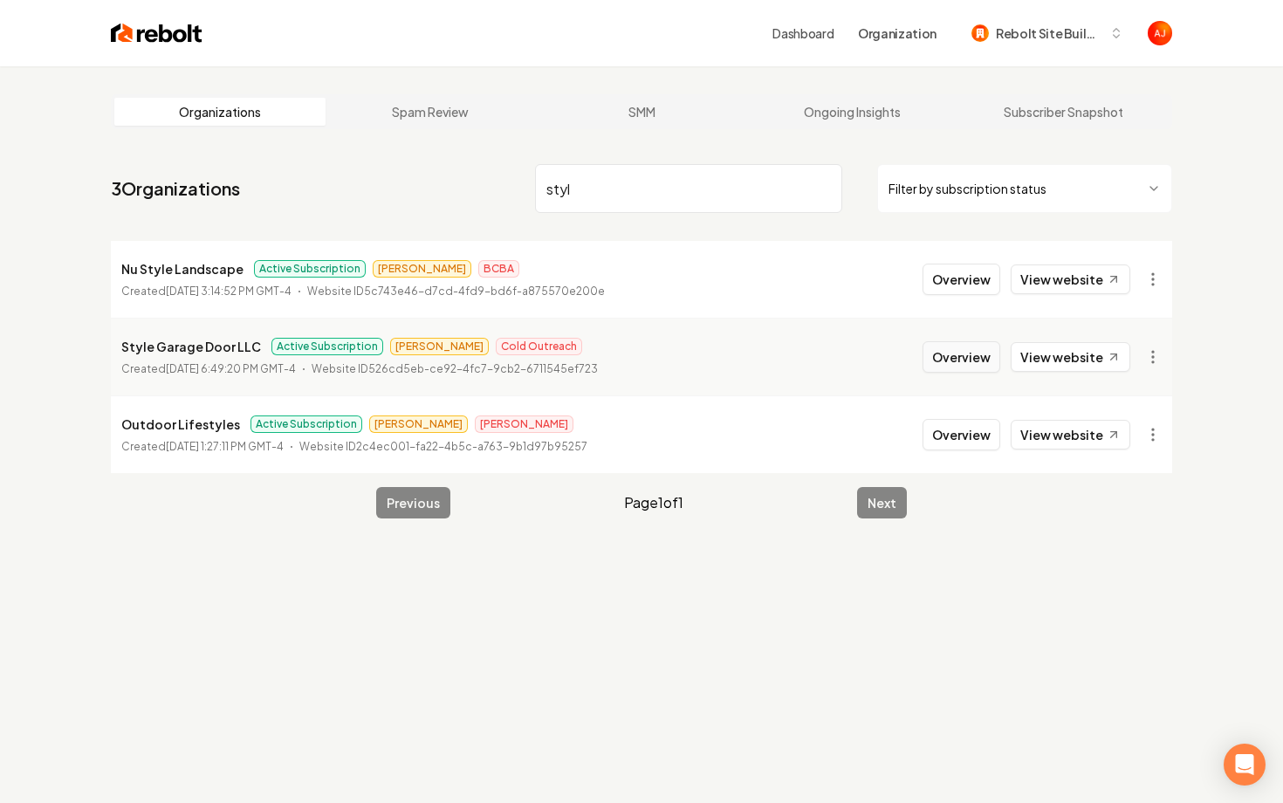
type input "styl"
click at [946, 369] on button "Overview" at bounding box center [961, 356] width 78 height 31
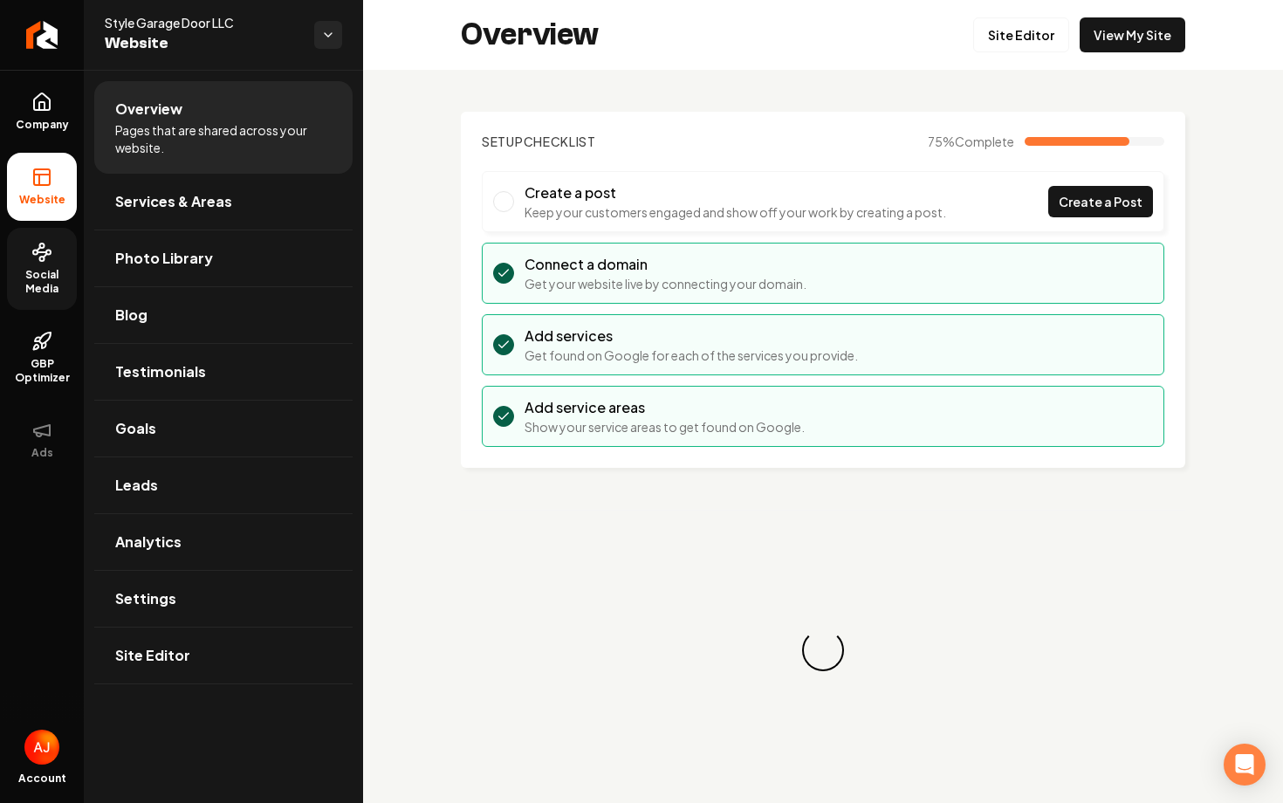
click at [13, 285] on span "Social Media" at bounding box center [42, 282] width 70 height 28
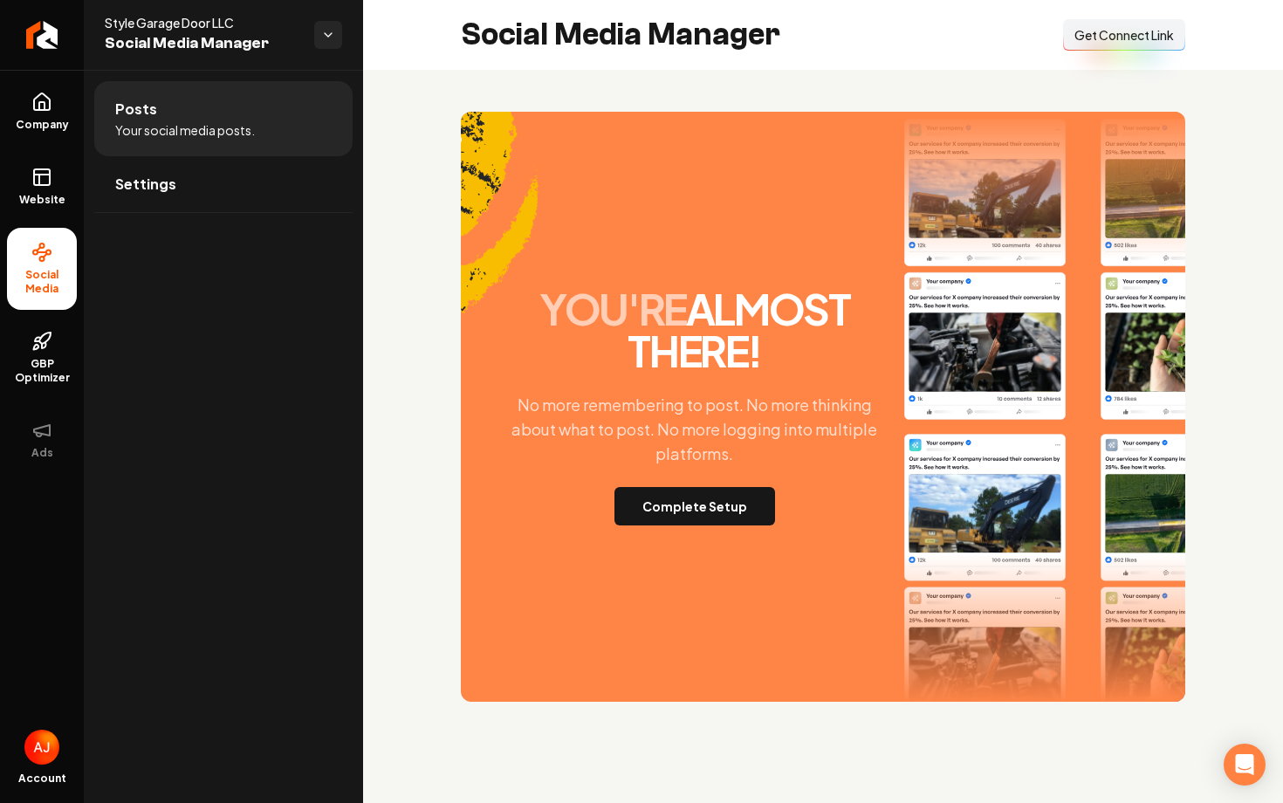
click at [1151, 32] on span "Get Connect Link" at bounding box center [1123, 34] width 99 height 17
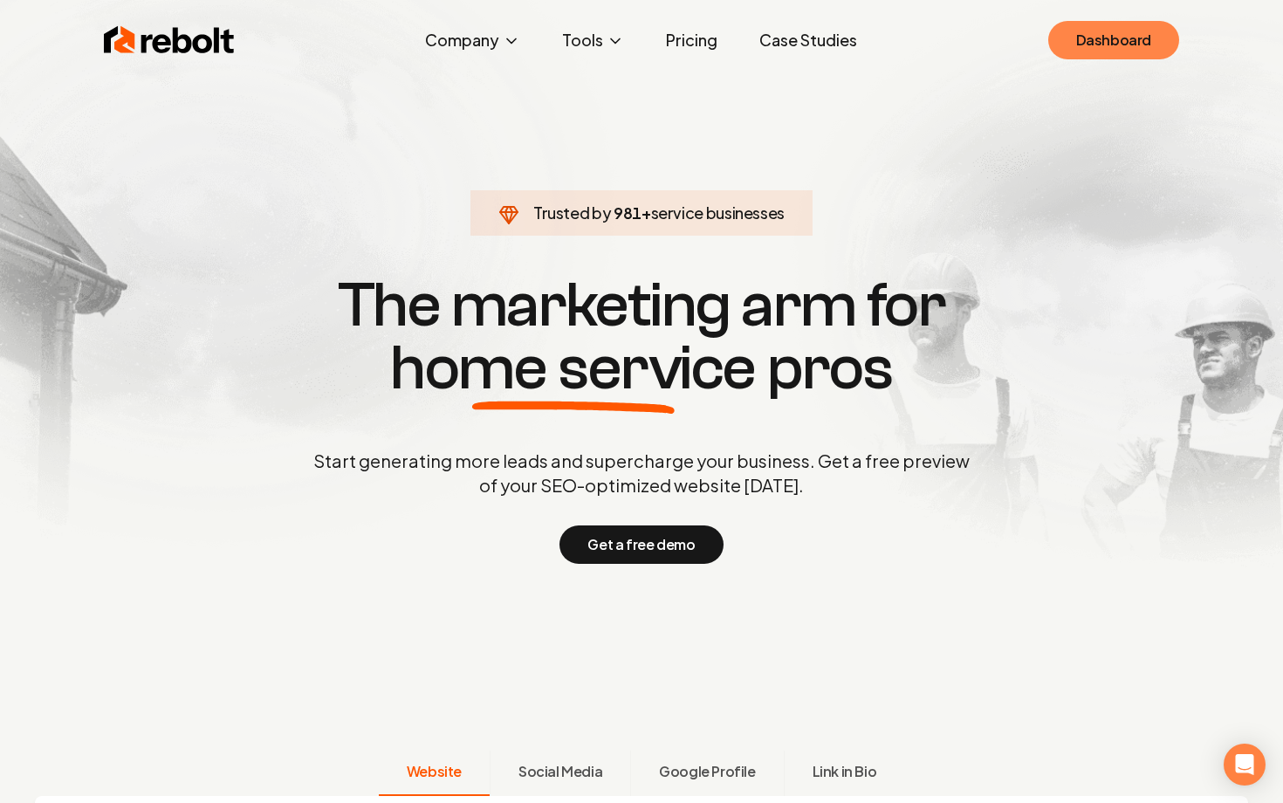
click at [1108, 46] on link "Dashboard" at bounding box center [1113, 40] width 131 height 38
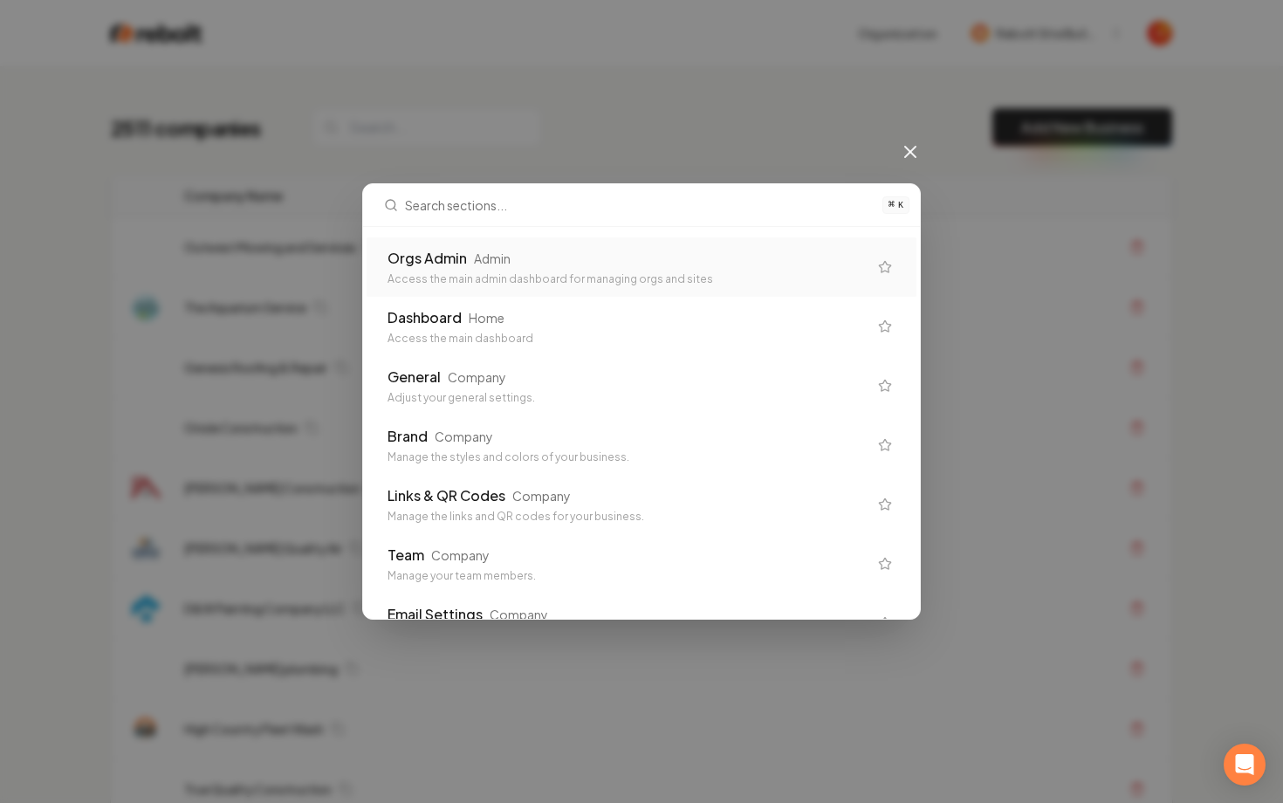
click at [572, 272] on td "Outwest Mowing and Services" at bounding box center [536, 247] width 733 height 60
click at [428, 192] on th "Company Name" at bounding box center [536, 196] width 733 height 43
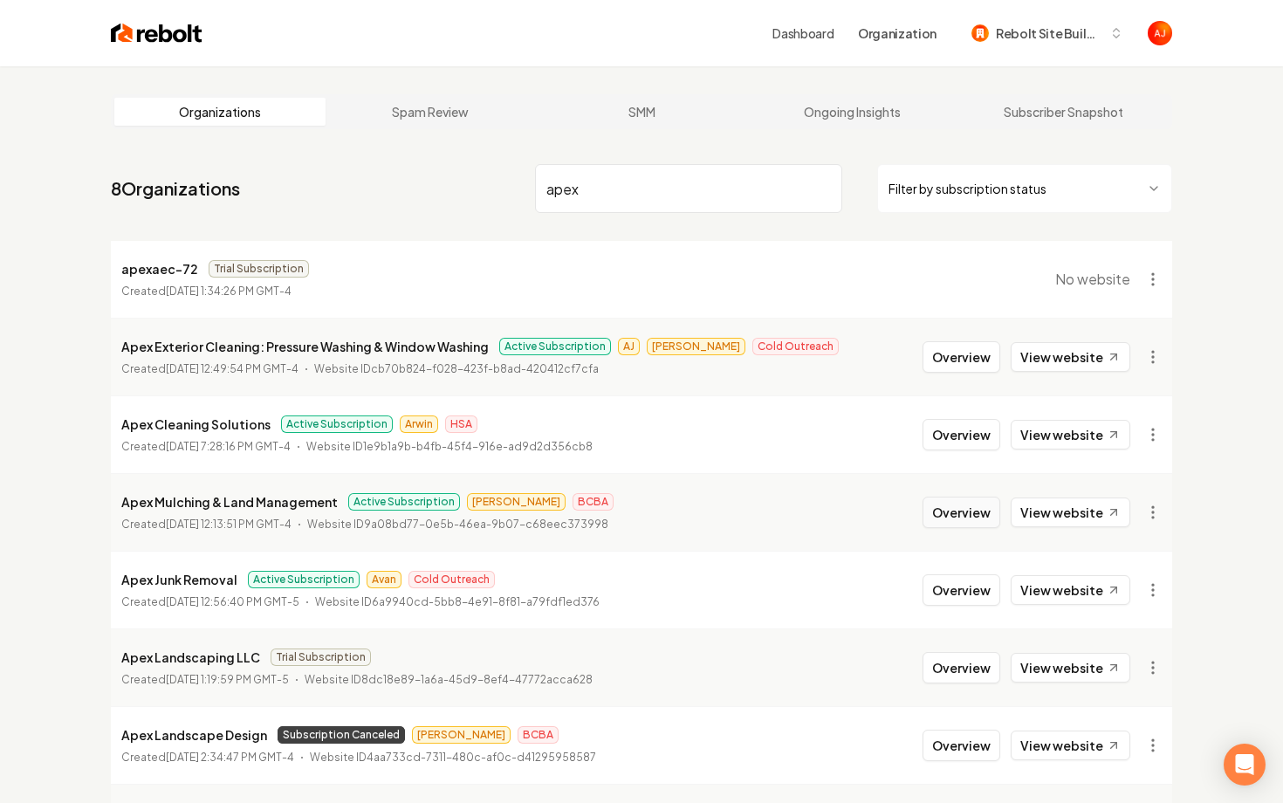
type input "apex"
click at [968, 517] on button "Overview" at bounding box center [961, 511] width 78 height 31
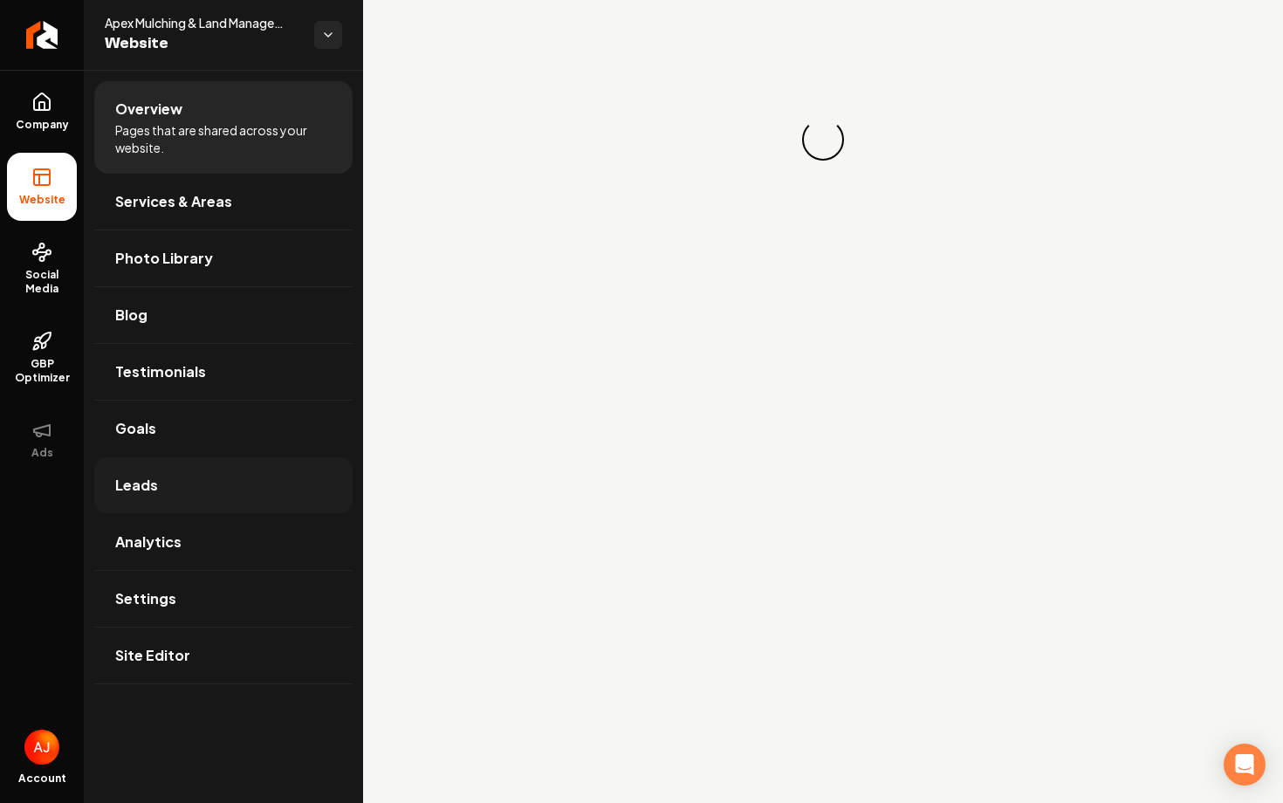
click at [156, 473] on link "Leads" at bounding box center [223, 485] width 258 height 56
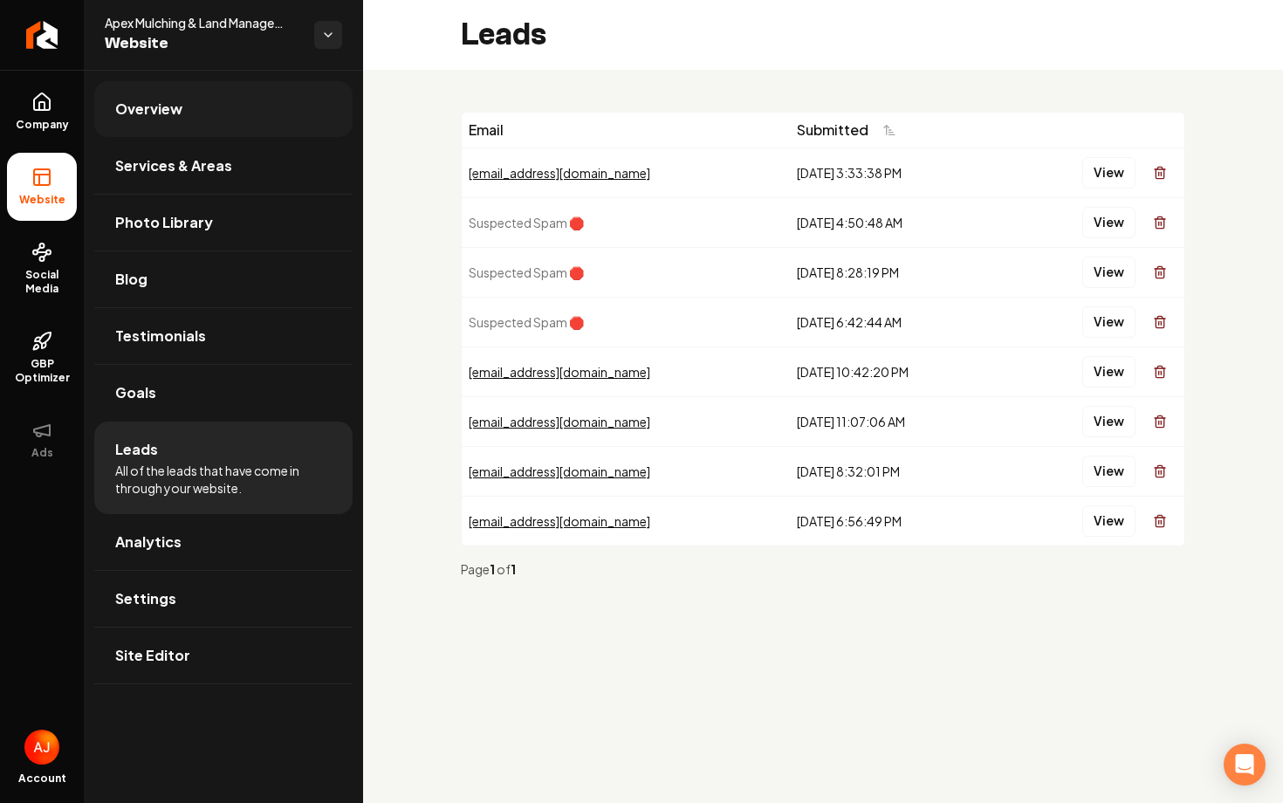
click at [176, 94] on link "Overview" at bounding box center [223, 109] width 258 height 56
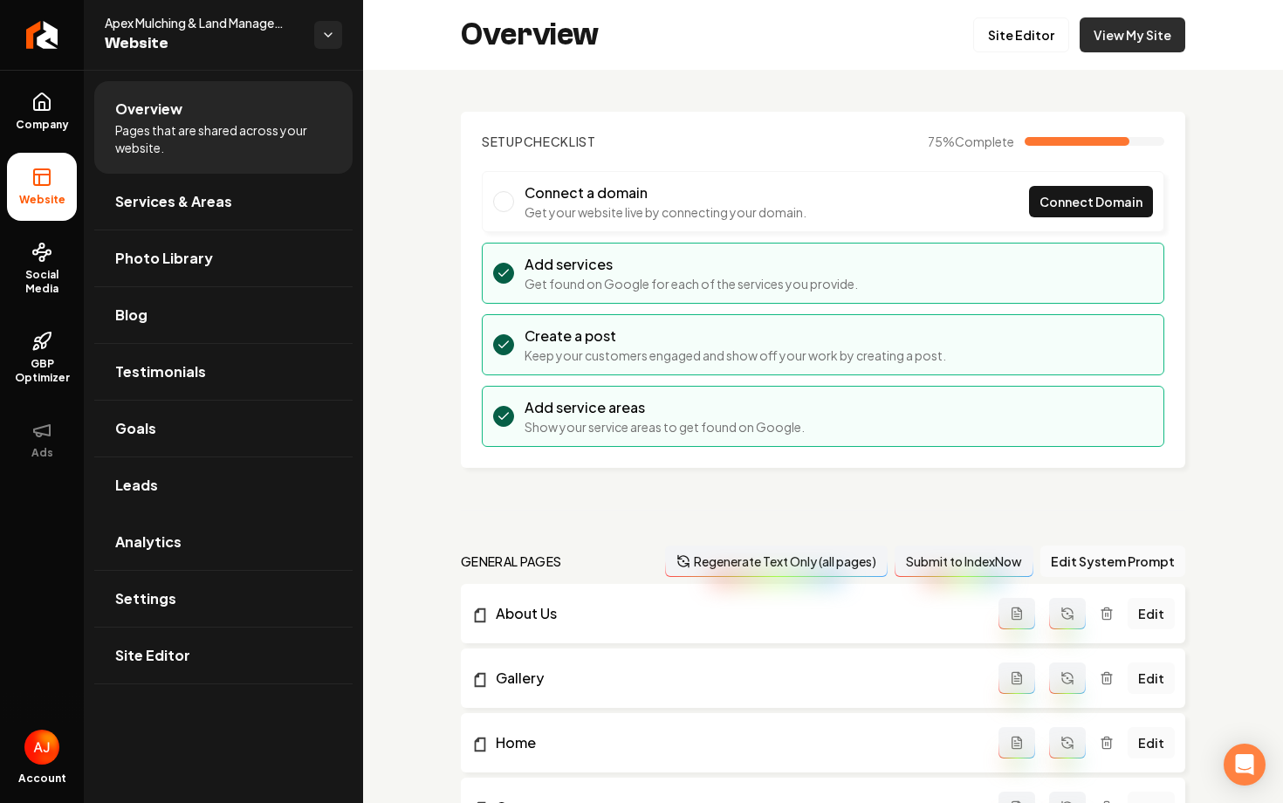
click at [1119, 44] on link "View My Site" at bounding box center [1132, 34] width 106 height 35
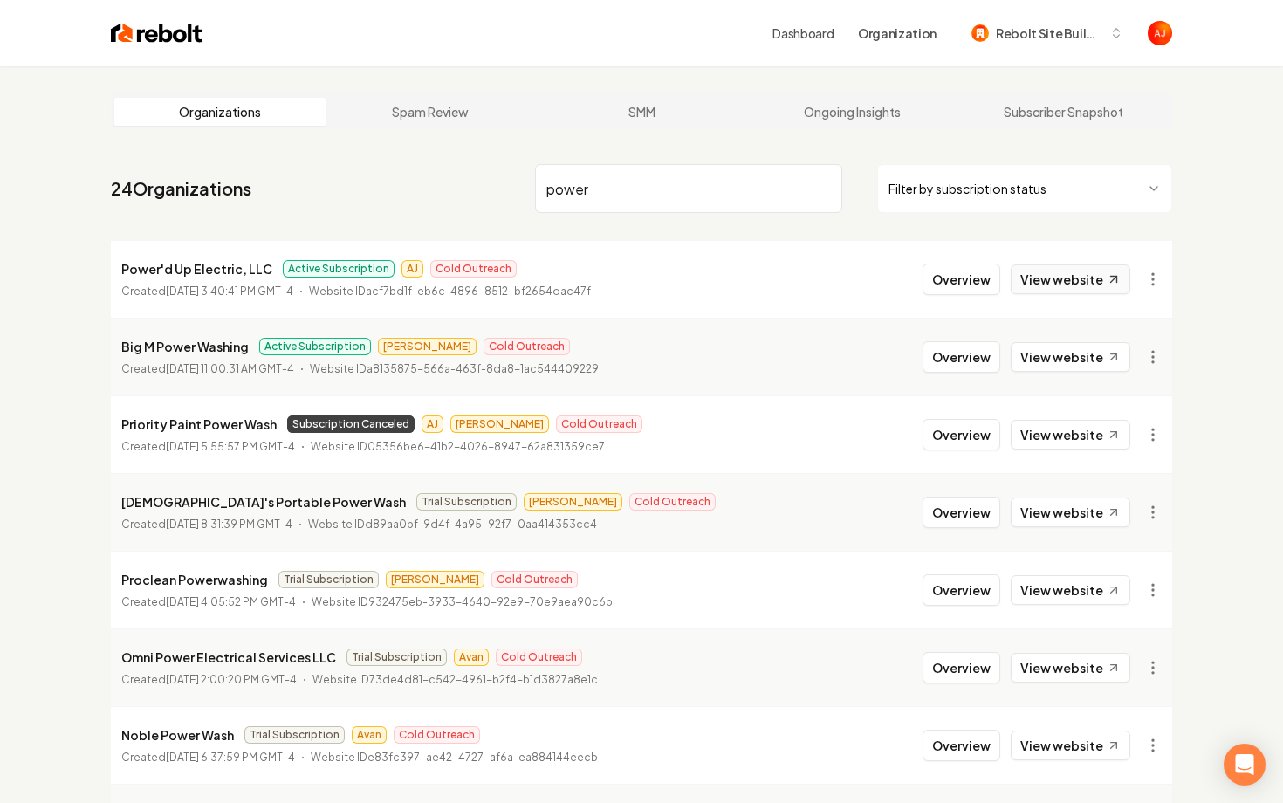
type input "power"
click at [1024, 280] on link "View website" at bounding box center [1070, 279] width 120 height 30
click at [935, 291] on button "Overview" at bounding box center [961, 279] width 78 height 31
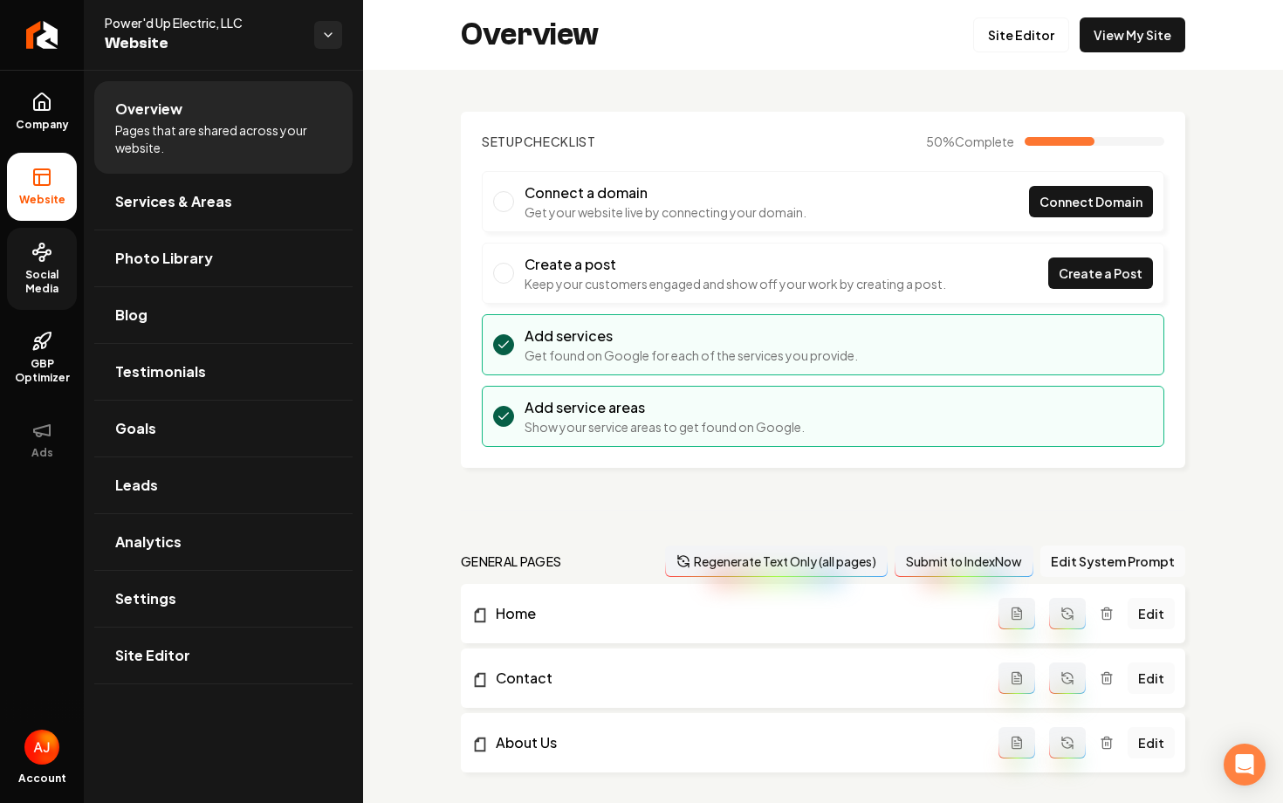
click at [29, 281] on span "Social Media" at bounding box center [42, 282] width 70 height 28
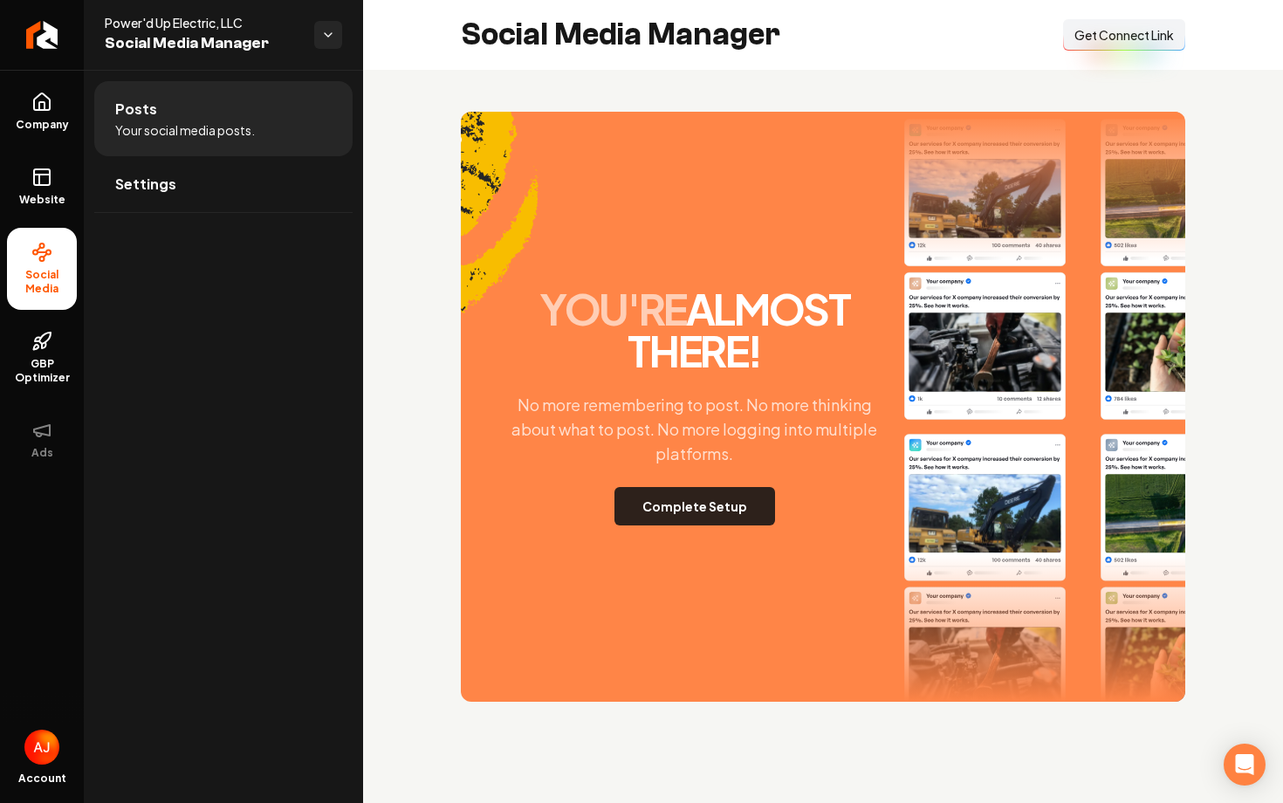
click at [661, 508] on button "Complete Setup" at bounding box center [694, 506] width 161 height 38
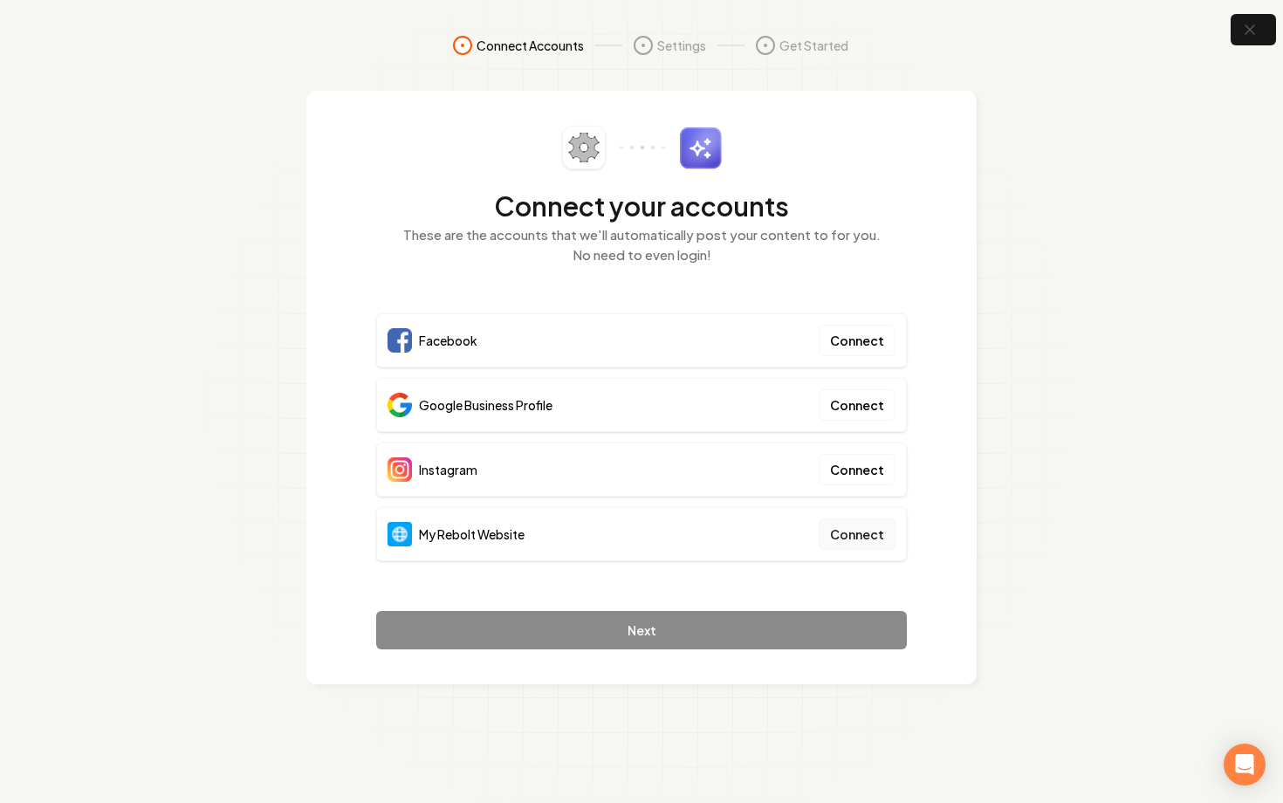
click at [869, 534] on button "Connect" at bounding box center [856, 533] width 77 height 31
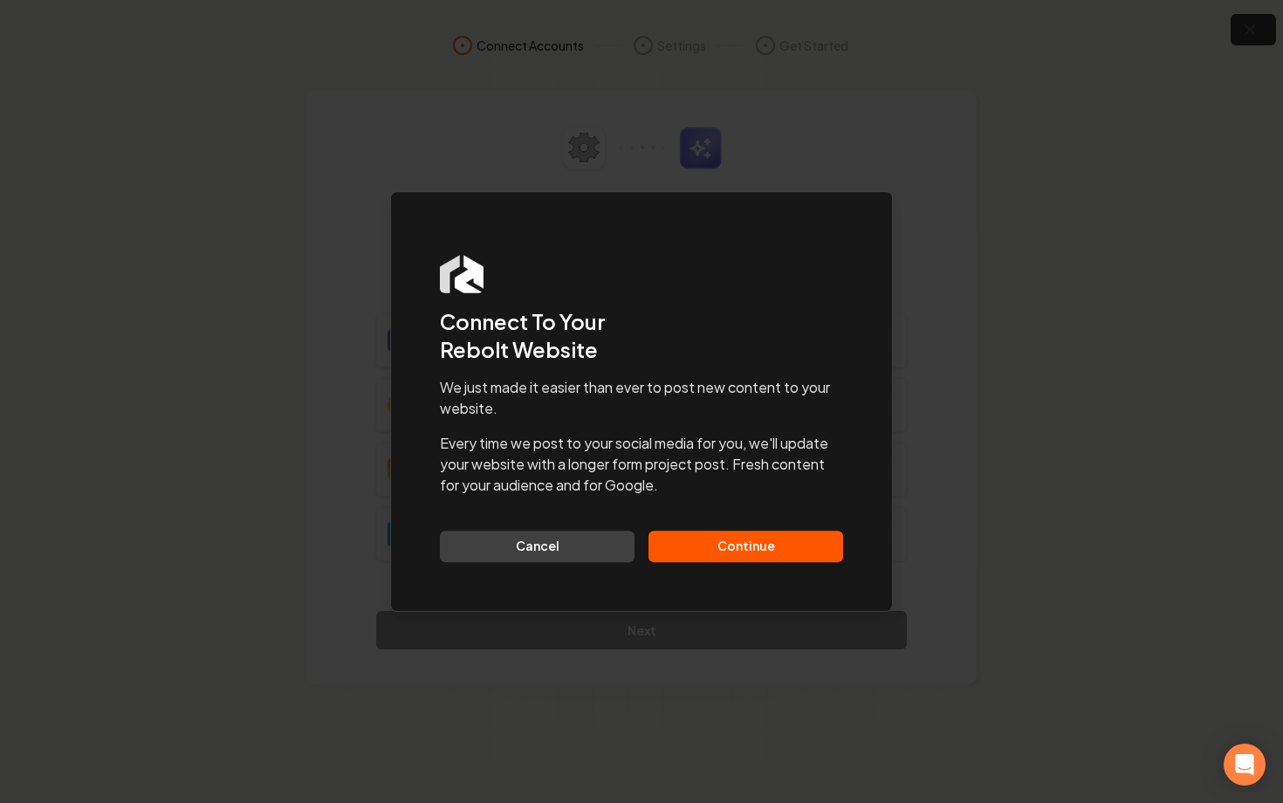
click at [736, 554] on button "Continue" at bounding box center [745, 546] width 195 height 31
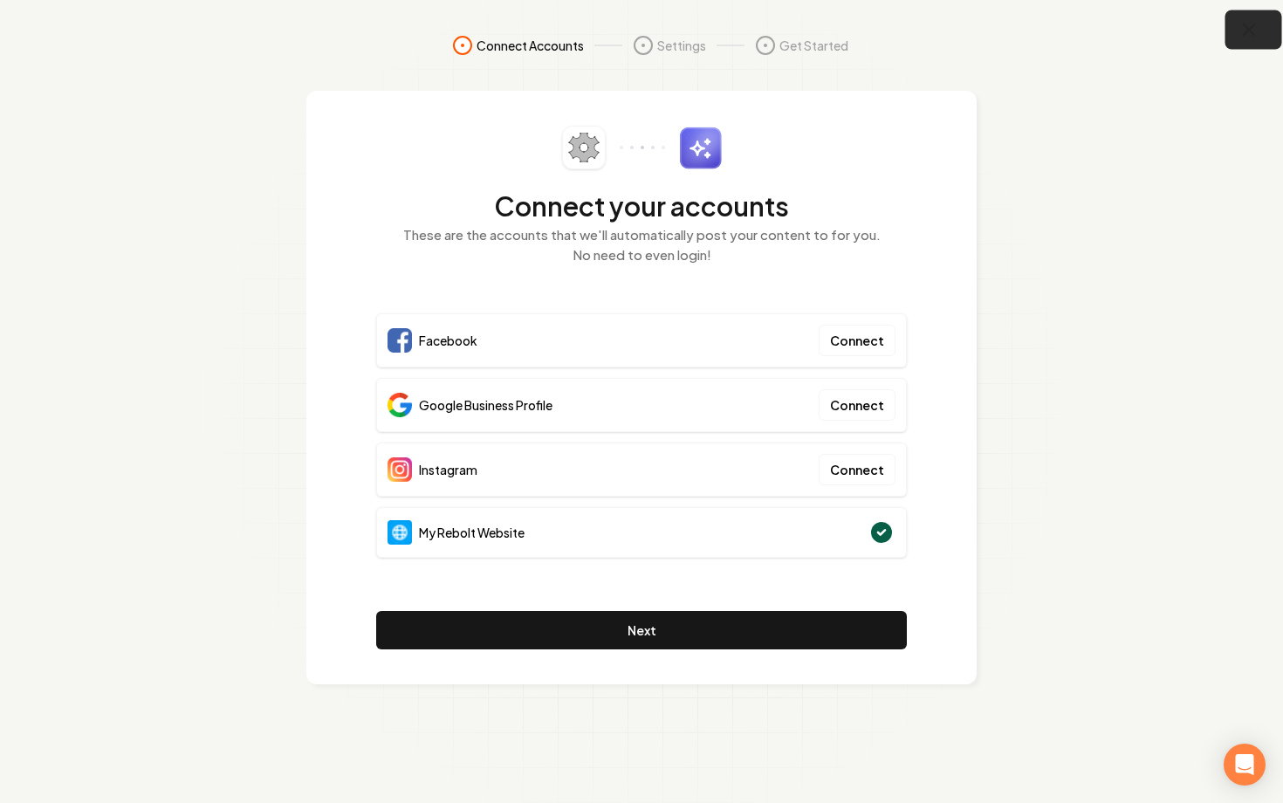
click at [1260, 32] on button "button" at bounding box center [1253, 29] width 57 height 39
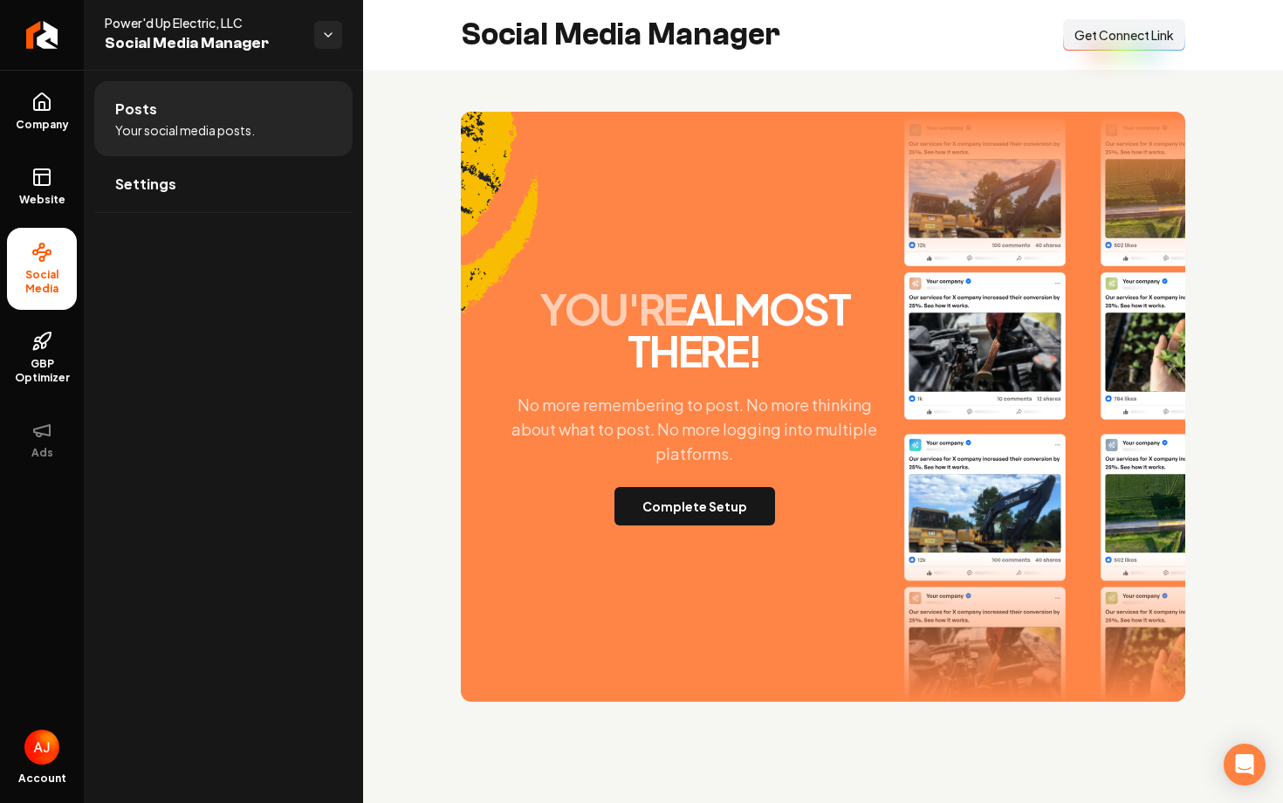
click at [1083, 51] on div "Social Media Manager Connect Link Get Connect Link" at bounding box center [823, 35] width 920 height 70
click at [1088, 46] on button "Connect Link Get Connect Link" at bounding box center [1124, 34] width 122 height 31
click at [670, 489] on button "Complete Setup" at bounding box center [694, 506] width 161 height 38
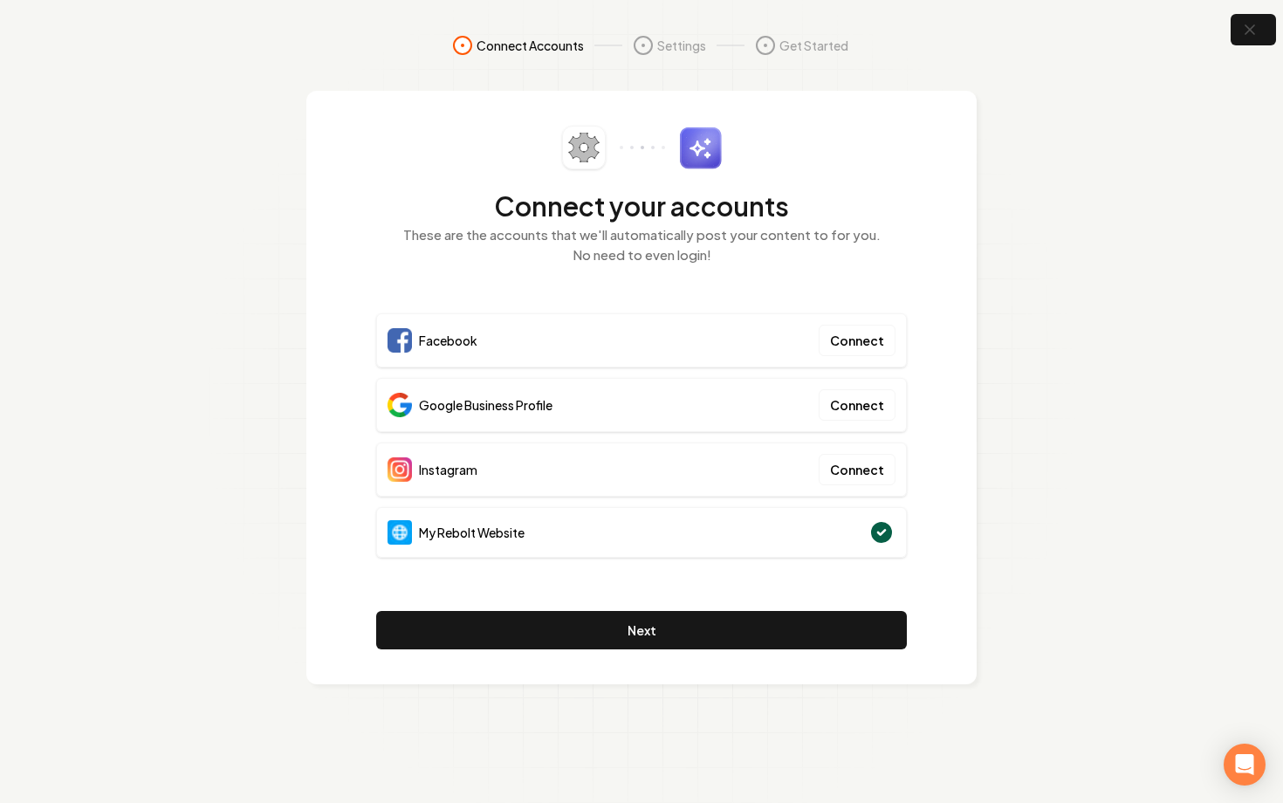
click at [318, 419] on div "Connect your accounts These are the accounts that we'll automatically post your…" at bounding box center [641, 387] width 670 height 593
click at [833, 342] on button "Connect" at bounding box center [856, 340] width 77 height 31
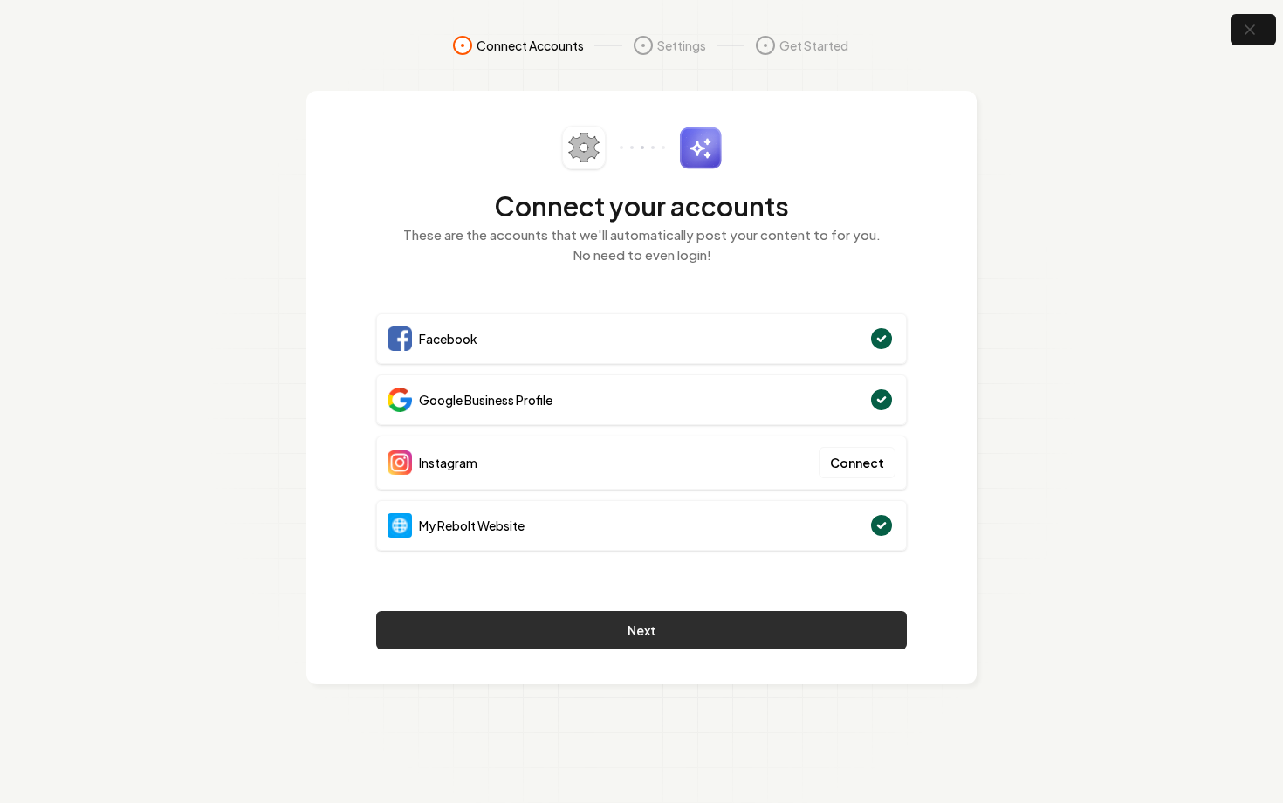
click at [654, 635] on button "Next" at bounding box center [641, 630] width 531 height 38
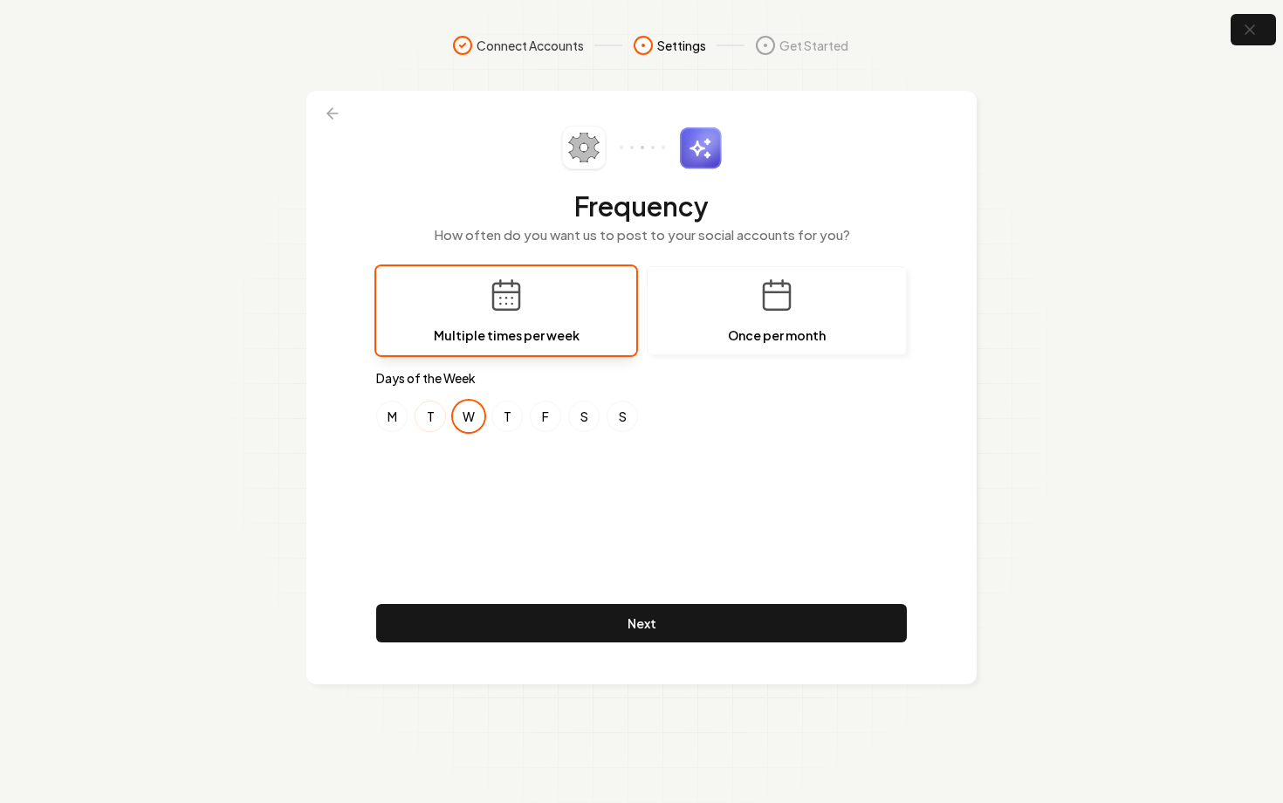
click at [424, 422] on button "T" at bounding box center [429, 415] width 31 height 31
click at [387, 415] on button "M" at bounding box center [391, 415] width 31 height 31
click at [438, 416] on button "T" at bounding box center [429, 415] width 31 height 31
click at [458, 416] on button "W" at bounding box center [468, 415] width 31 height 31
click at [499, 414] on button "T" at bounding box center [506, 415] width 31 height 31
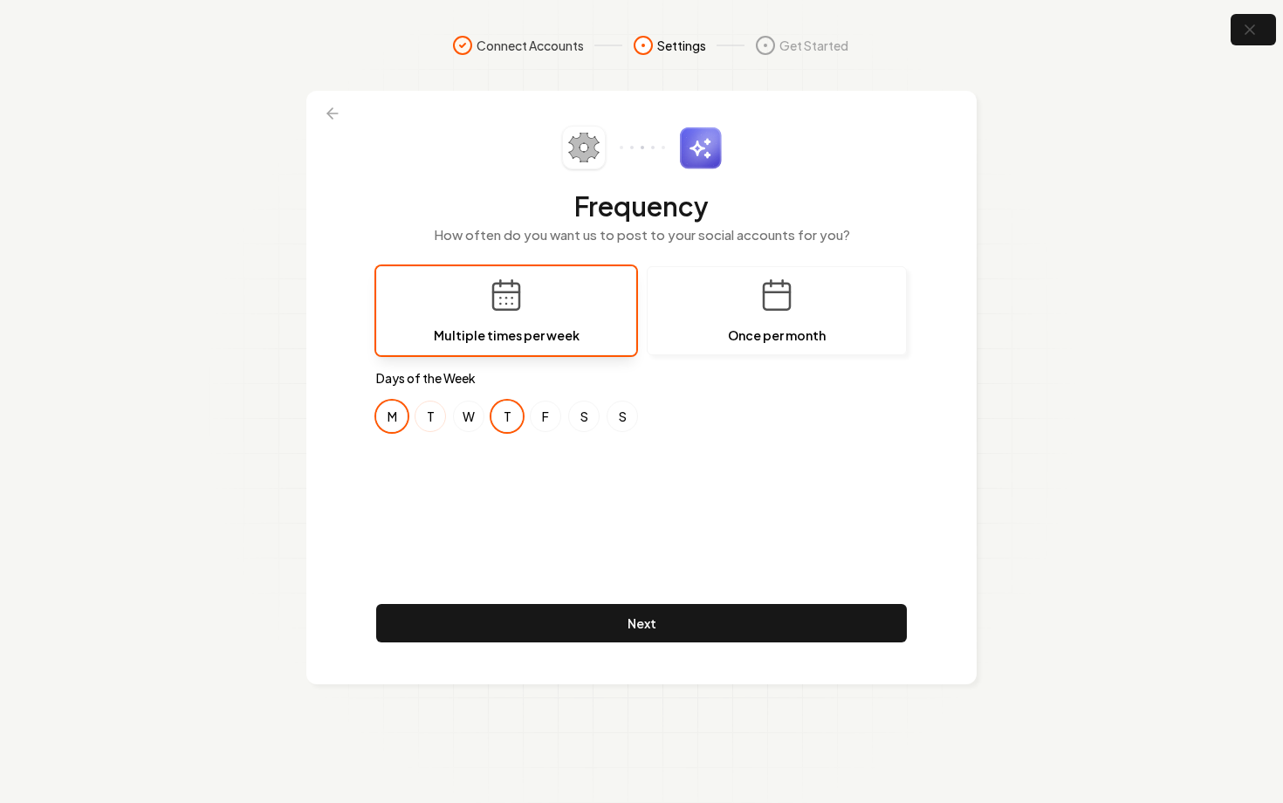
click at [422, 423] on button "T" at bounding box center [429, 415] width 31 height 31
click at [383, 412] on button "M" at bounding box center [391, 415] width 31 height 31
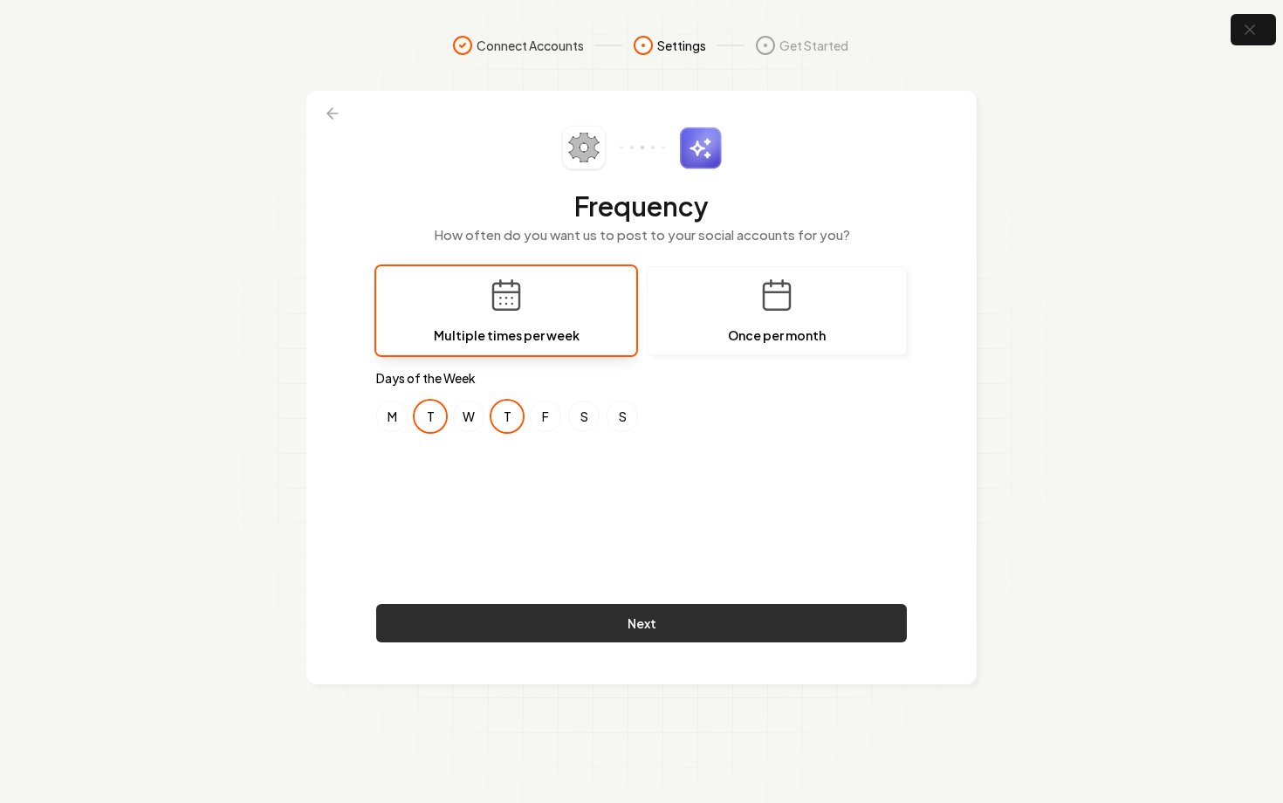
click at [638, 610] on button "Next" at bounding box center [641, 623] width 531 height 38
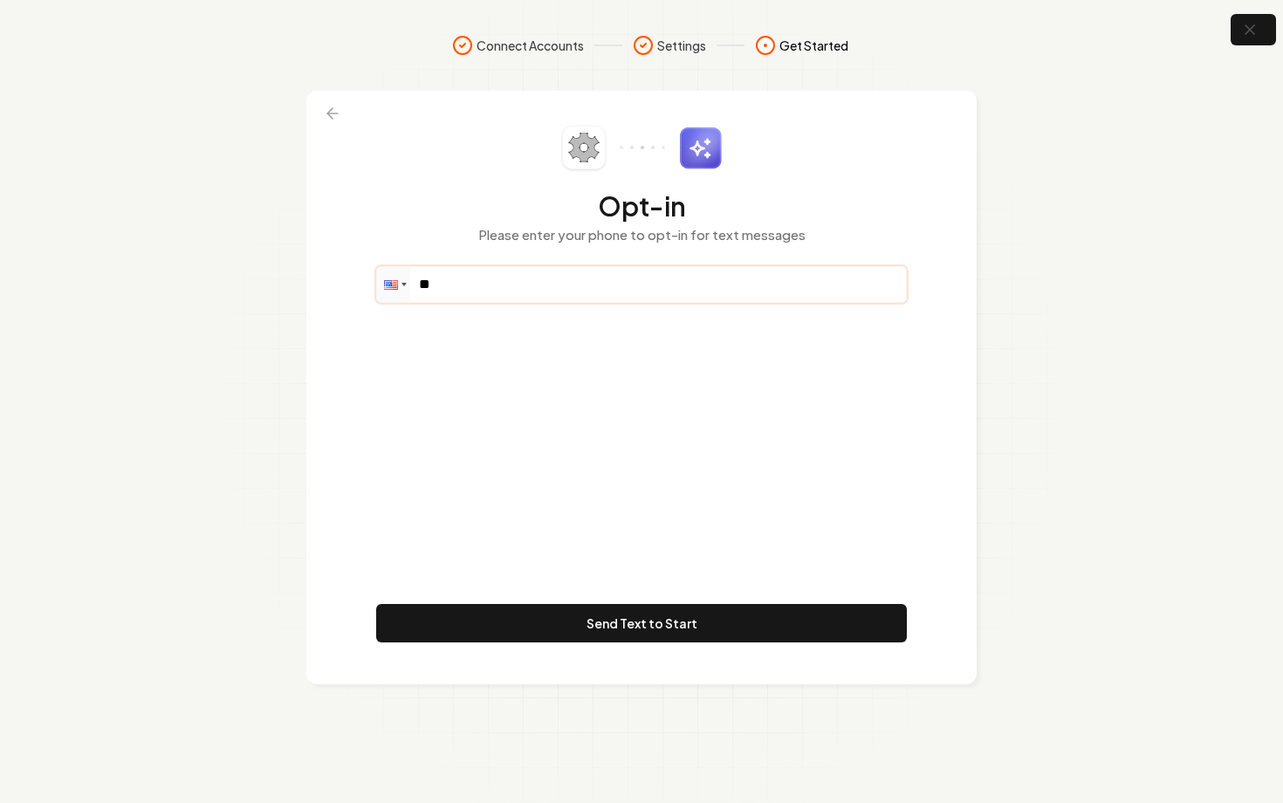
click at [494, 289] on input "**" at bounding box center [641, 284] width 529 height 35
paste input "**********"
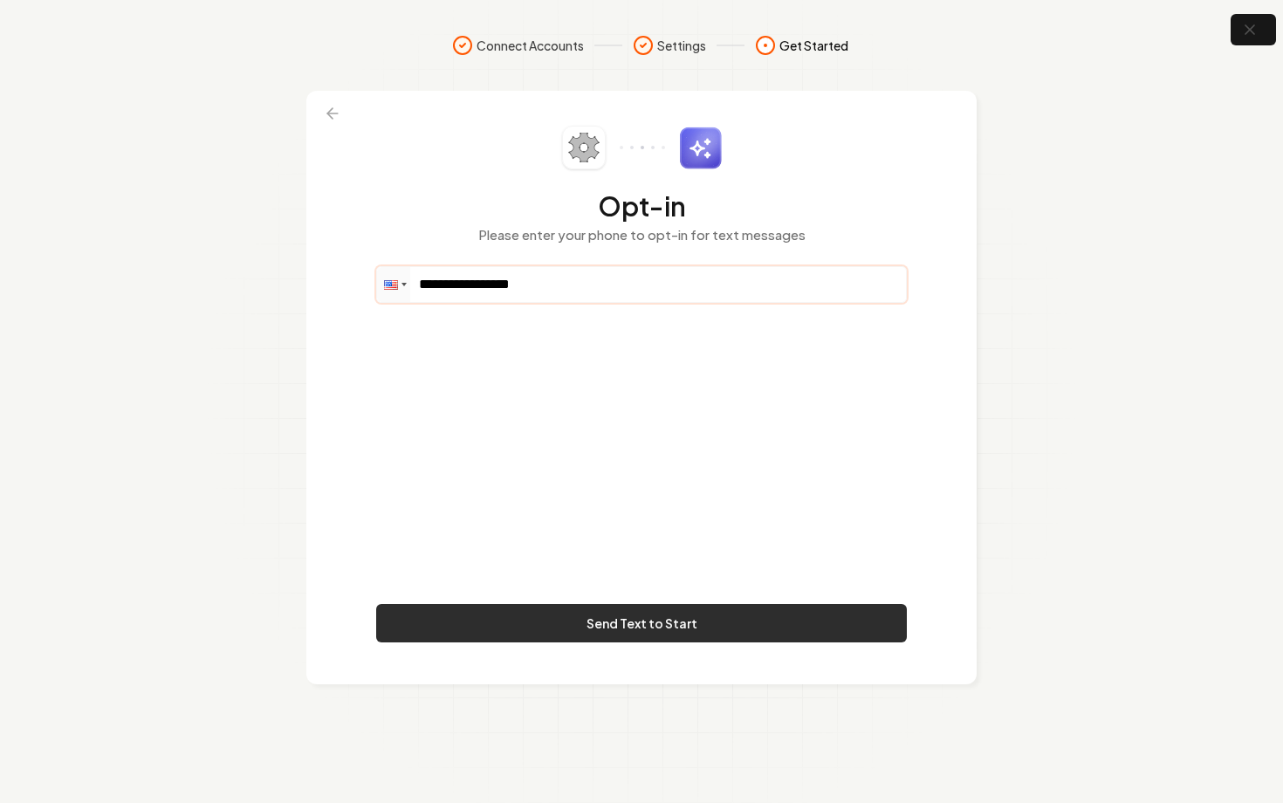
type input "**********"
click at [651, 633] on button "Send Text to Start" at bounding box center [641, 623] width 531 height 38
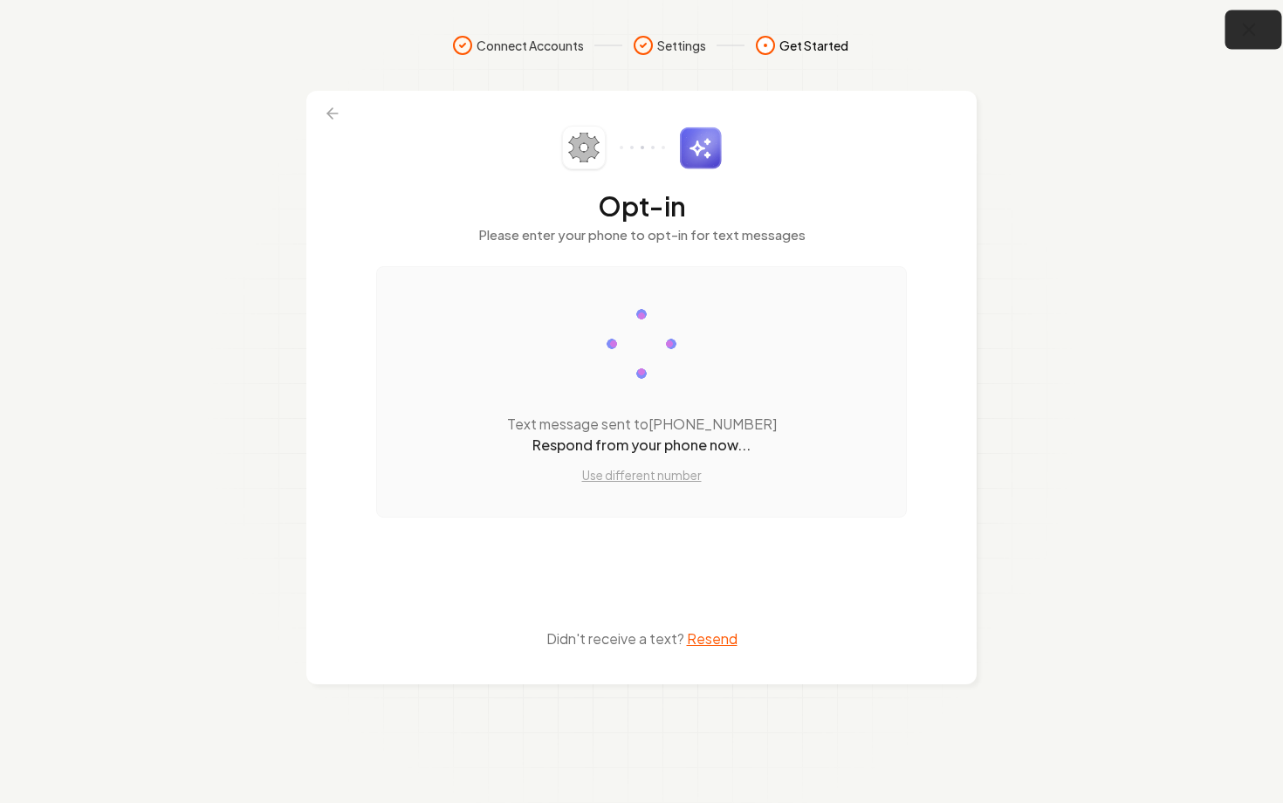
click at [1253, 36] on icon "button" at bounding box center [1249, 30] width 22 height 22
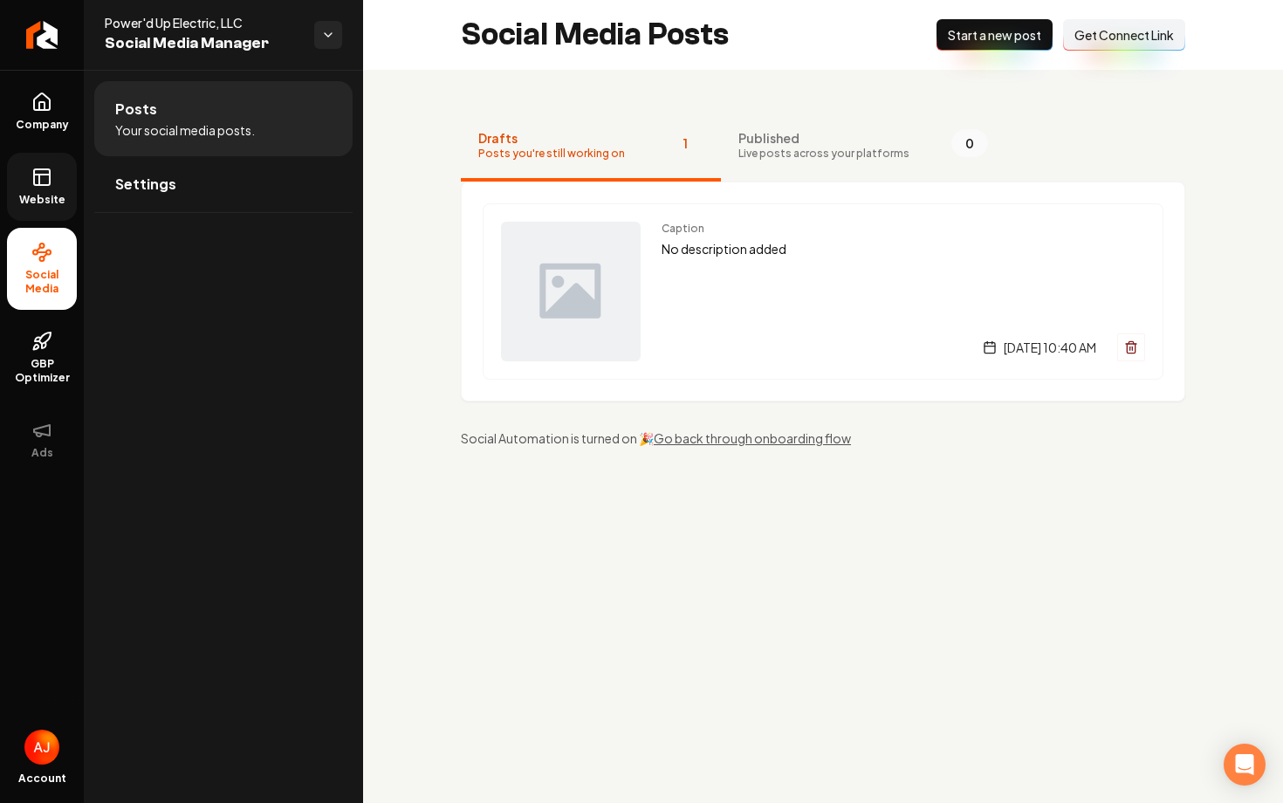
click at [31, 194] on span "Website" at bounding box center [42, 200] width 60 height 14
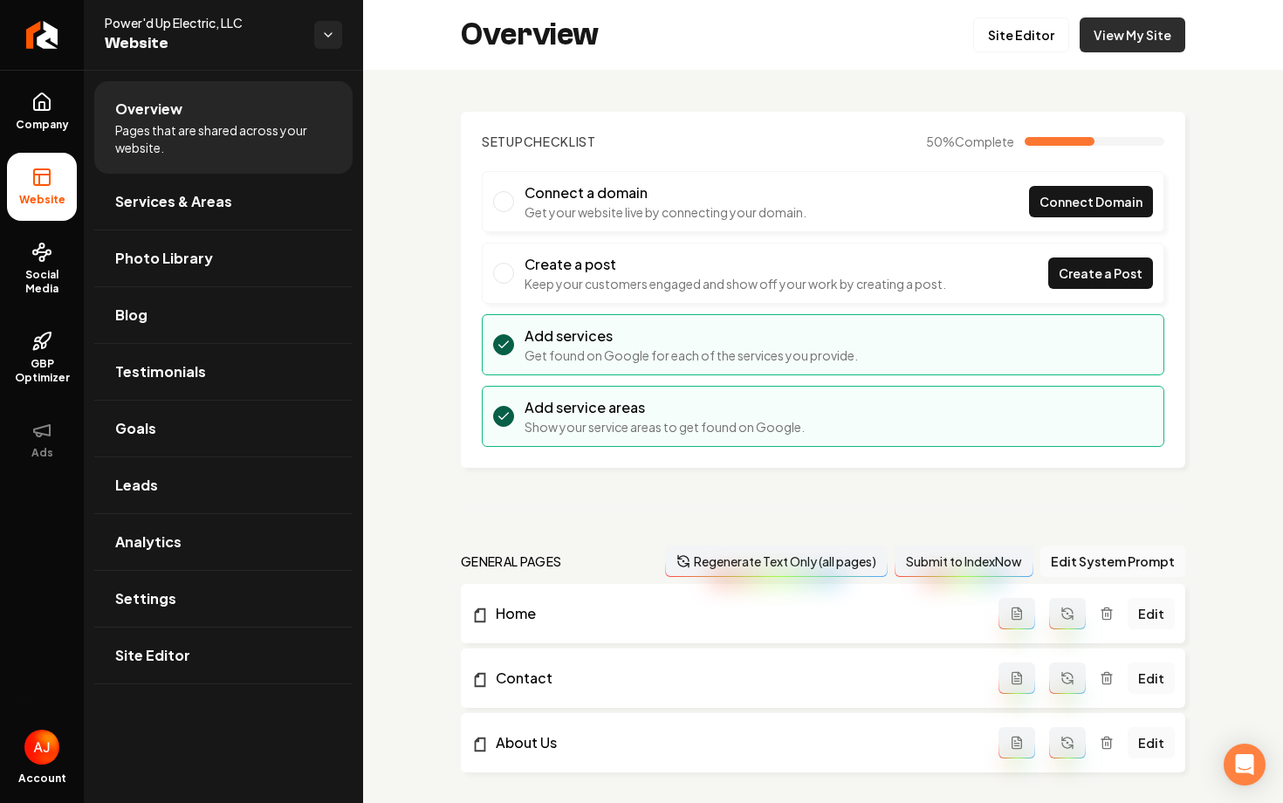
click at [1133, 46] on link "View My Site" at bounding box center [1132, 34] width 106 height 35
click at [182, 258] on span "Photo Library" at bounding box center [164, 258] width 98 height 21
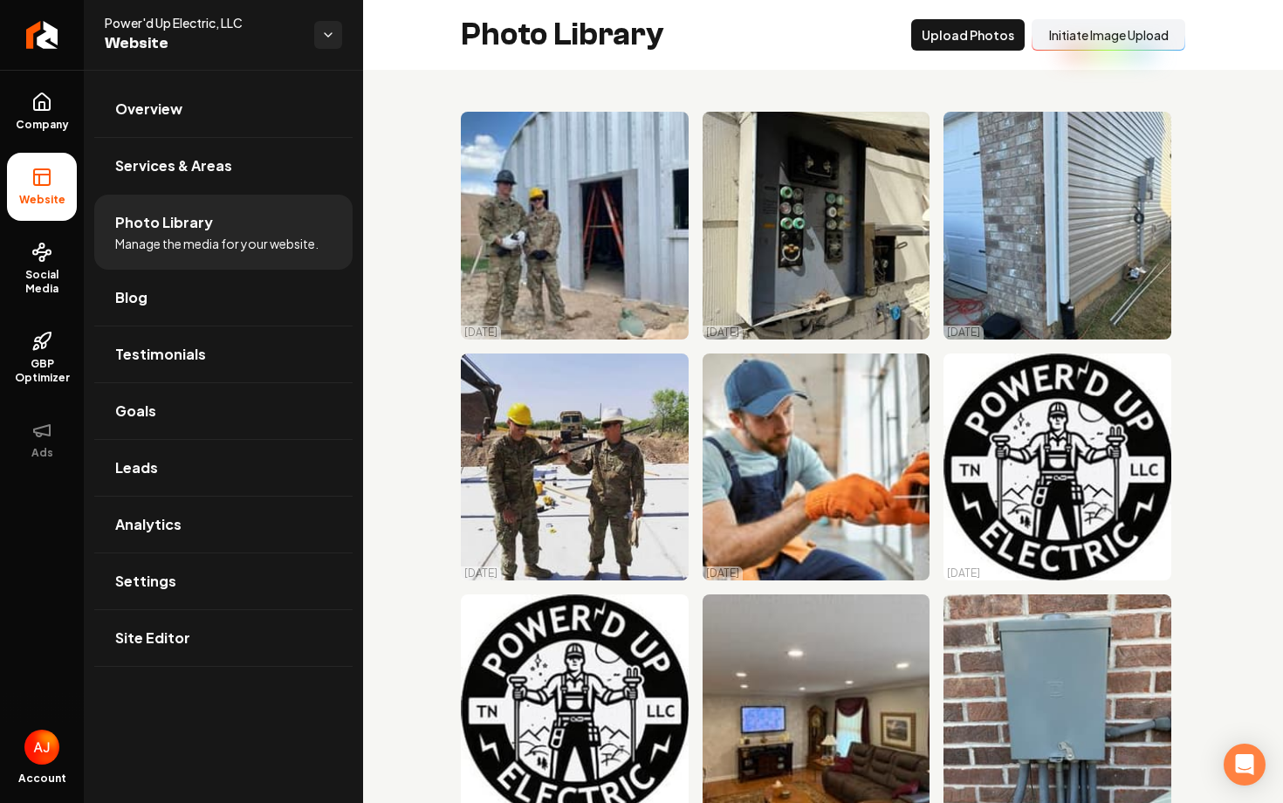
click at [1102, 32] on button "Initiate Image Upload" at bounding box center [1108, 34] width 154 height 31
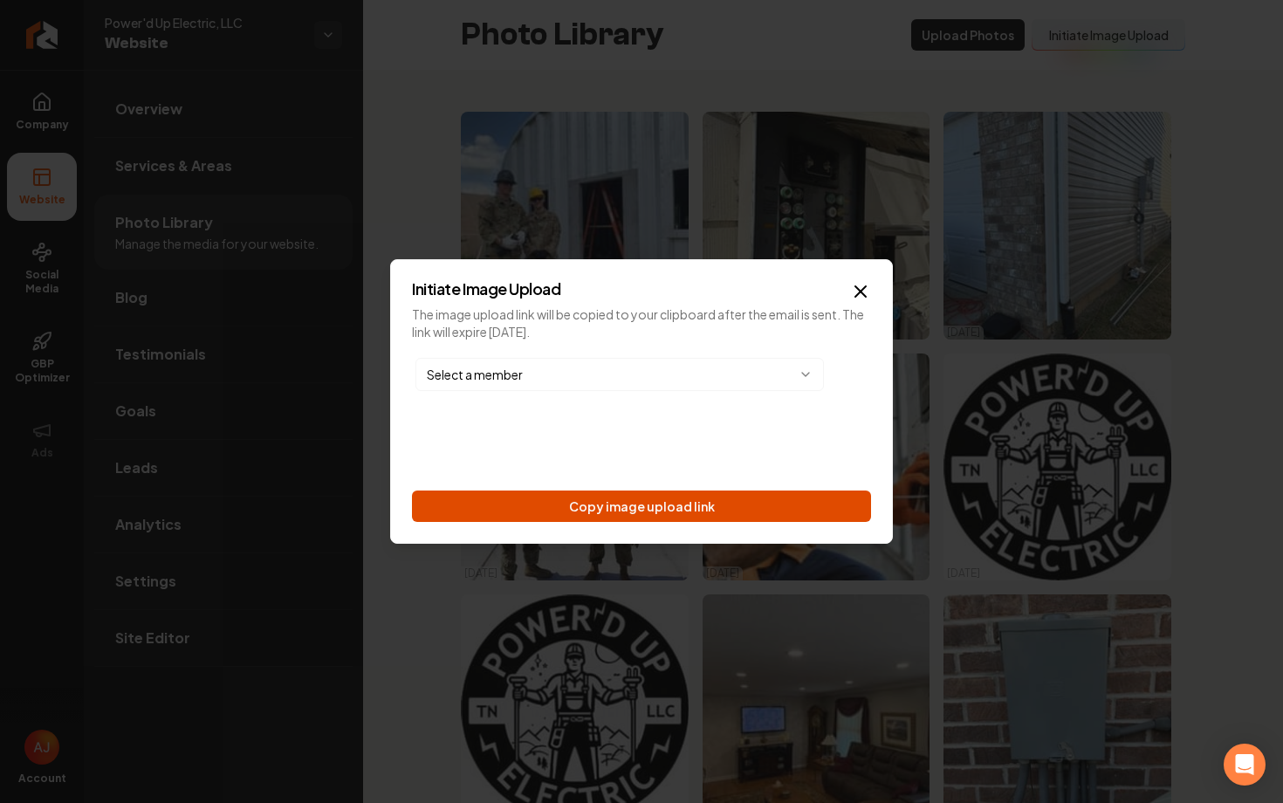
click at [605, 516] on button "Copy image upload link" at bounding box center [641, 505] width 459 height 31
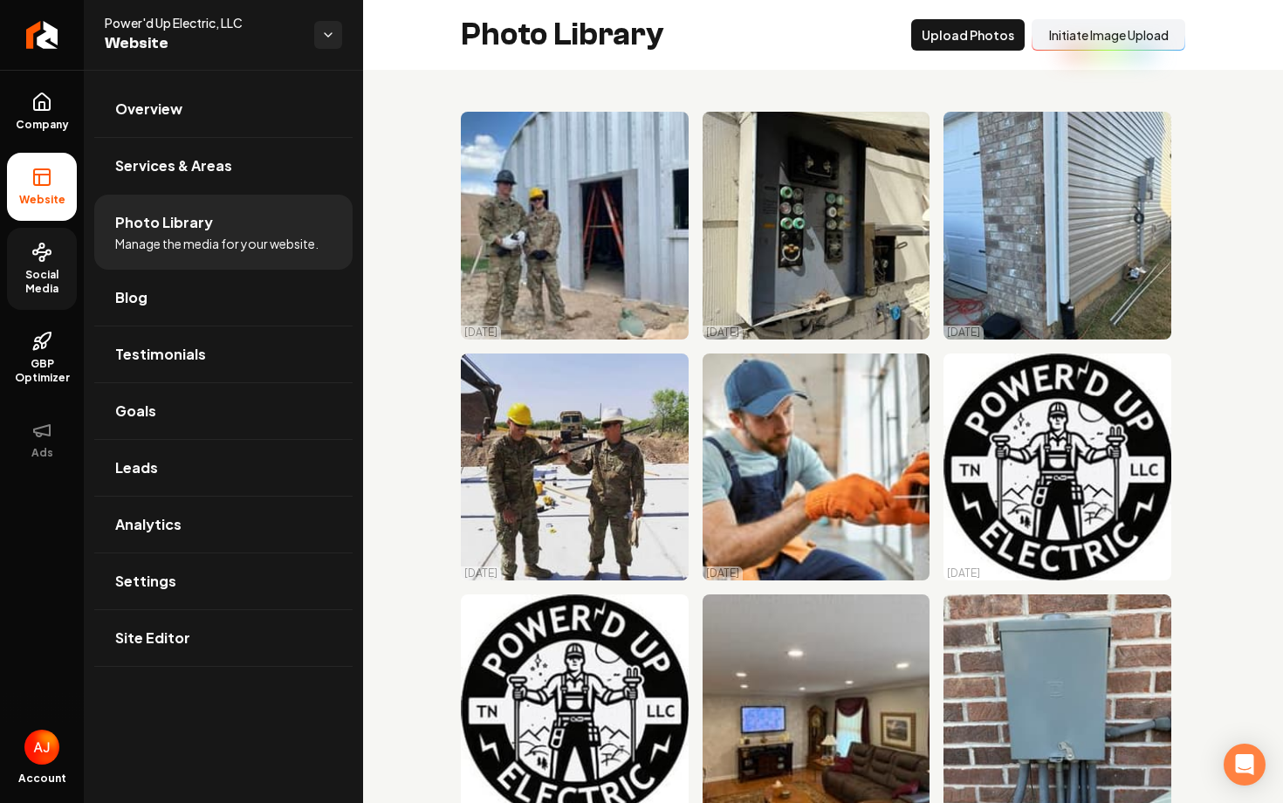
click at [25, 294] on span "Social Media" at bounding box center [42, 282] width 70 height 28
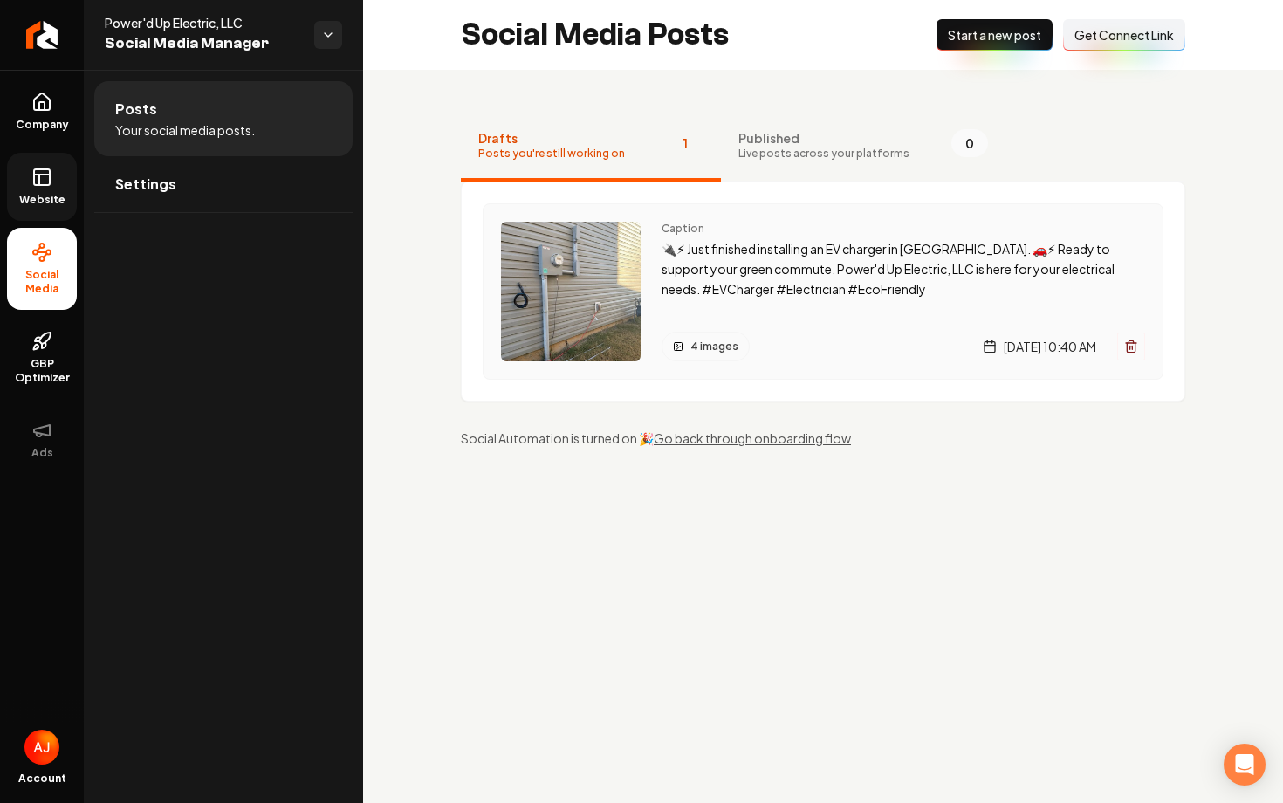
click at [842, 305] on div "Caption 🔌⚡ Just finished installing an EV charger in Clinton. 🚗⚡ Ready to suppo…" at bounding box center [902, 292] width 483 height 140
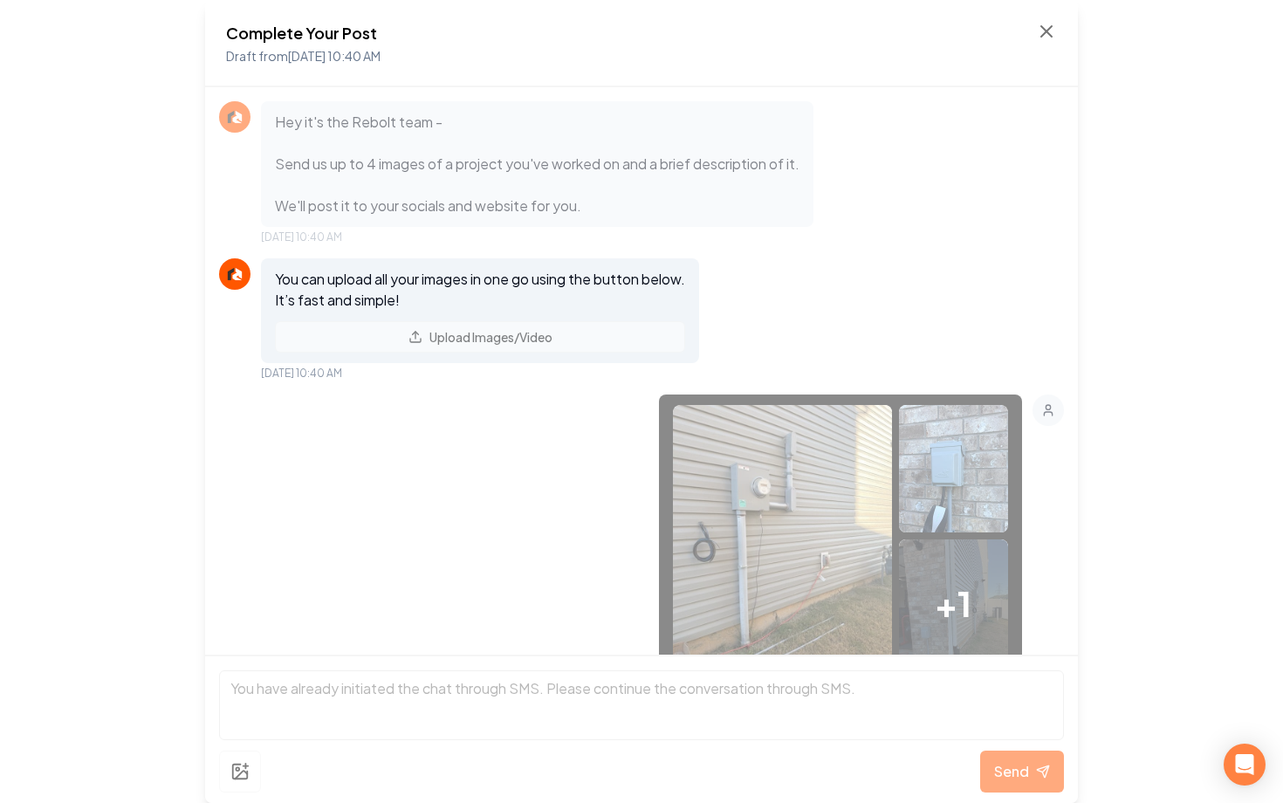
scroll to position [658, 0]
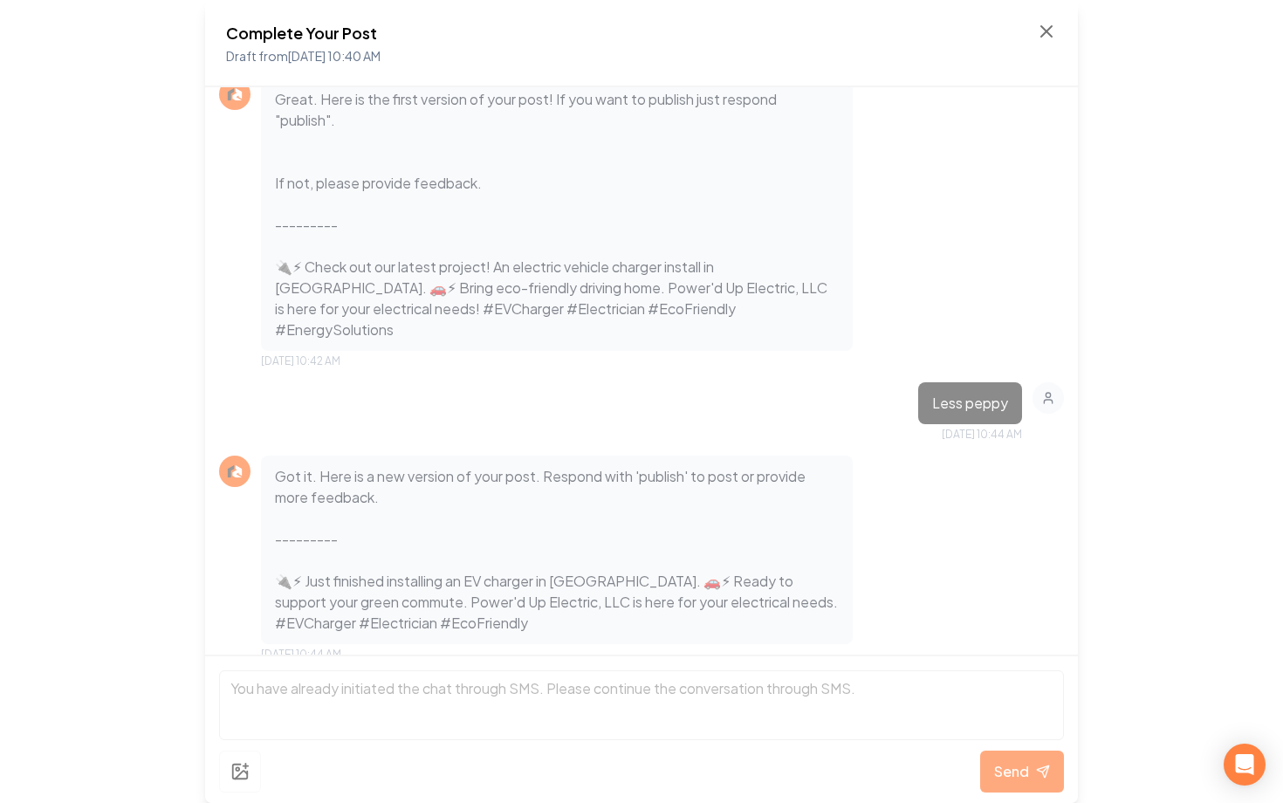
click at [1061, 27] on div "Complete Your Post Draft from Sep 29, 2025 10:40 AM" at bounding box center [641, 43] width 873 height 87
click at [1047, 31] on icon at bounding box center [1046, 31] width 21 height 21
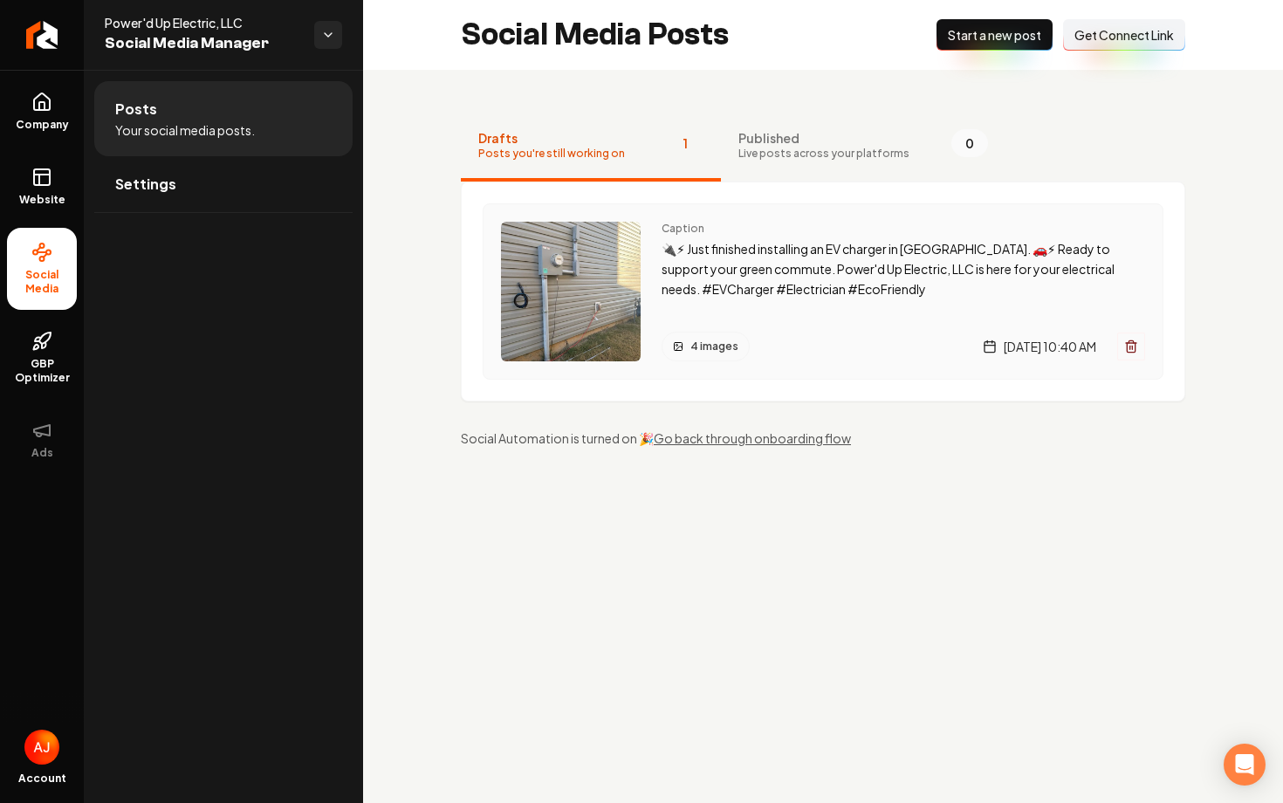
click at [800, 350] on div "4 images Monday, September 29, 2025 | 10:40 AM" at bounding box center [902, 347] width 483 height 30
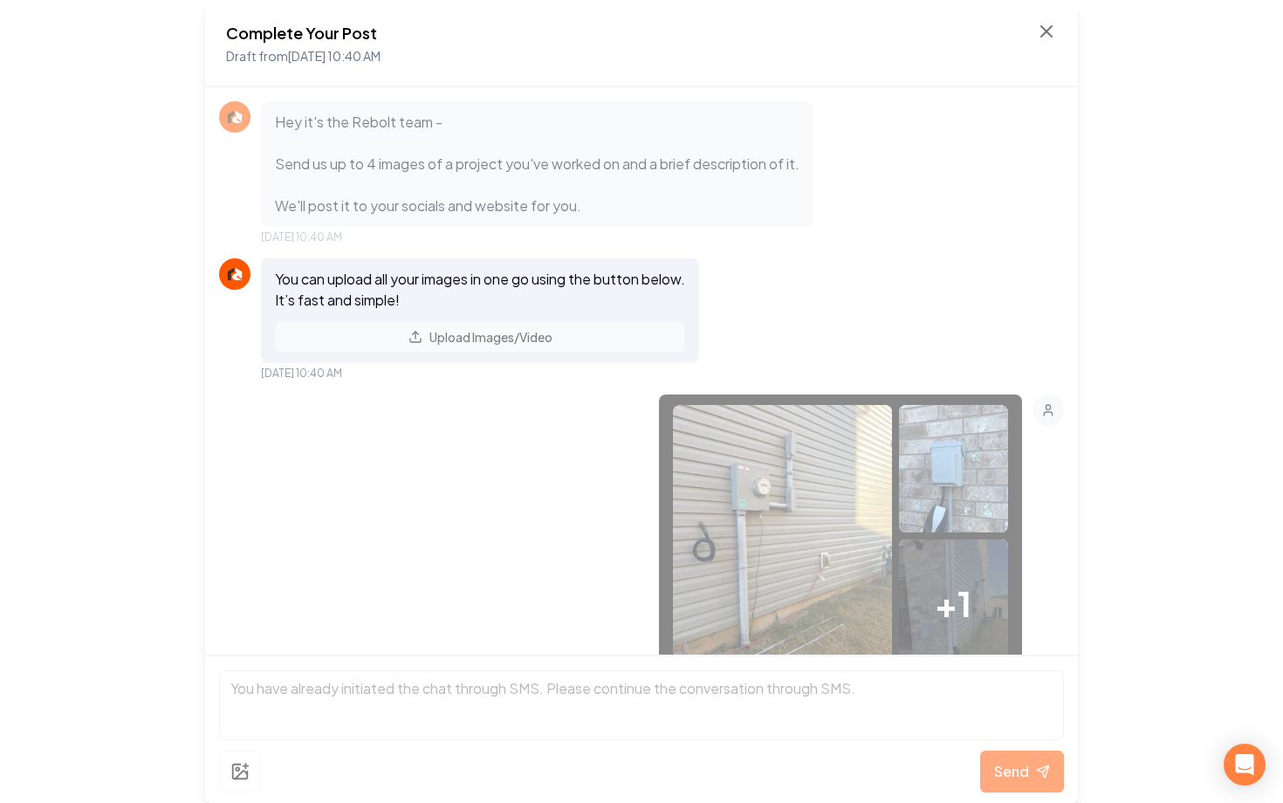
scroll to position [658, 0]
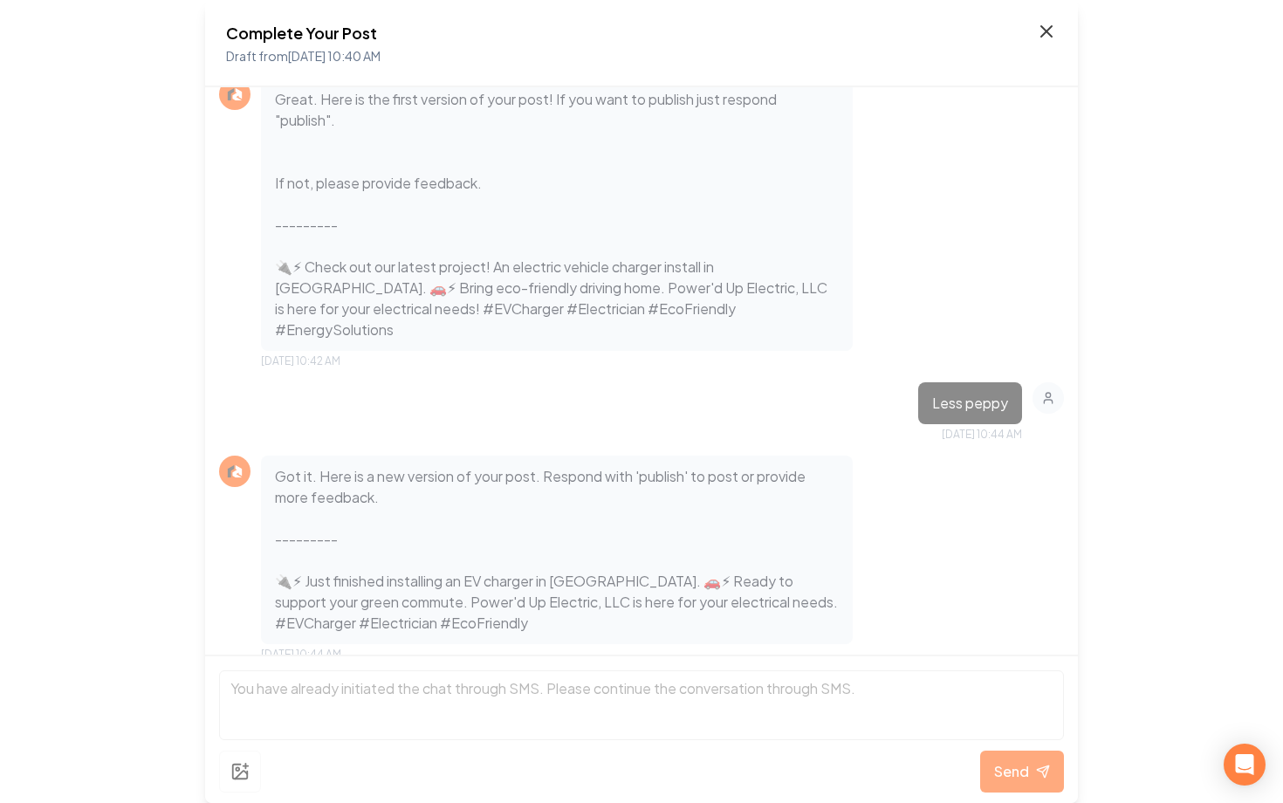
click at [1046, 31] on icon at bounding box center [1046, 31] width 10 height 10
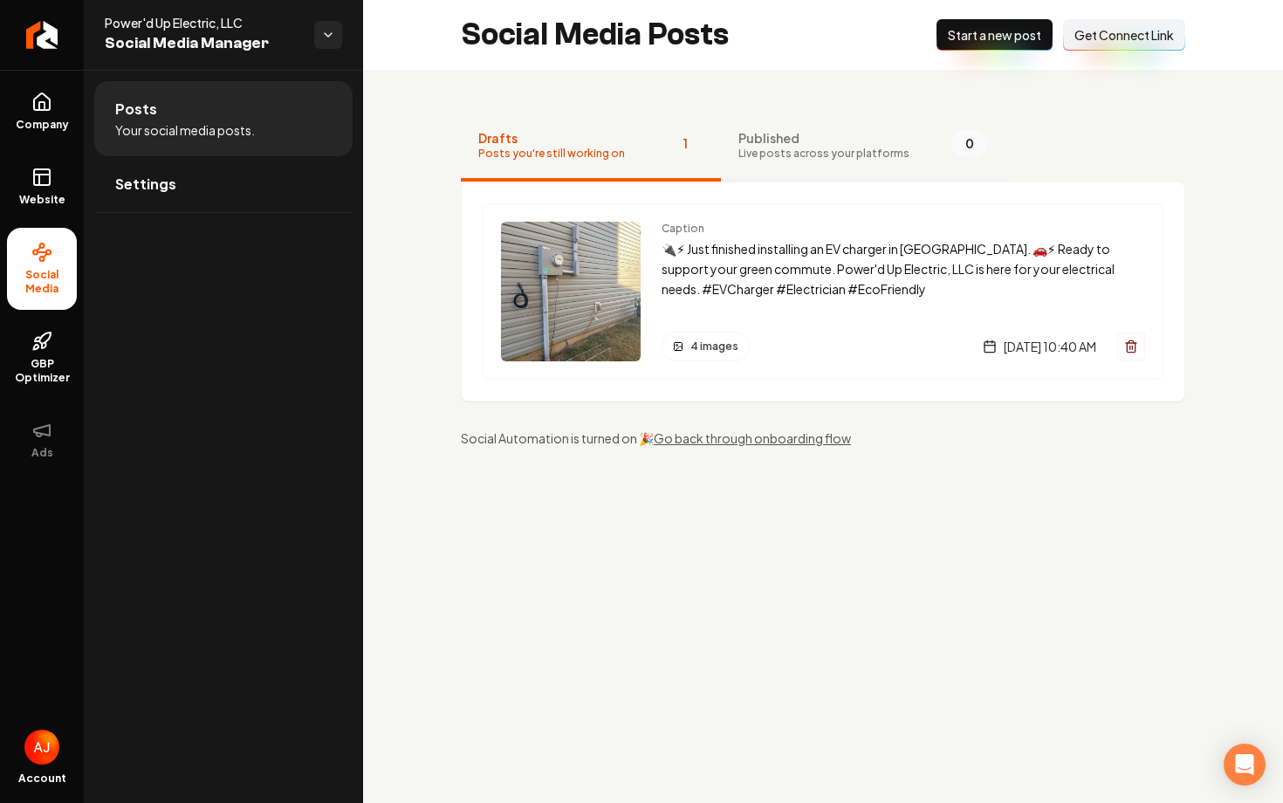
click at [828, 138] on span "Published" at bounding box center [823, 137] width 171 height 17
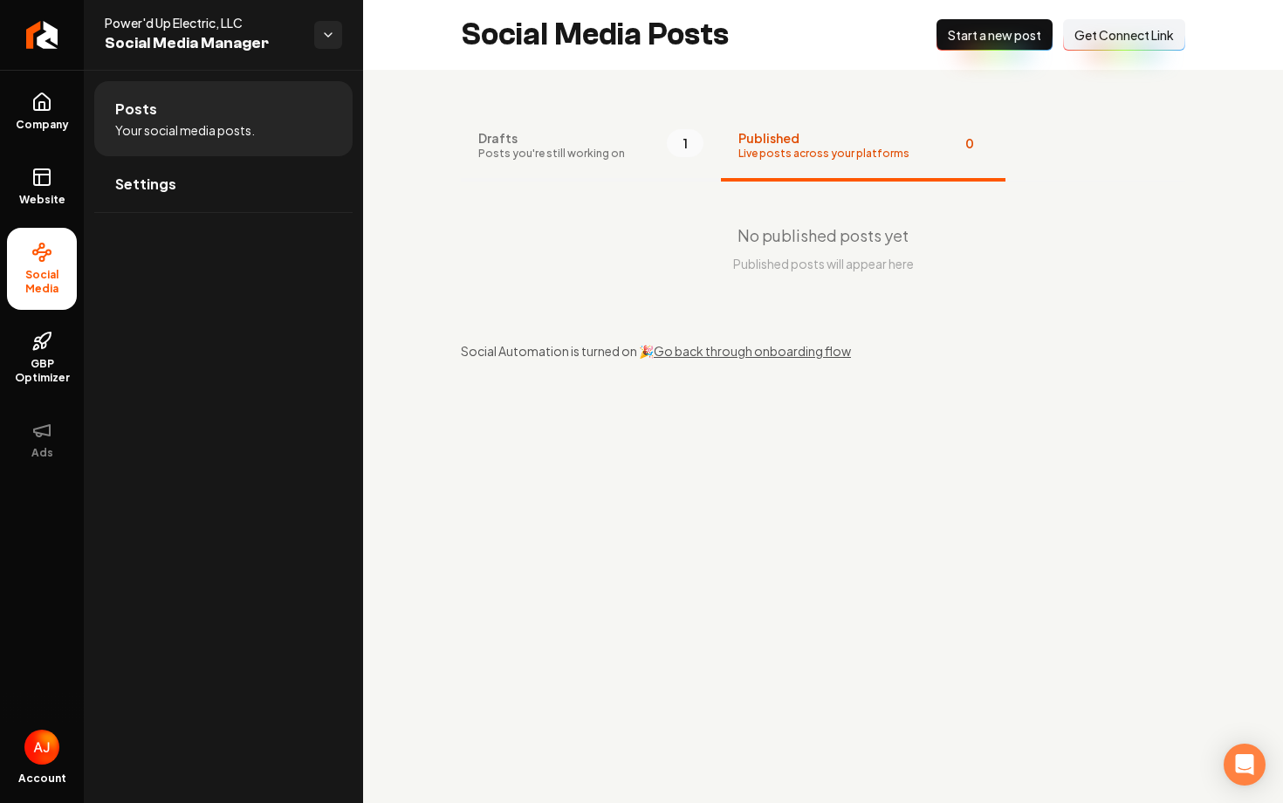
click at [610, 164] on button "Drafts Posts you're still working on 1" at bounding box center [591, 147] width 260 height 70
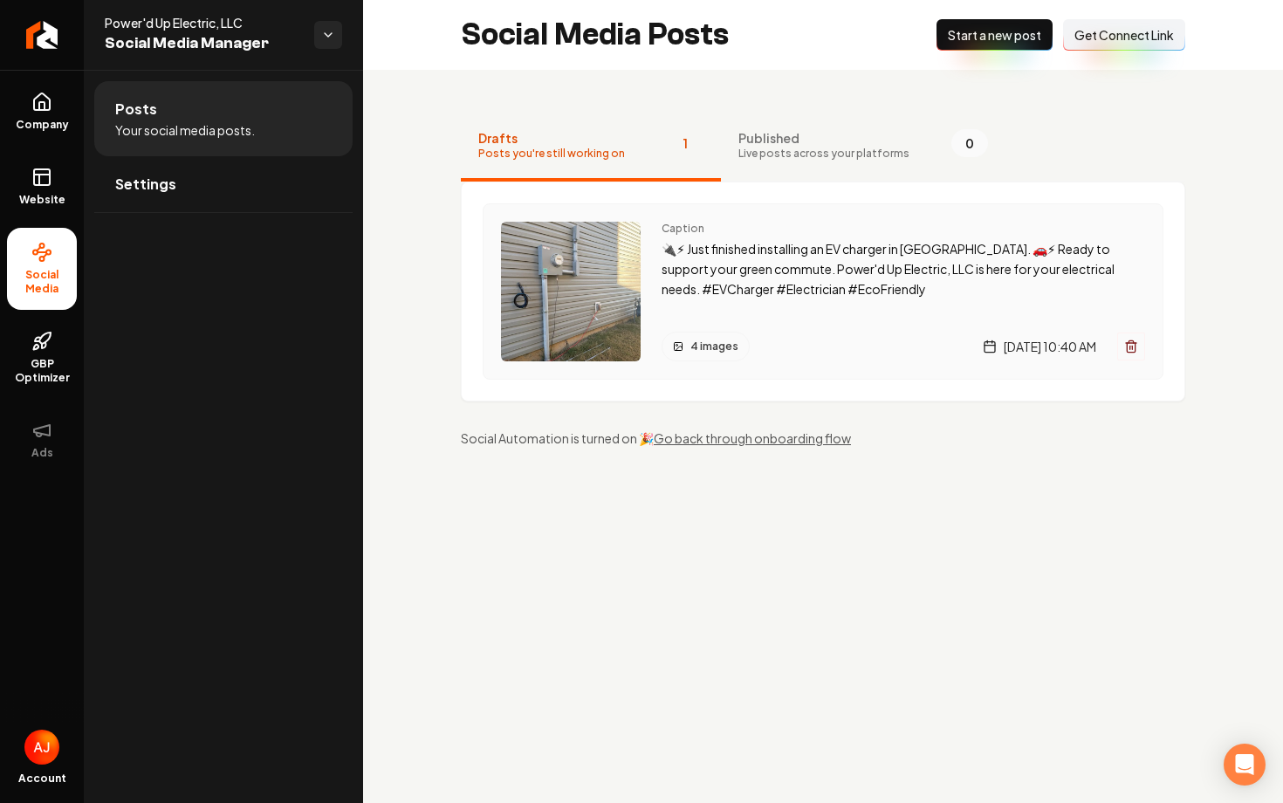
click at [777, 323] on div "Caption 🔌⚡ Just finished installing an EV charger in Clinton. 🚗⚡ Ready to suppo…" at bounding box center [902, 292] width 483 height 140
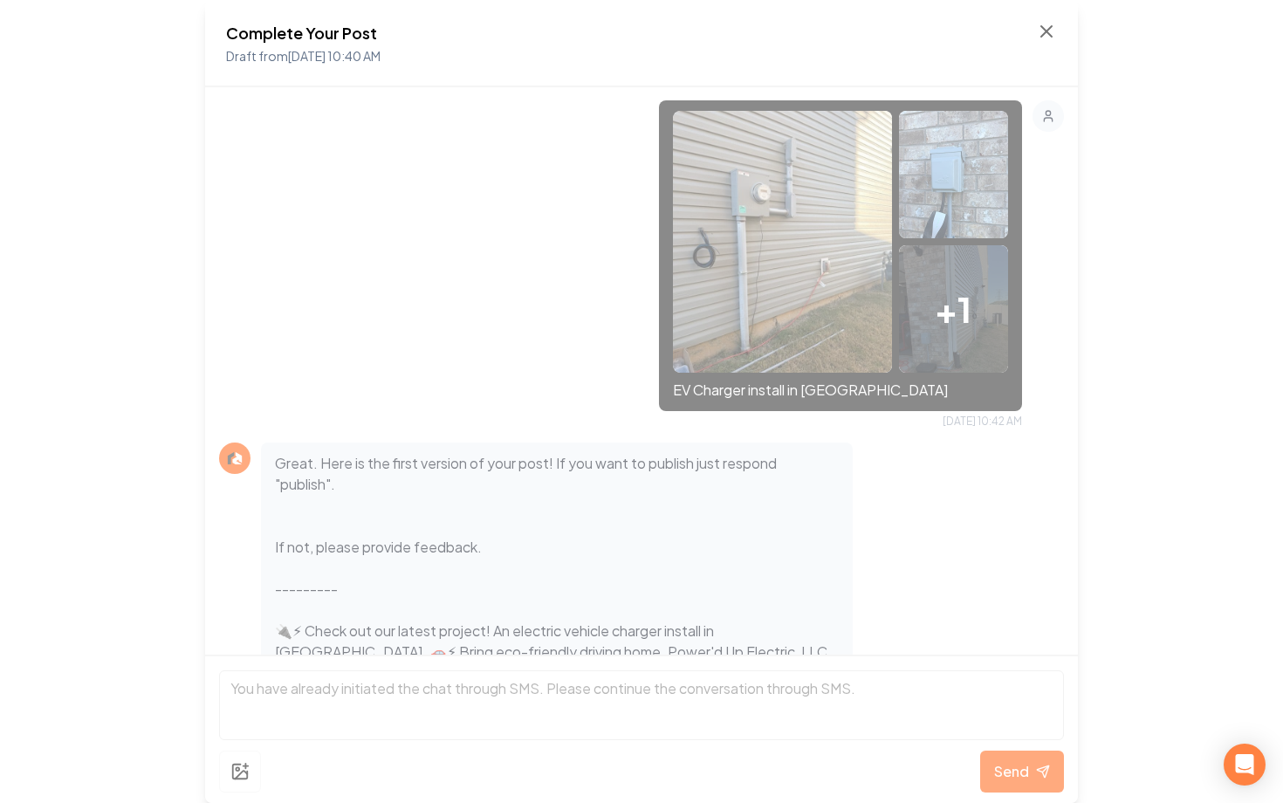
scroll to position [658, 0]
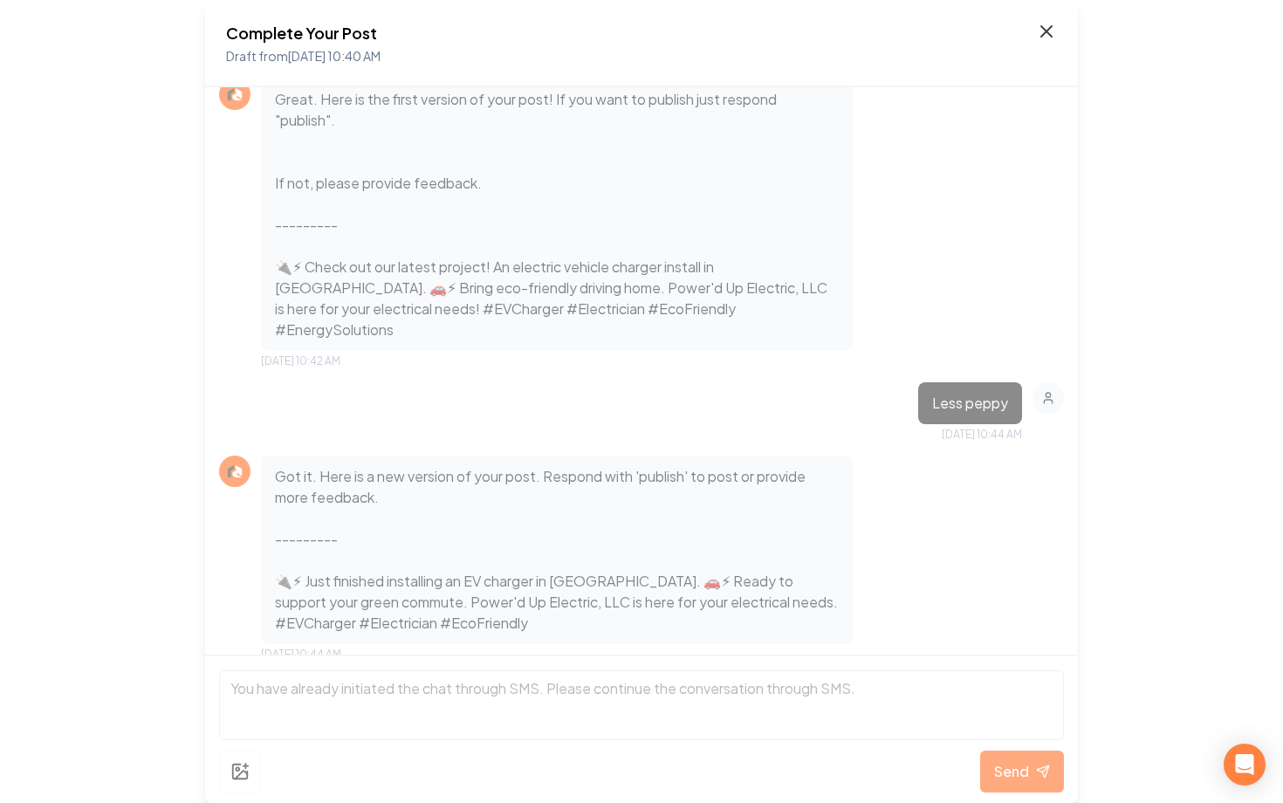
click at [1047, 27] on icon at bounding box center [1046, 31] width 21 height 21
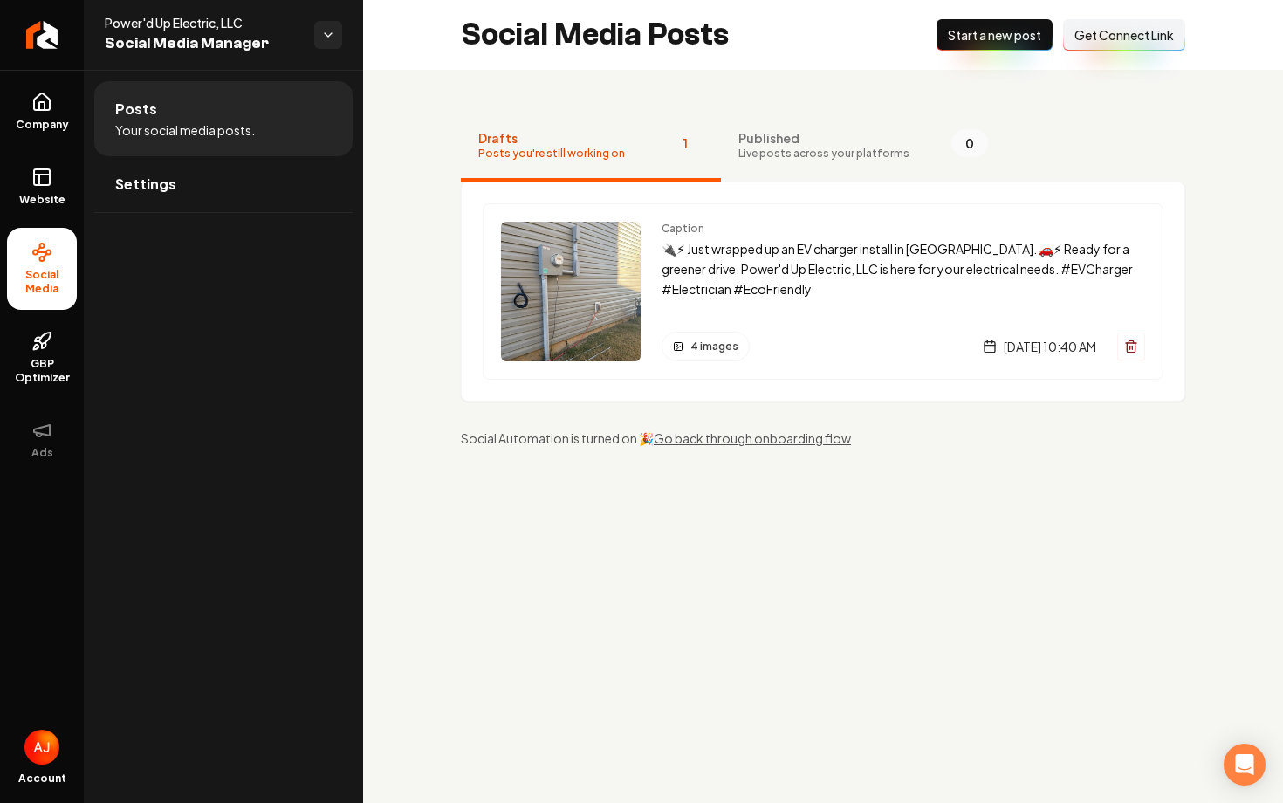
click at [969, 47] on button "New Post Start a new post" at bounding box center [994, 34] width 116 height 31
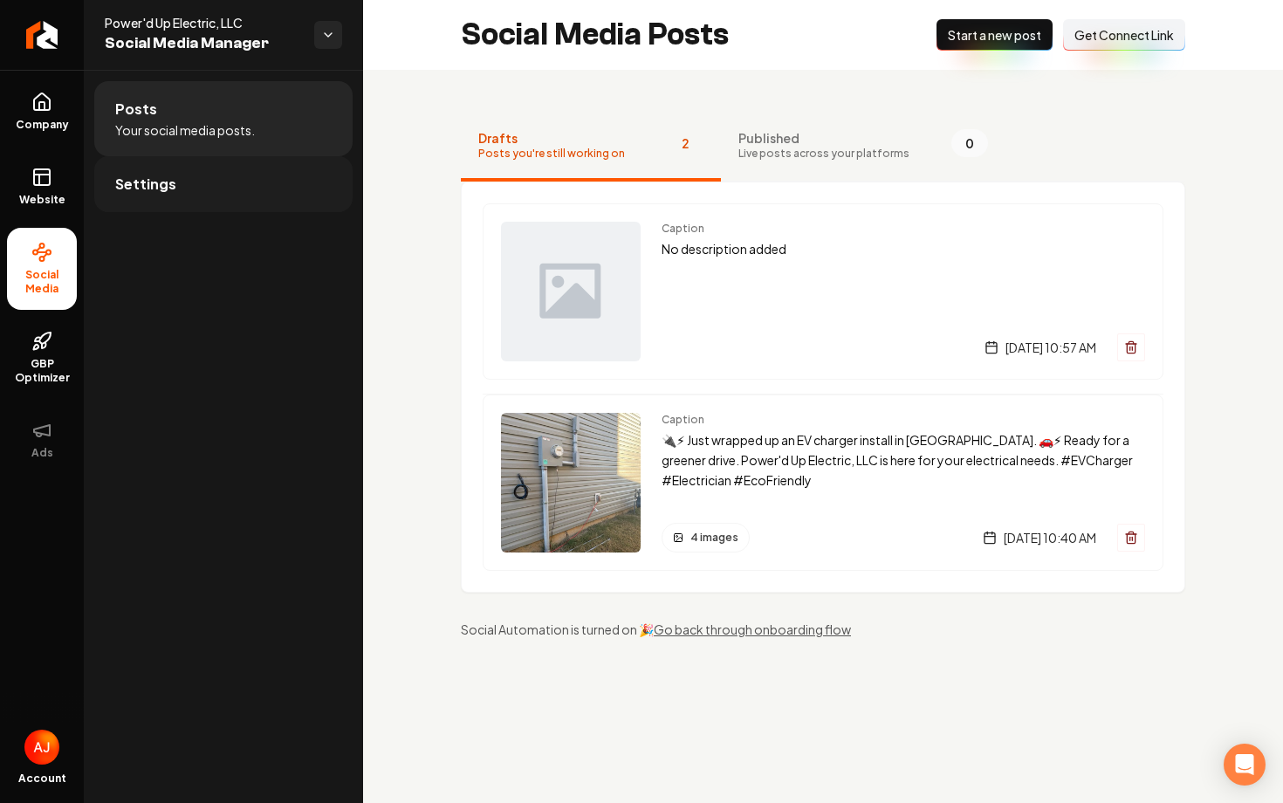
click at [155, 200] on link "Settings" at bounding box center [223, 184] width 258 height 56
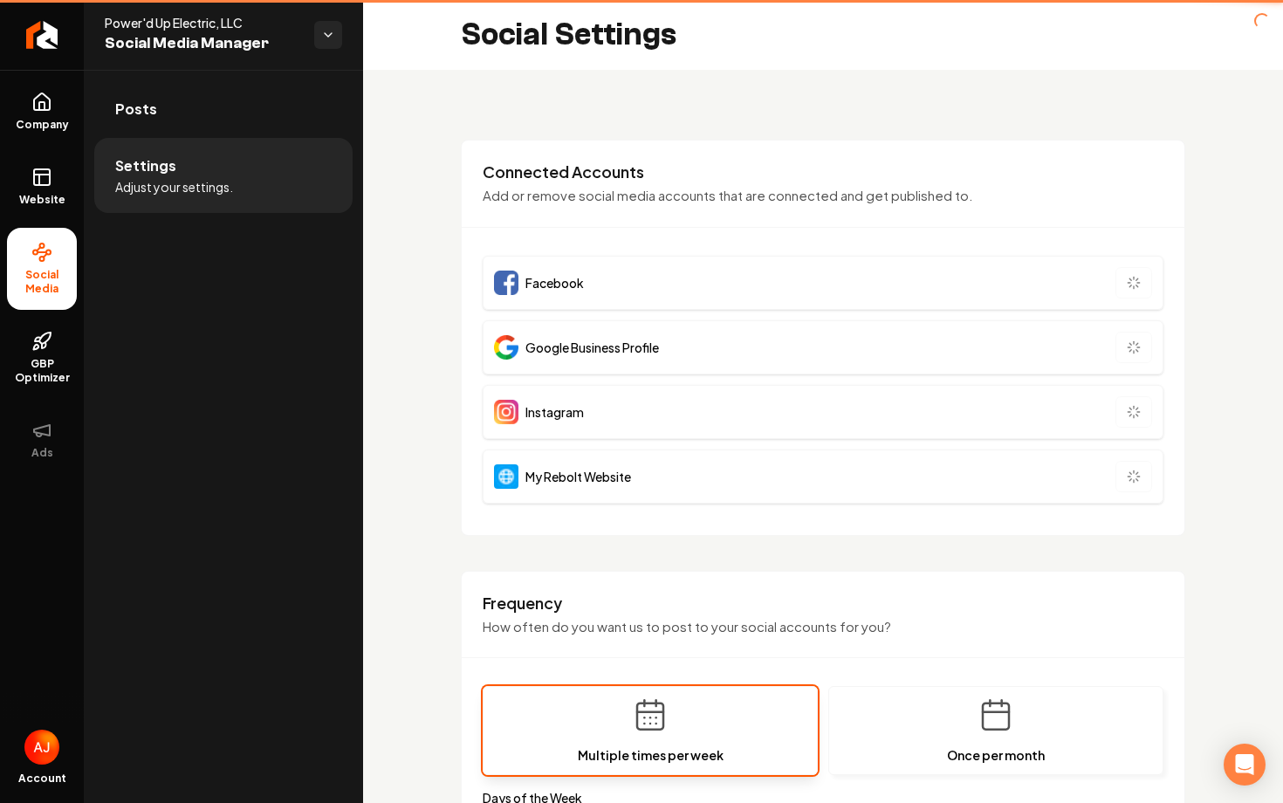
type input "**********"
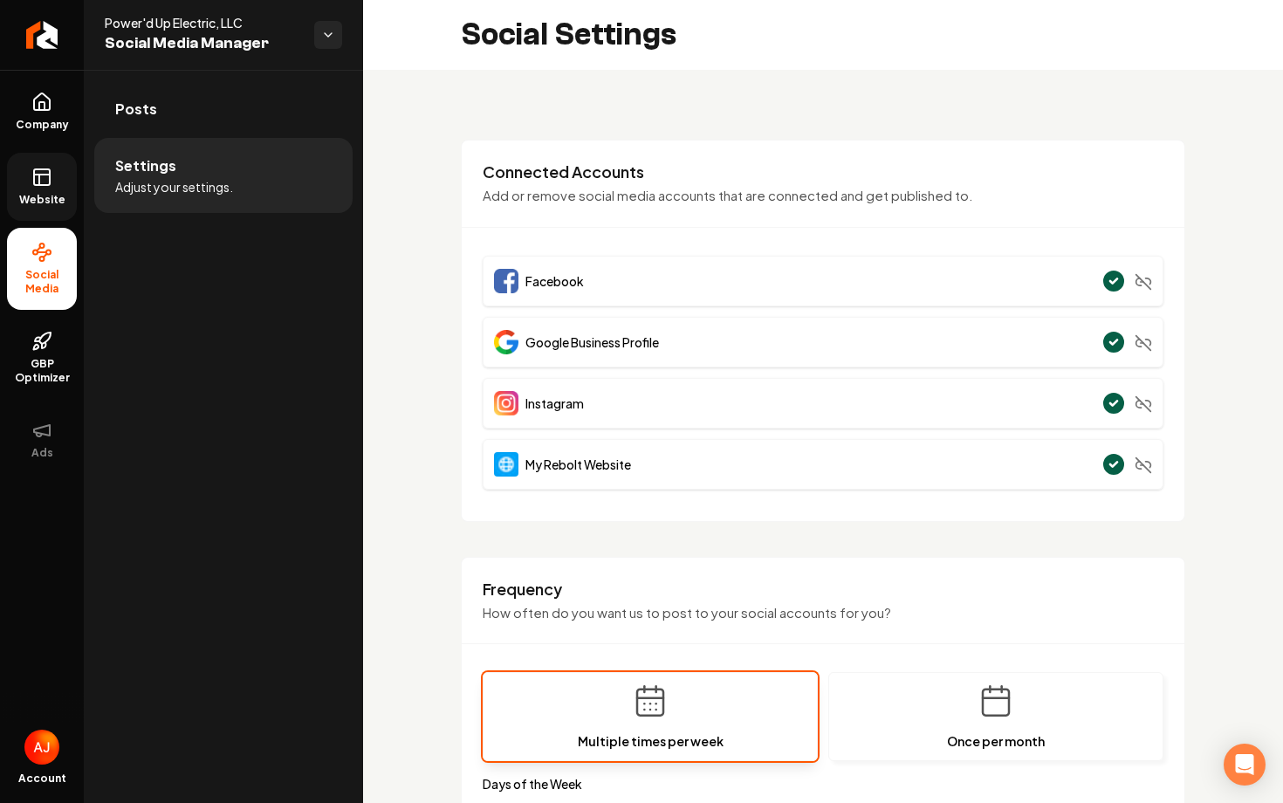
click at [51, 170] on icon at bounding box center [41, 177] width 21 height 21
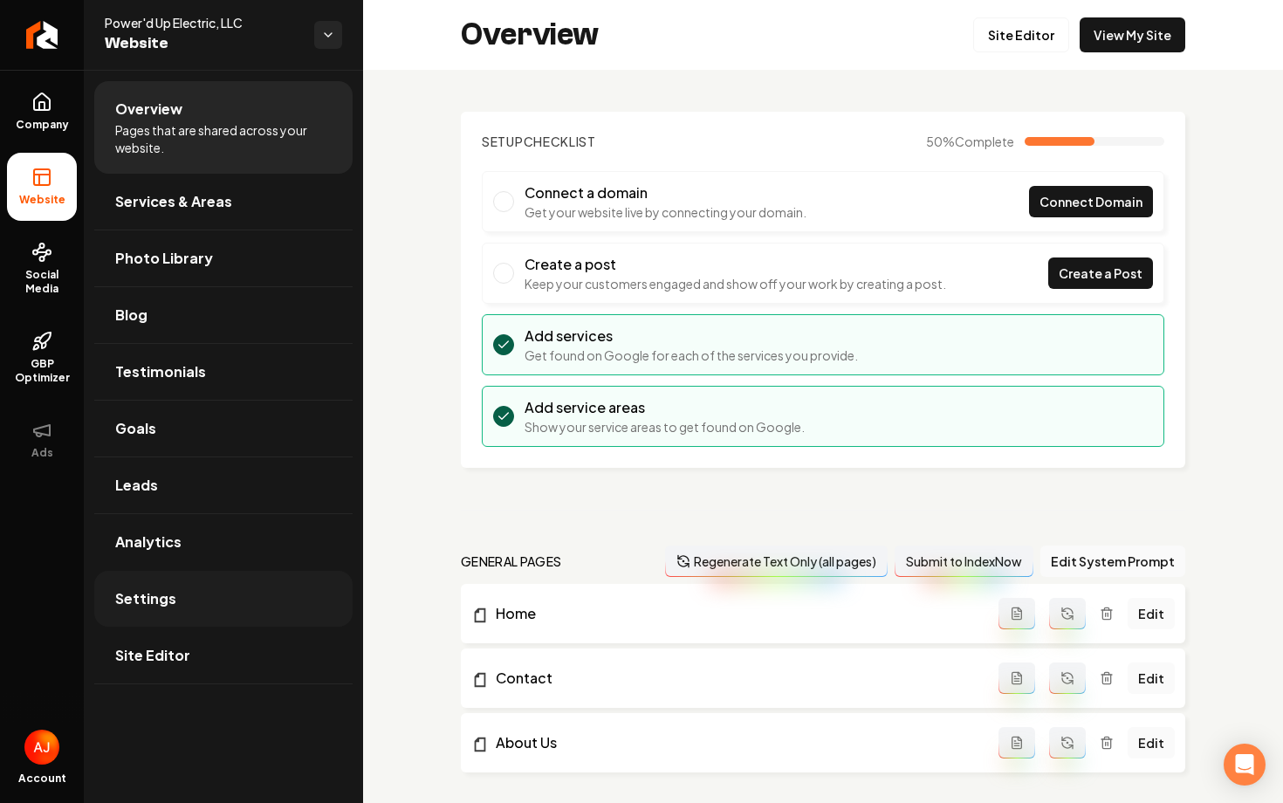
click at [208, 573] on link "Settings" at bounding box center [223, 599] width 258 height 56
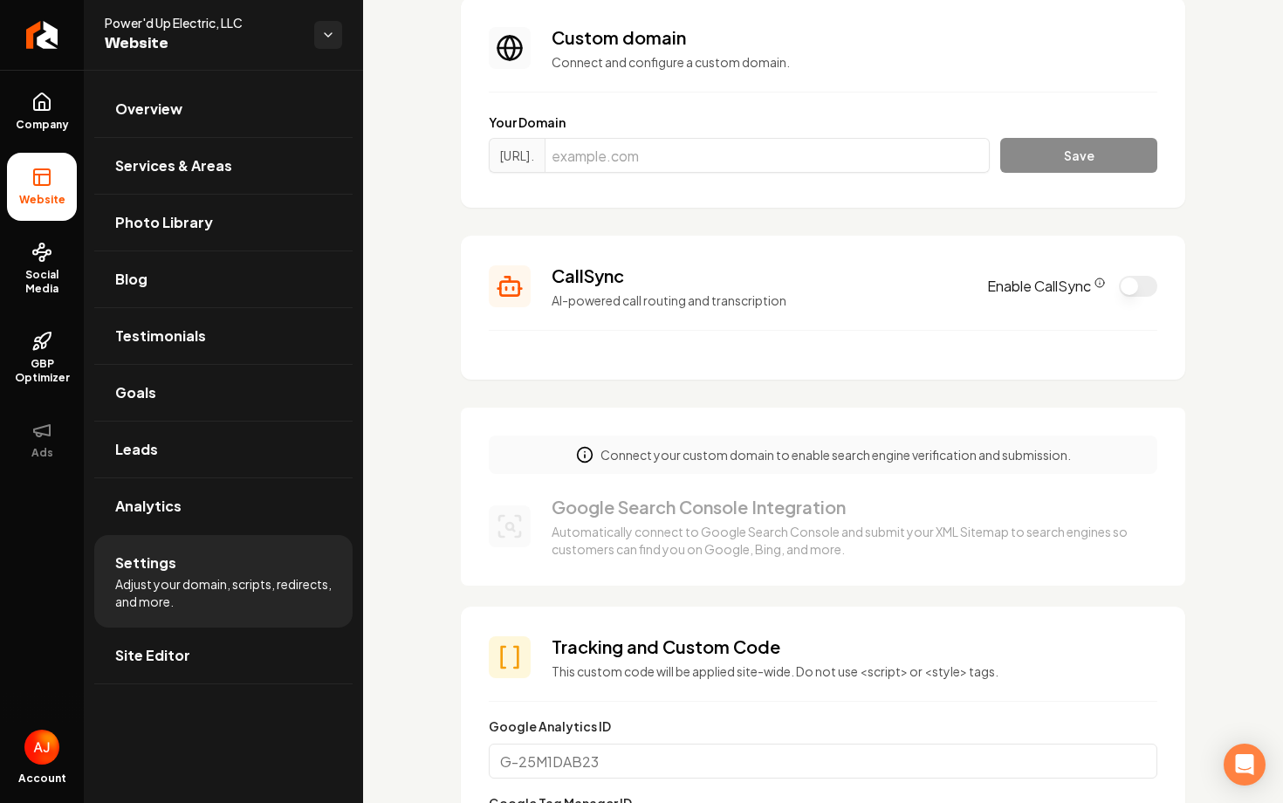
scroll to position [140, 0]
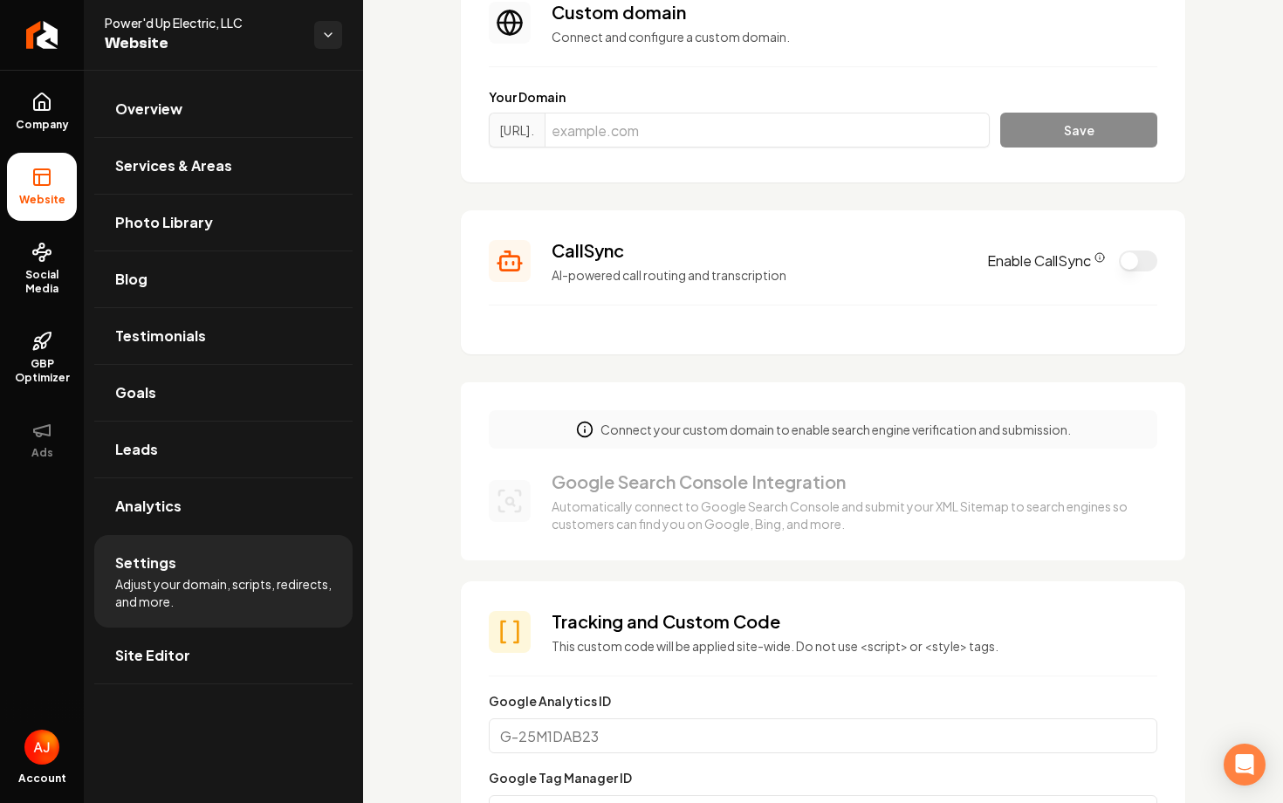
click at [1133, 264] on button "Enable CallSync" at bounding box center [1138, 260] width 38 height 21
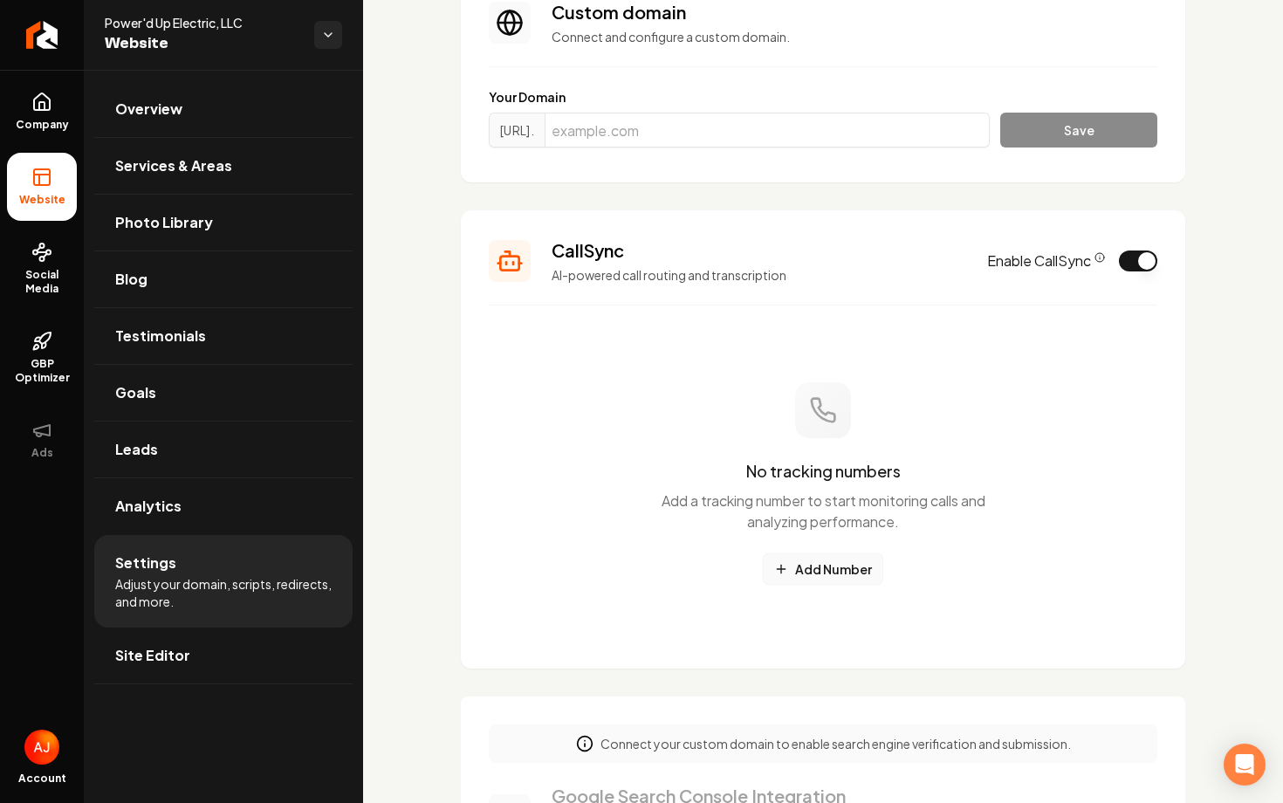
click at [830, 572] on button "Add Number" at bounding box center [823, 568] width 120 height 31
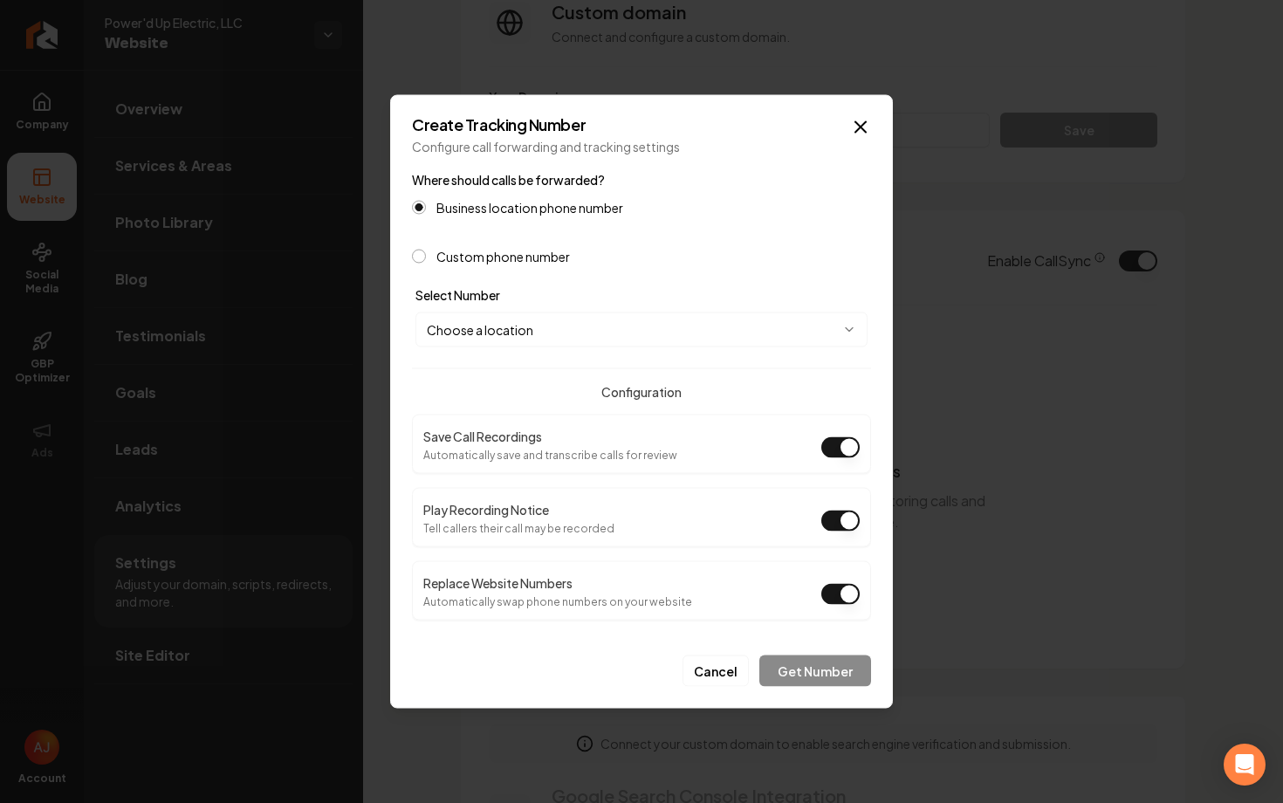
click at [659, 336] on body "Company Website Social Media GBP Optimizer Ads Account Power'd Up Electric, LLC…" at bounding box center [641, 401] width 1283 height 803
select select "**********"
click at [812, 671] on button "Get Number" at bounding box center [815, 670] width 112 height 31
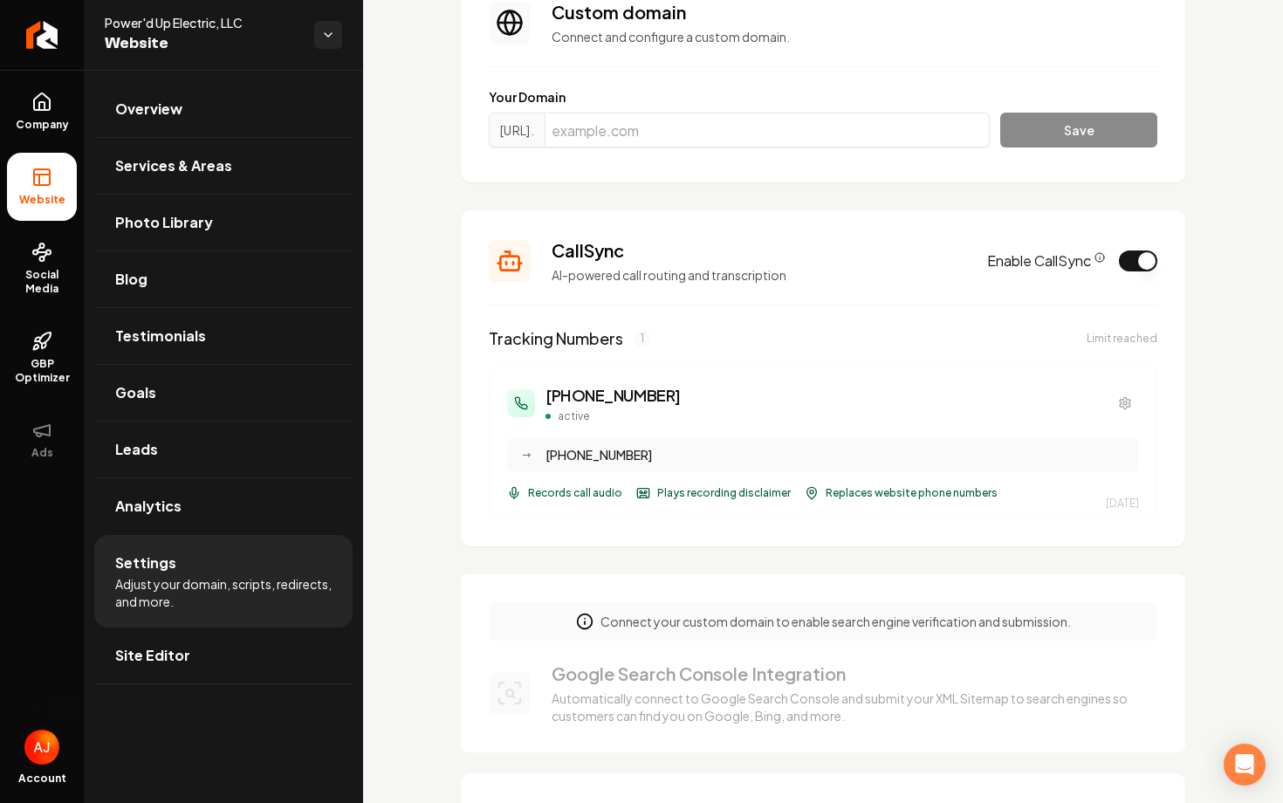
scroll to position [0, 0]
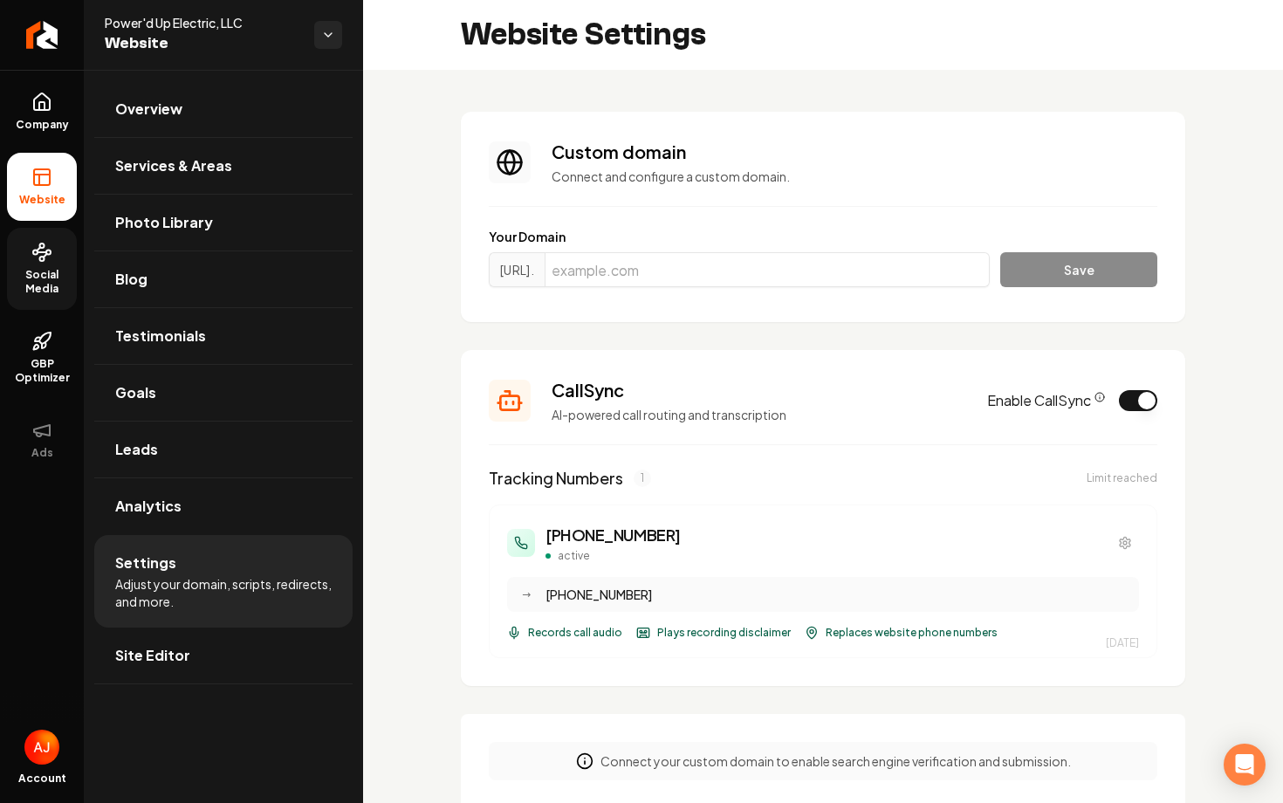
click at [56, 277] on span "Social Media" at bounding box center [42, 282] width 70 height 28
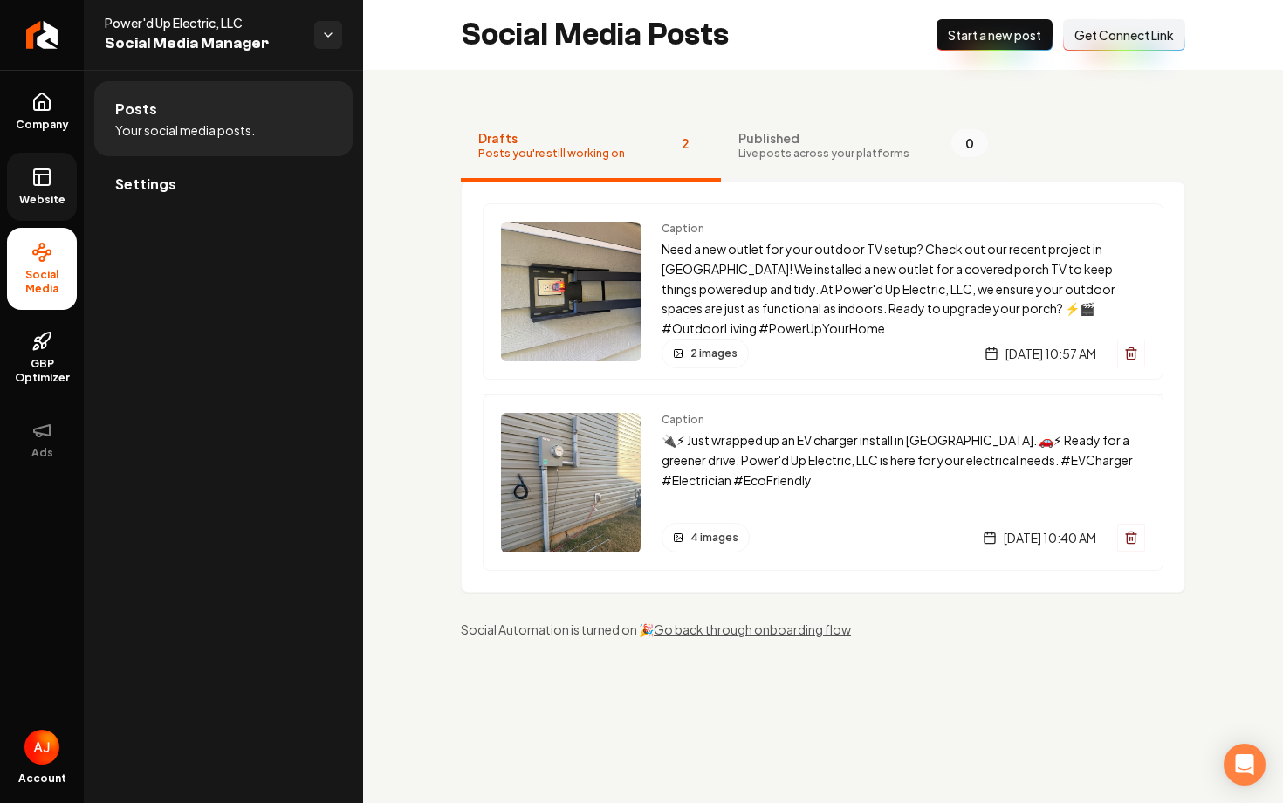
click at [804, 168] on button "Published Live posts across your platforms 0" at bounding box center [863, 147] width 284 height 70
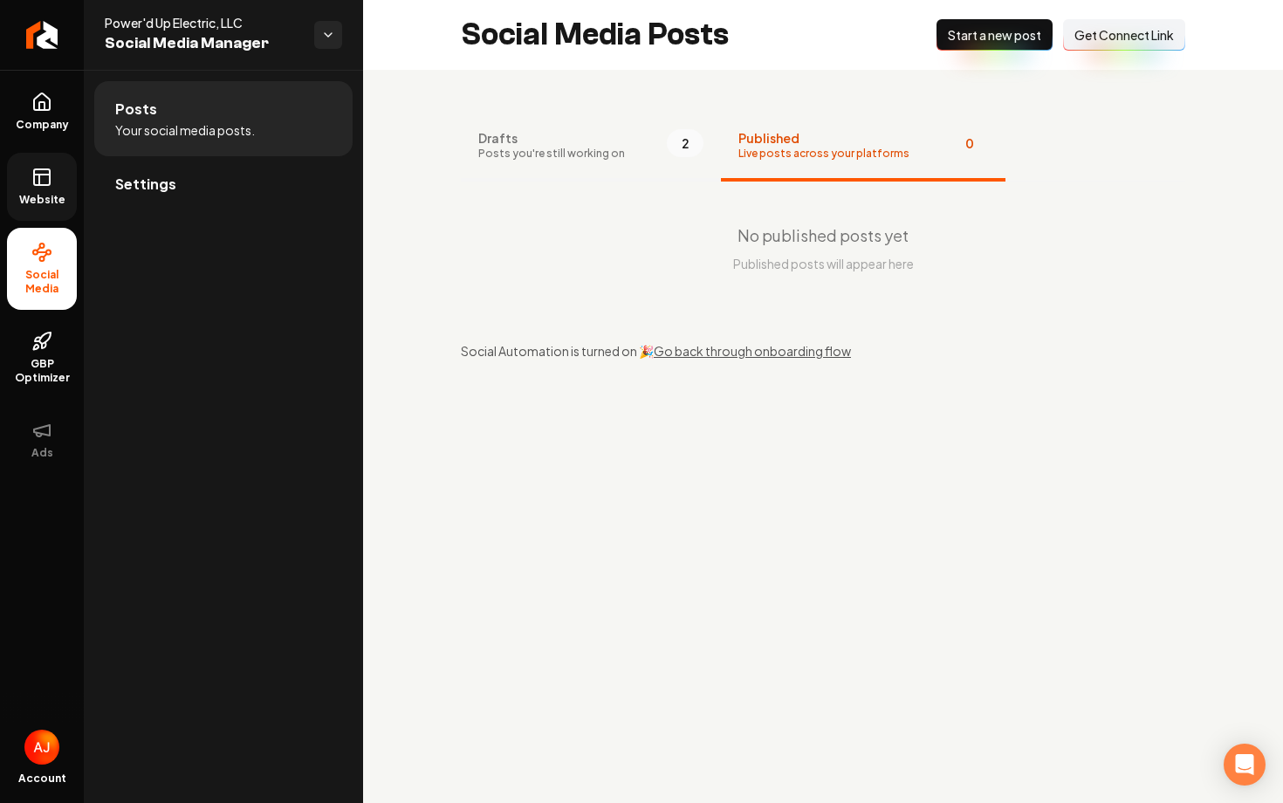
click at [626, 147] on button "Drafts Posts you're still working on 2" at bounding box center [591, 147] width 260 height 70
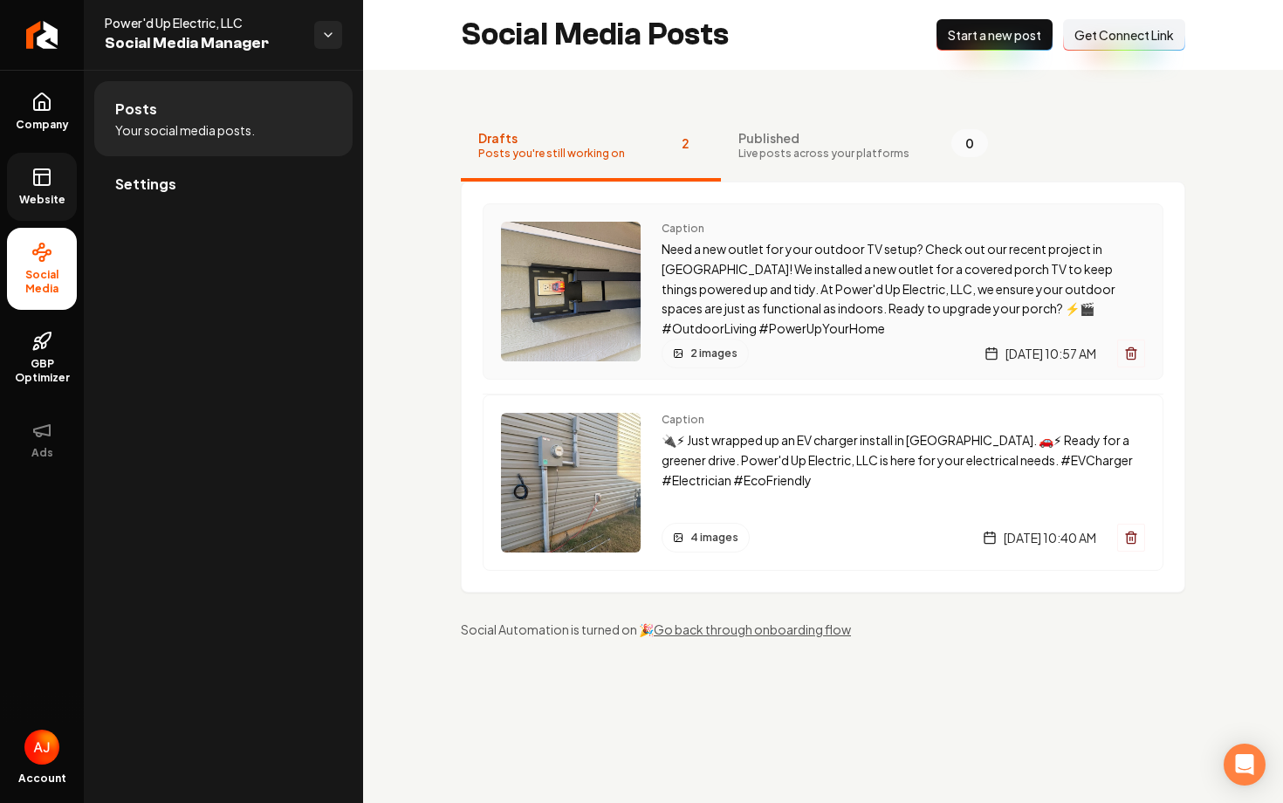
click at [739, 289] on p "Need a new outlet for your outdoor TV setup? Check out our recent project in [G…" at bounding box center [902, 288] width 483 height 99
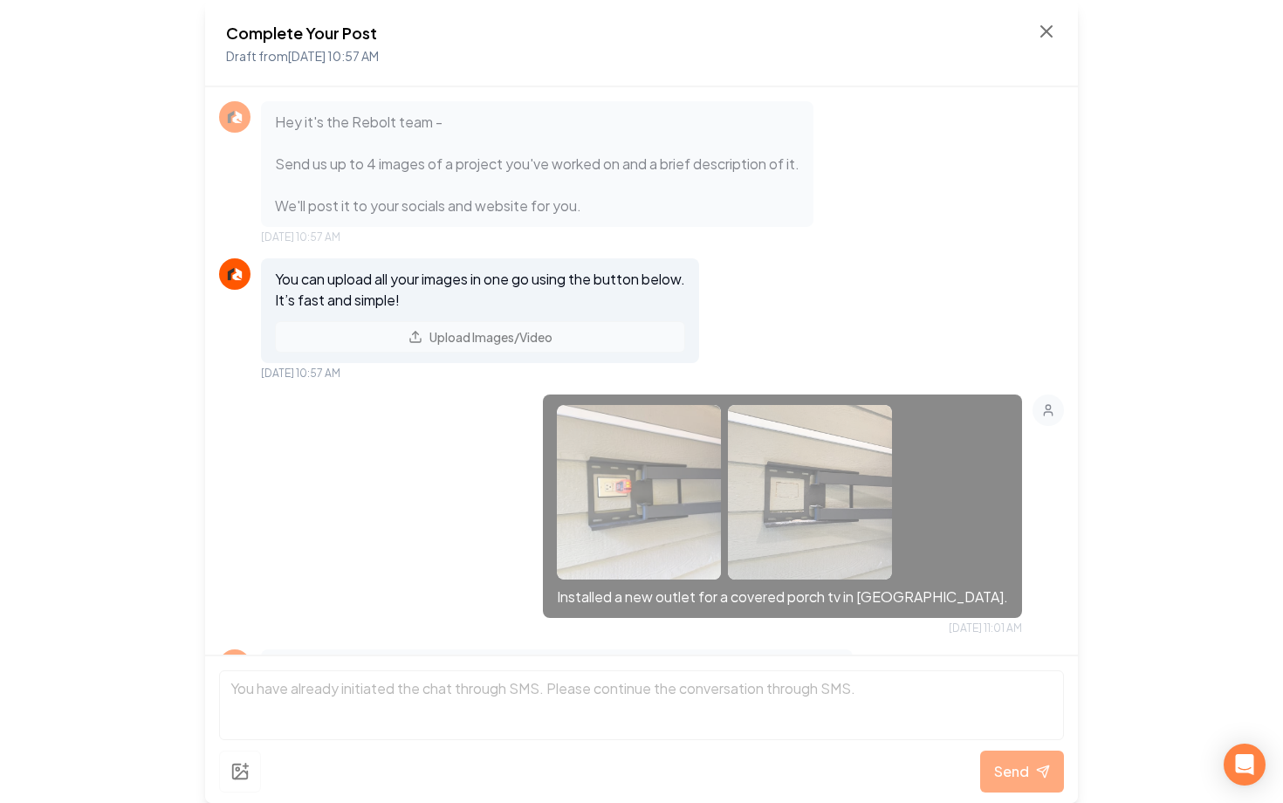
scroll to position [393, 0]
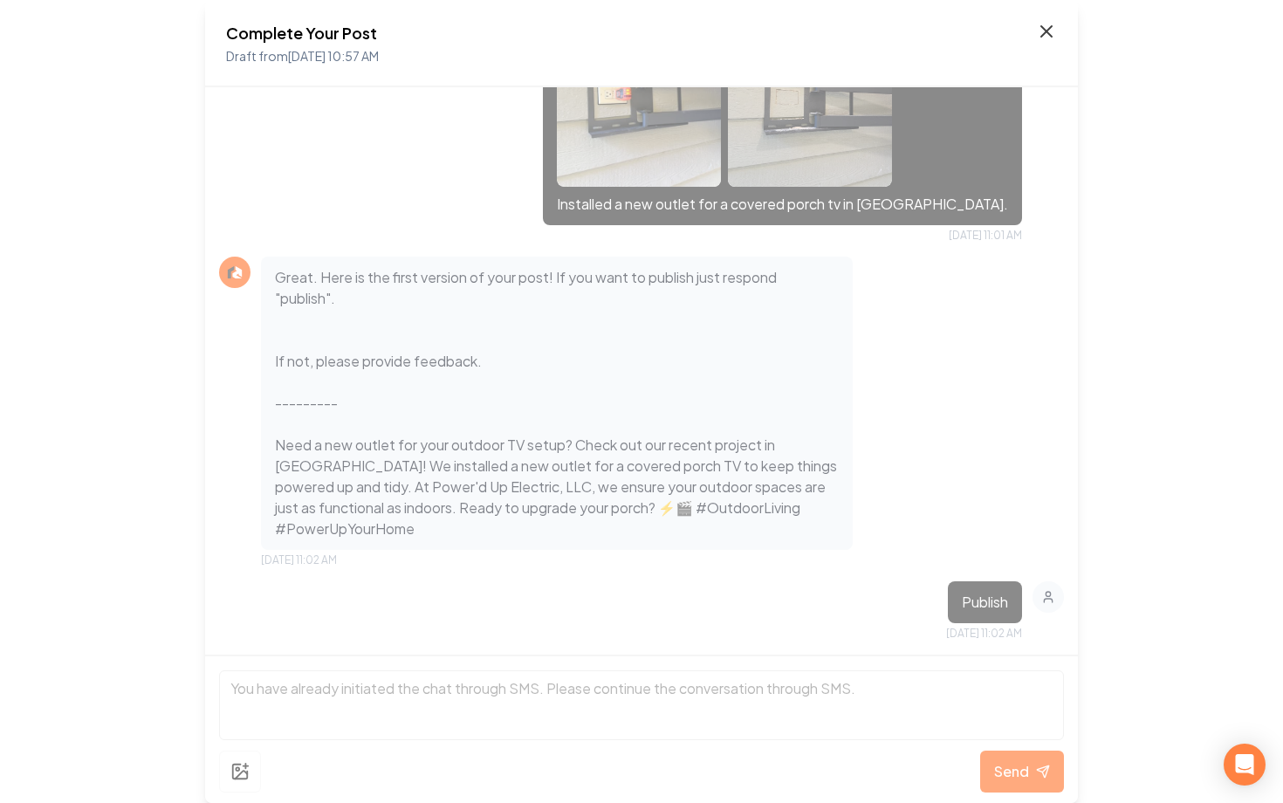
click at [1053, 35] on icon at bounding box center [1046, 31] width 21 height 21
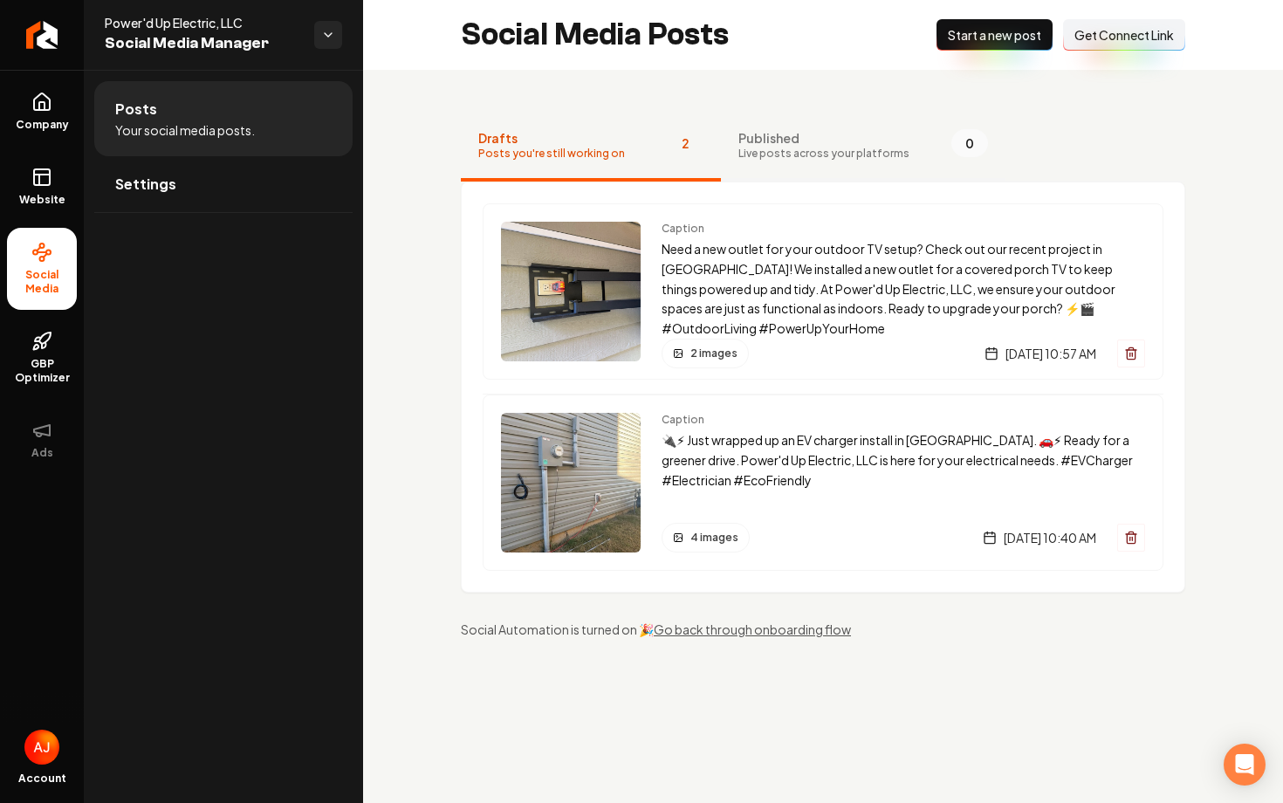
click at [833, 153] on span "Live posts across your platforms" at bounding box center [823, 154] width 171 height 14
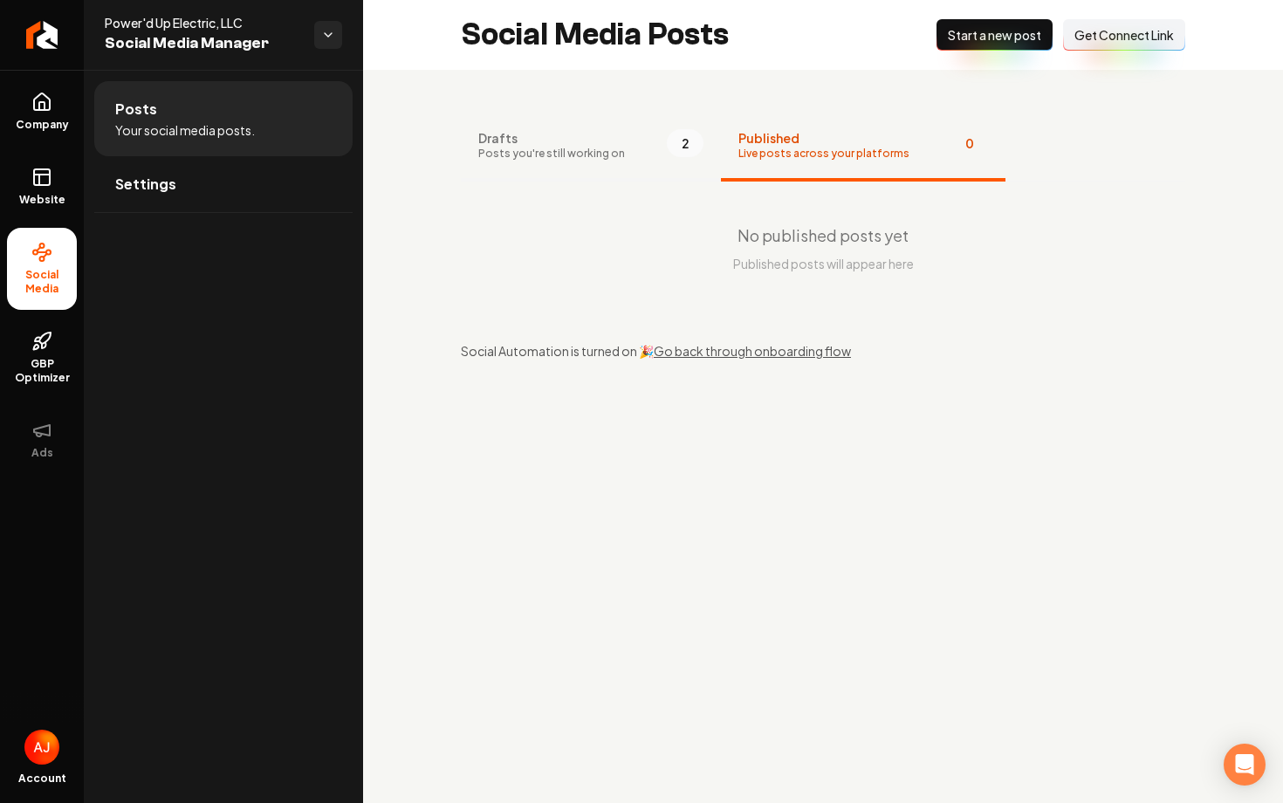
click at [554, 156] on span "Posts you're still working on" at bounding box center [551, 154] width 147 height 14
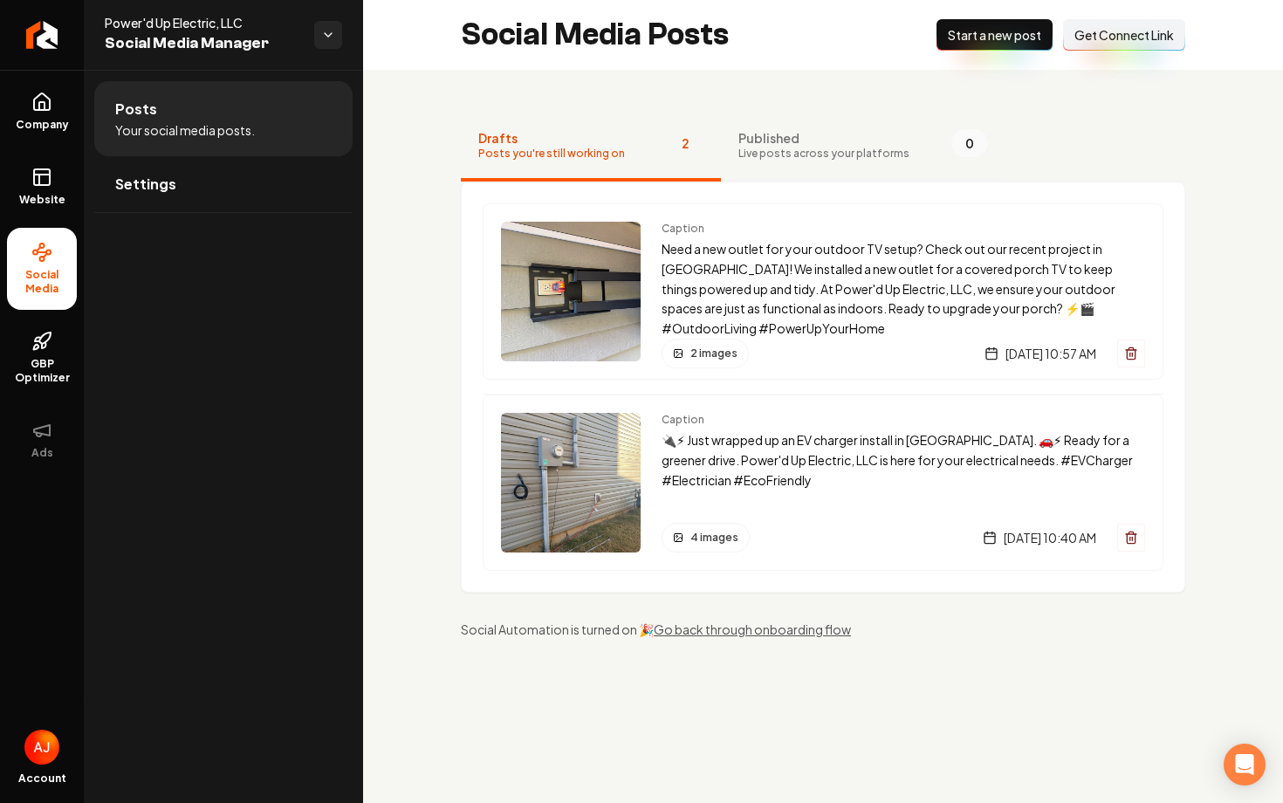
click at [782, 158] on span "Live posts across your platforms" at bounding box center [823, 154] width 171 height 14
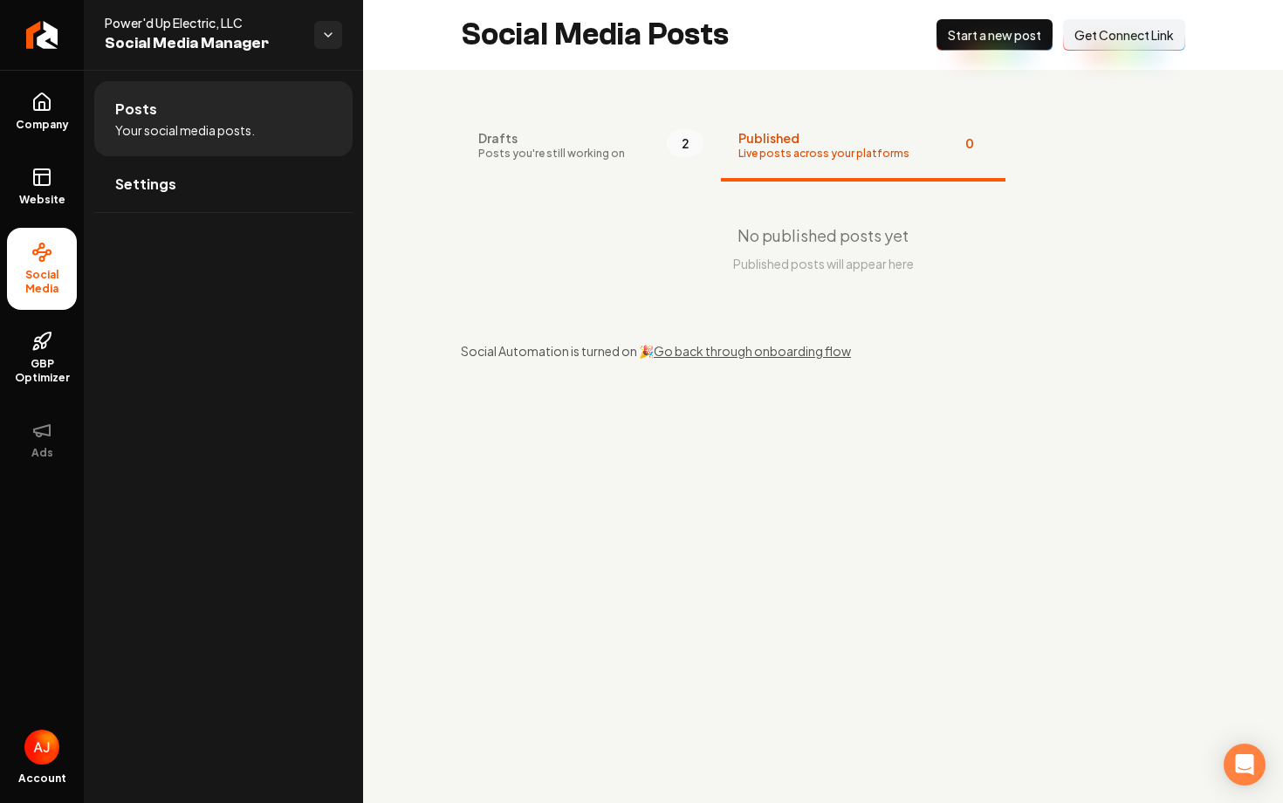
click at [582, 101] on div "Drafts Posts you're still working on 2 Published Live posts across your platfor…" at bounding box center [823, 236] width 920 height 332
click at [588, 146] on span "Drafts" at bounding box center [551, 137] width 147 height 17
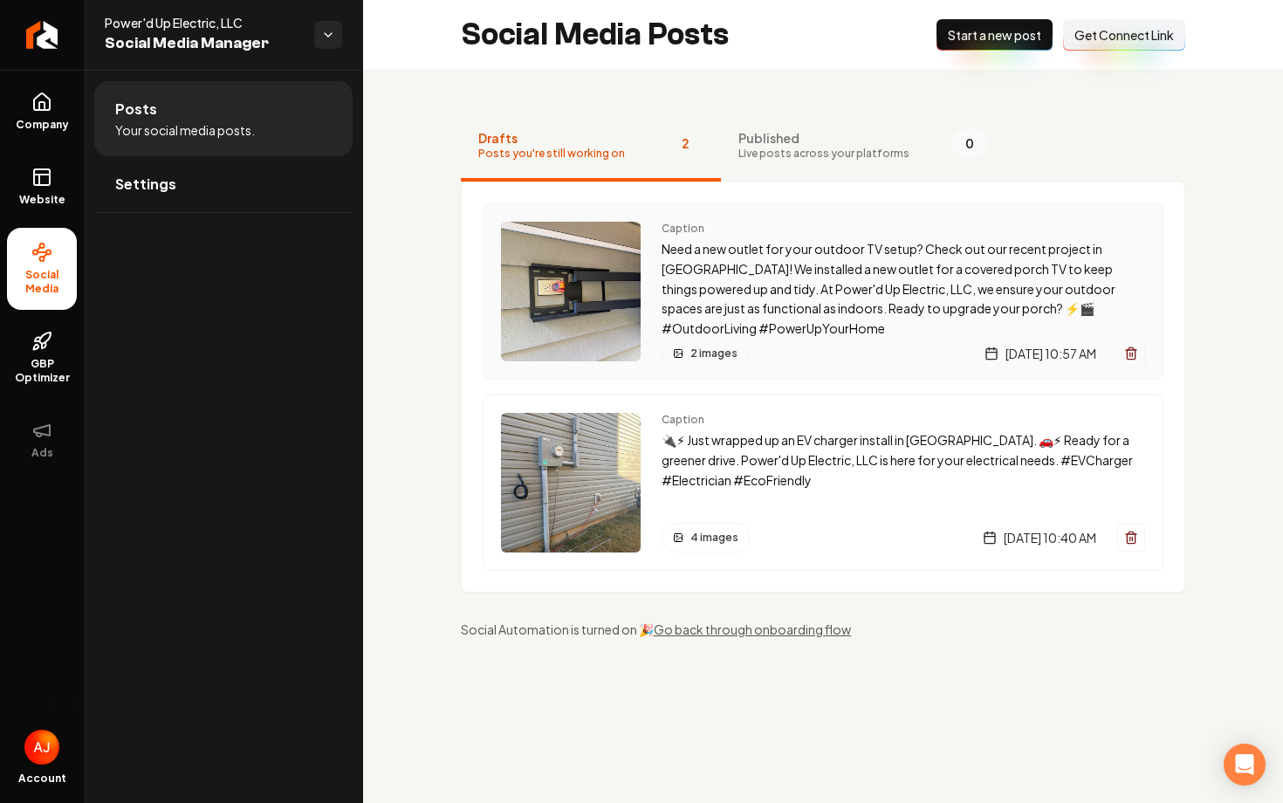
click at [854, 323] on p "Need a new outlet for your outdoor TV setup? Check out our recent project in [G…" at bounding box center [902, 288] width 483 height 99
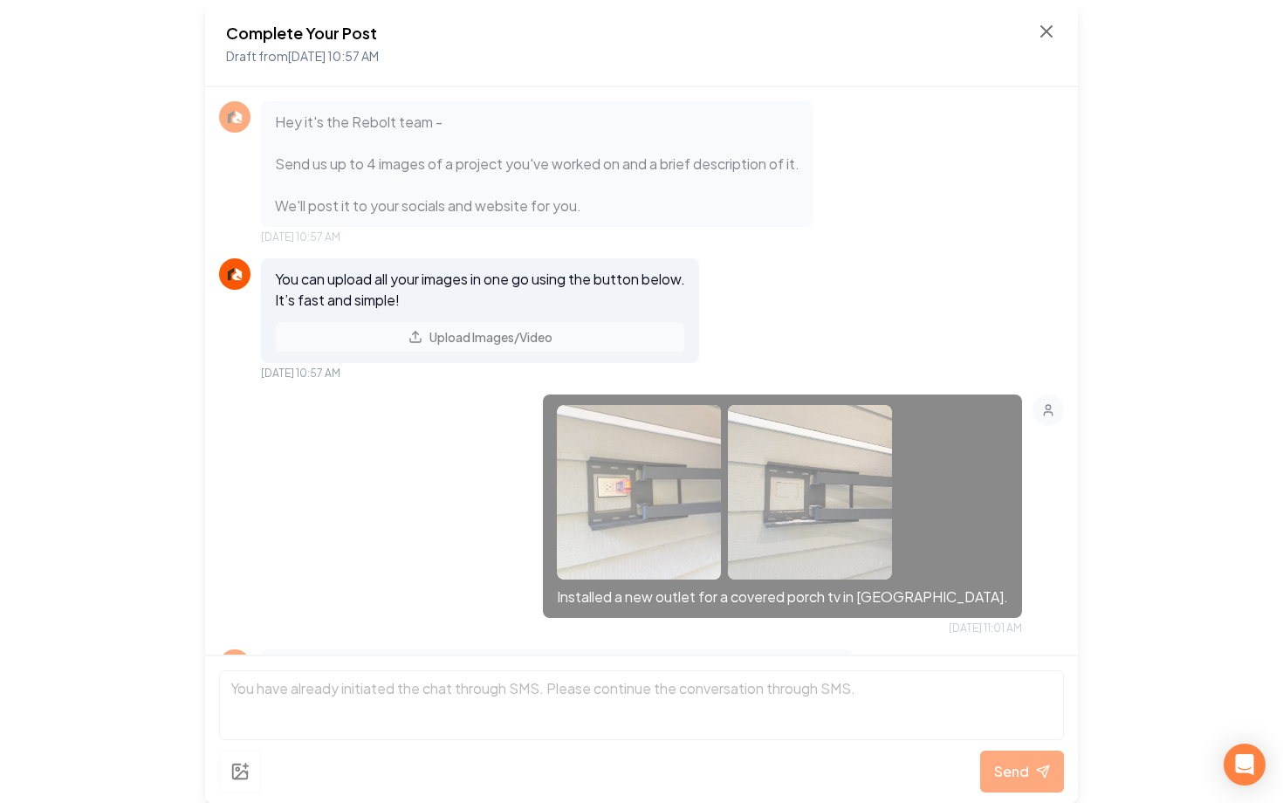
scroll to position [393, 0]
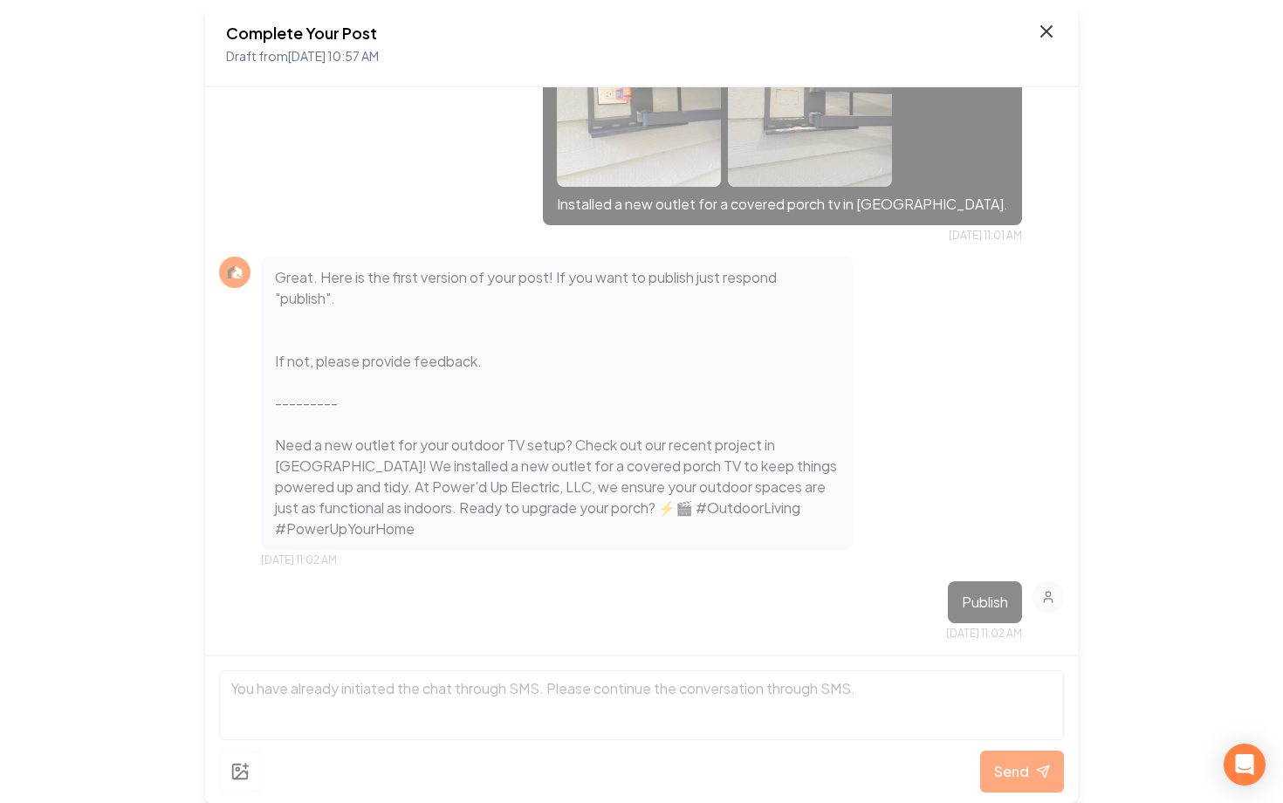
click at [1044, 25] on icon at bounding box center [1046, 31] width 21 height 21
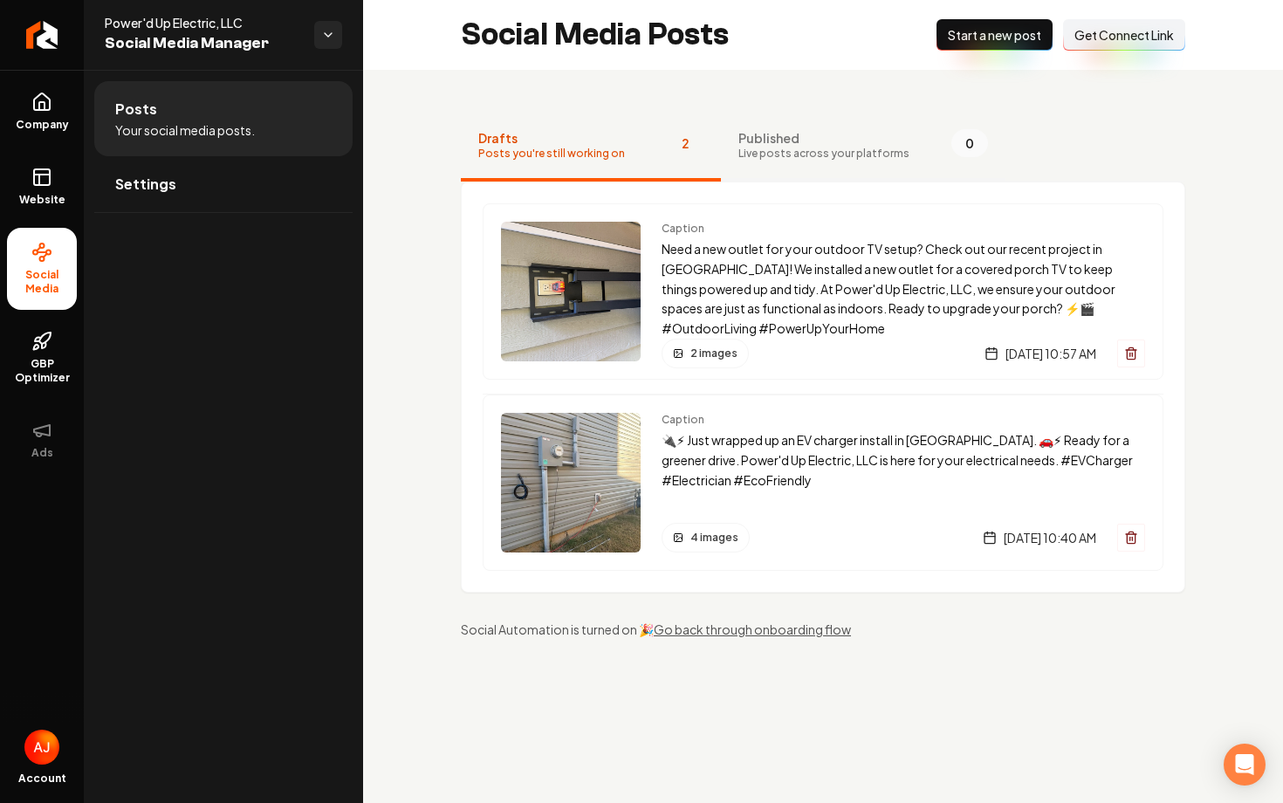
click at [822, 144] on span "Published" at bounding box center [823, 137] width 171 height 17
click at [783, 153] on span "Live posts across your platforms" at bounding box center [823, 154] width 171 height 14
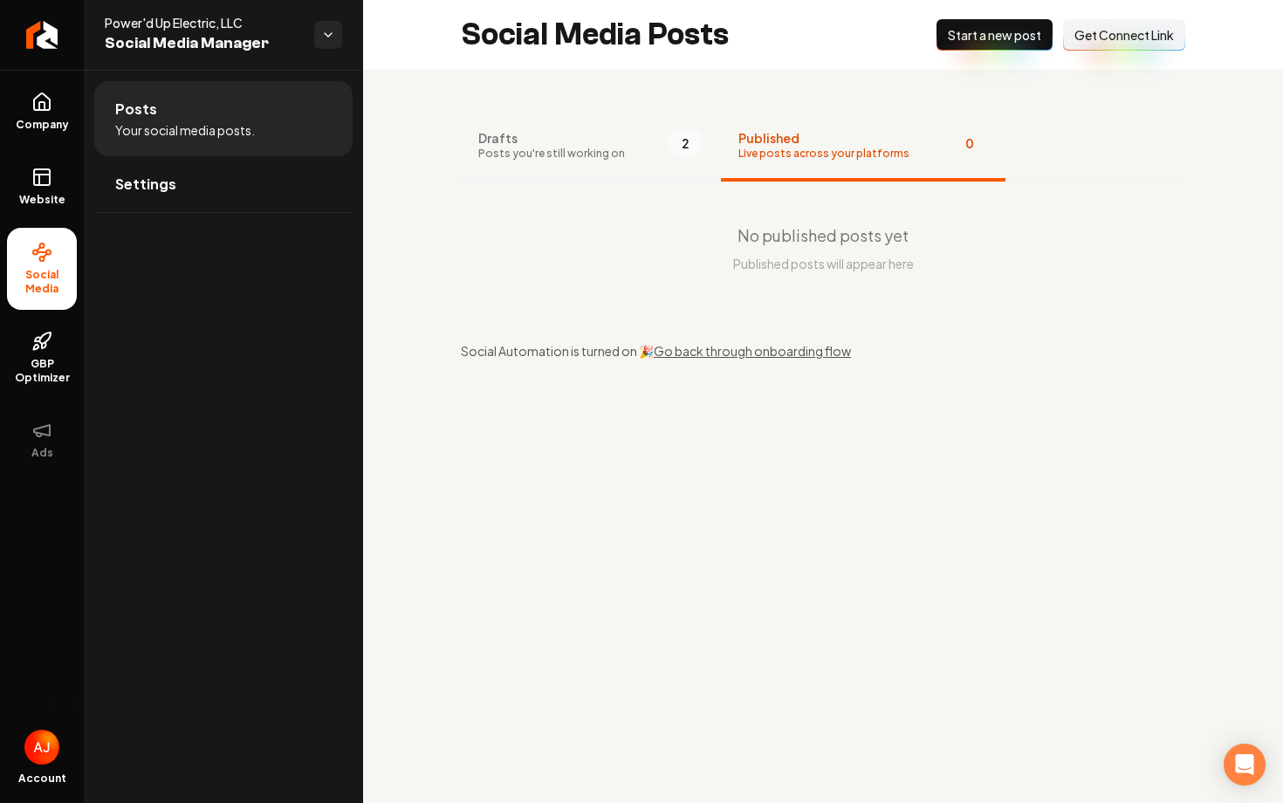
click at [576, 168] on button "Drafts Posts you're still working on 2" at bounding box center [591, 147] width 260 height 70
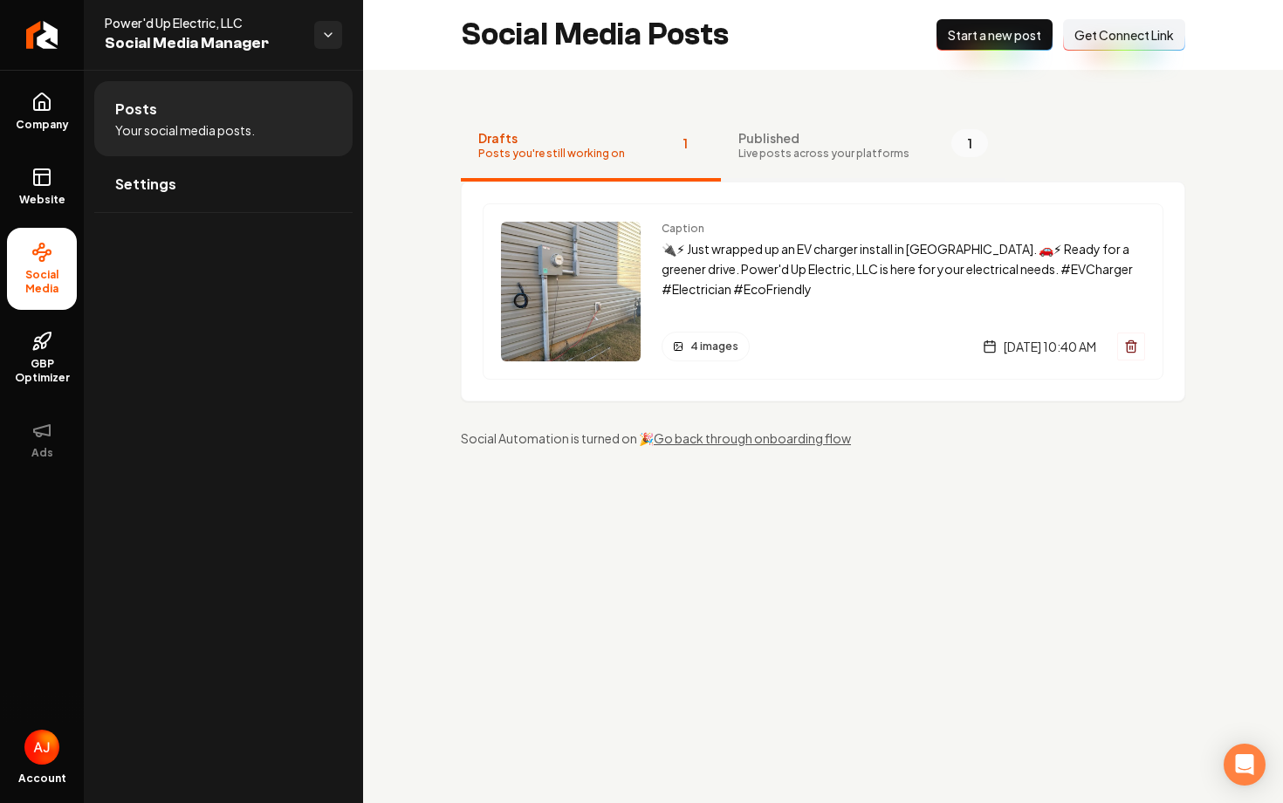
click at [794, 162] on button "Published Live posts across your platforms 1" at bounding box center [863, 147] width 284 height 70
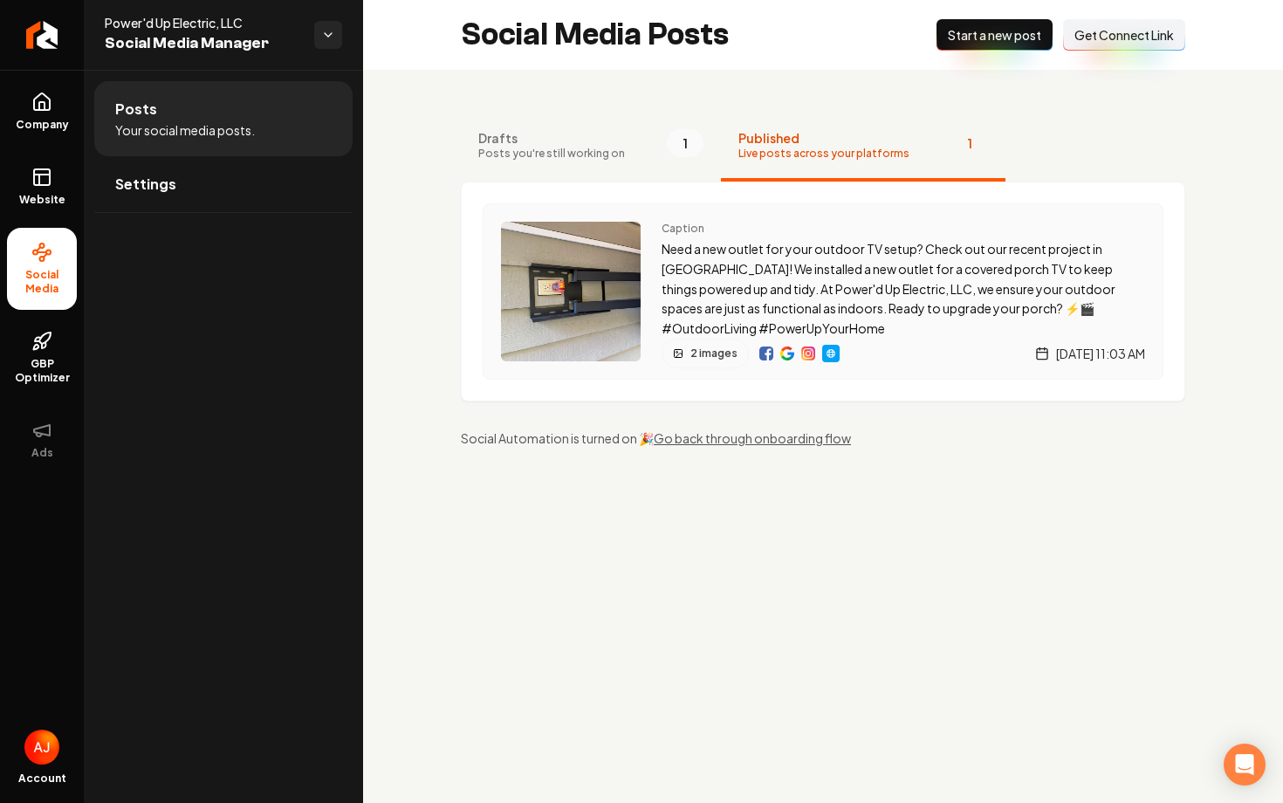
click at [784, 356] on img "Main content area" at bounding box center [787, 353] width 14 height 14
click at [803, 356] on img "Main content area" at bounding box center [808, 353] width 14 height 14
click at [567, 140] on span "Drafts" at bounding box center [551, 137] width 147 height 17
